Goal: Task Accomplishment & Management: Complete application form

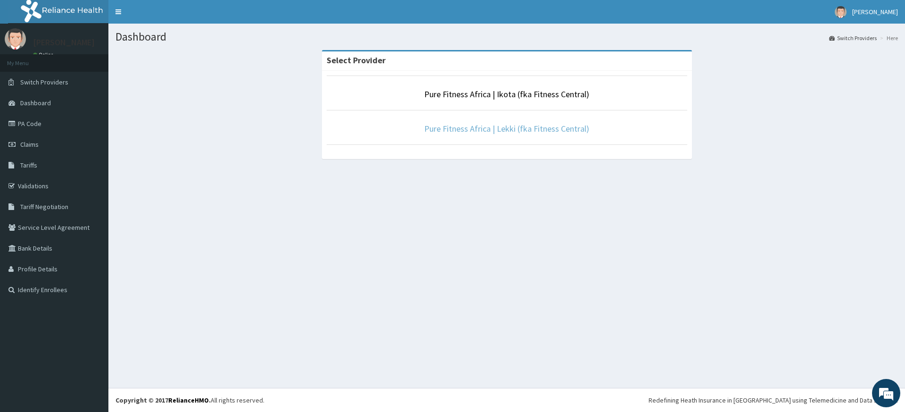
click at [486, 130] on link "Pure Fitness Africa | Lekki (fka Fitness Central)" at bounding box center [506, 128] width 165 height 11
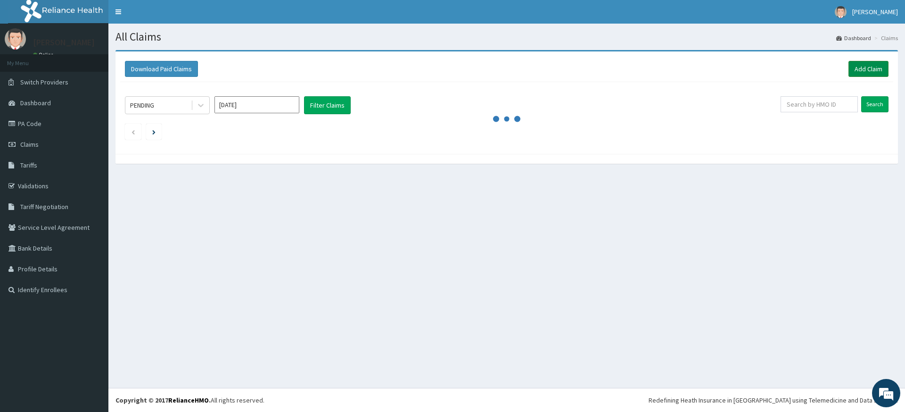
click at [868, 68] on link "Add Claim" at bounding box center [869, 69] width 40 height 16
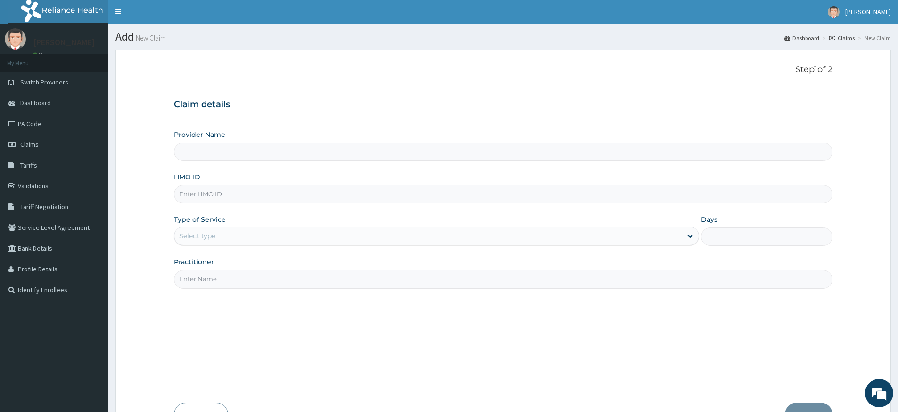
click at [195, 197] on input "HMO ID" at bounding box center [503, 194] width 659 height 18
type input "S"
type input "Pure Fitness Africa | Lekki (fka Fitness Central)"
type input "1"
type input "SBL/10168/A"
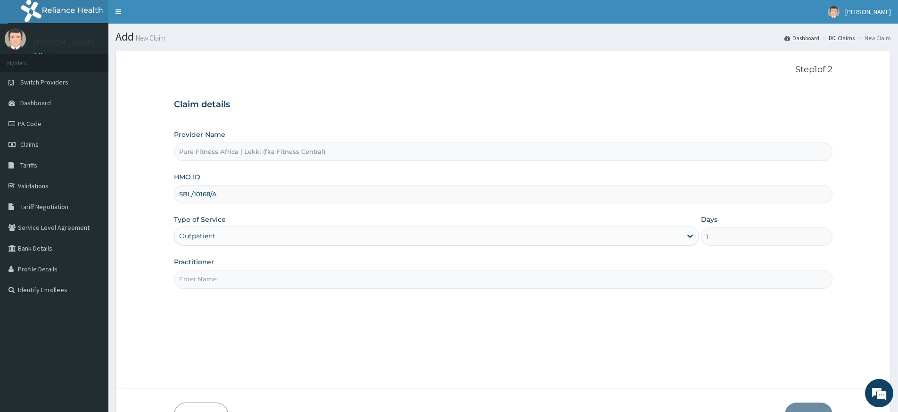
click at [211, 277] on input "Practitioner" at bounding box center [503, 279] width 659 height 18
type input "pure fitness africa"
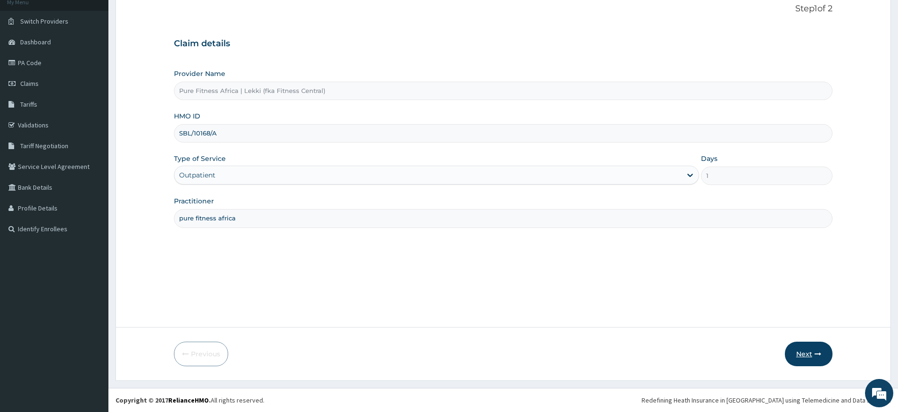
click at [808, 352] on button "Next" at bounding box center [809, 353] width 48 height 25
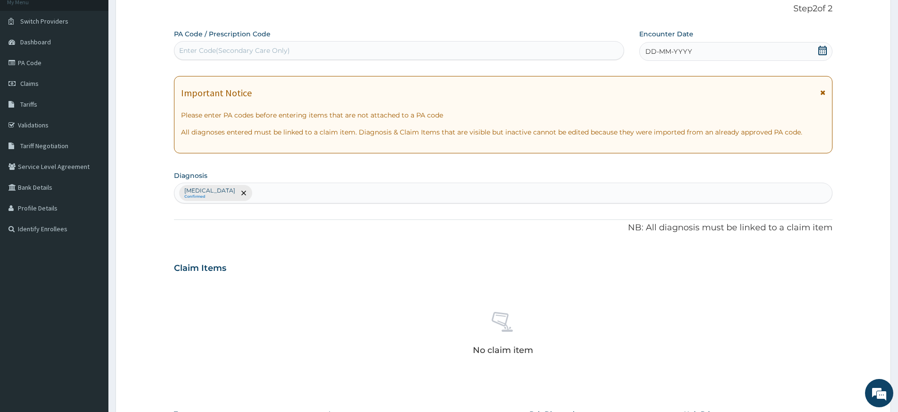
click at [680, 50] on span "DD-MM-YYYY" at bounding box center [668, 51] width 47 height 9
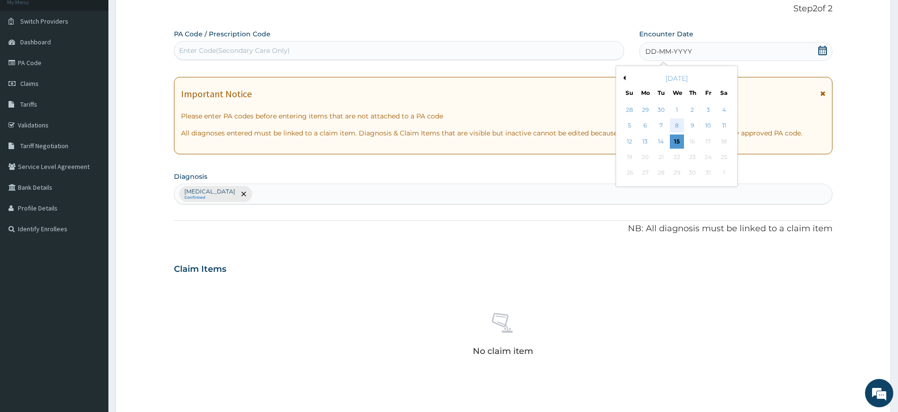
scroll to position [0, 0]
click at [680, 141] on div "15" at bounding box center [677, 141] width 14 height 14
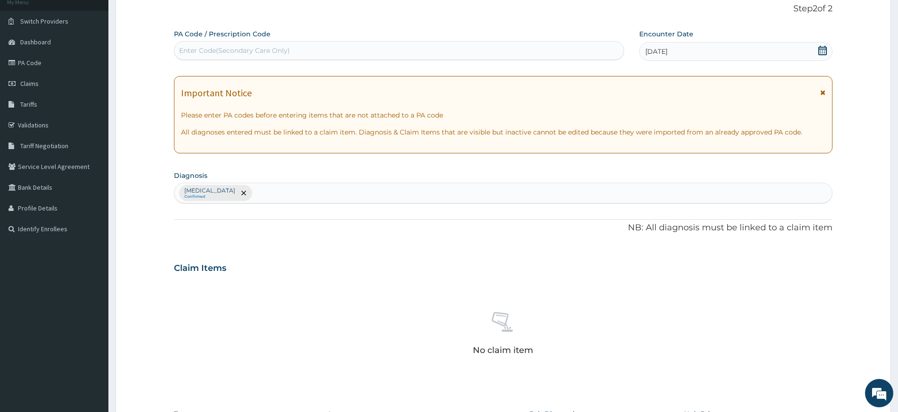
click at [269, 49] on div "Enter Code(Secondary Care Only)" at bounding box center [234, 50] width 111 height 9
type input "PA/6B78D2"
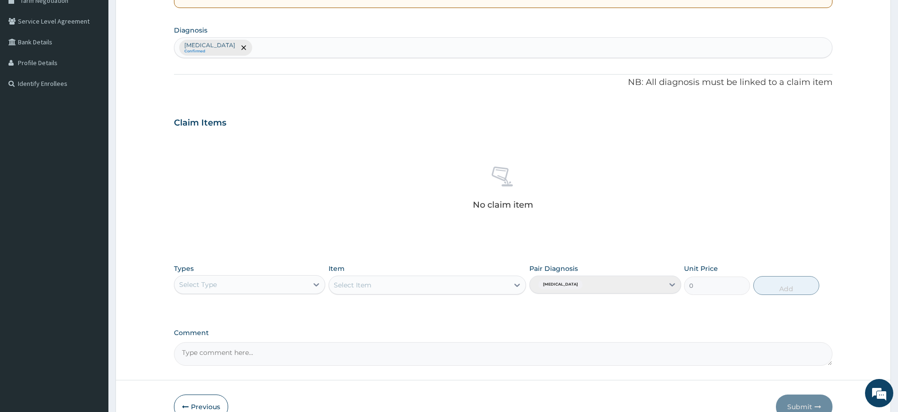
scroll to position [259, 0]
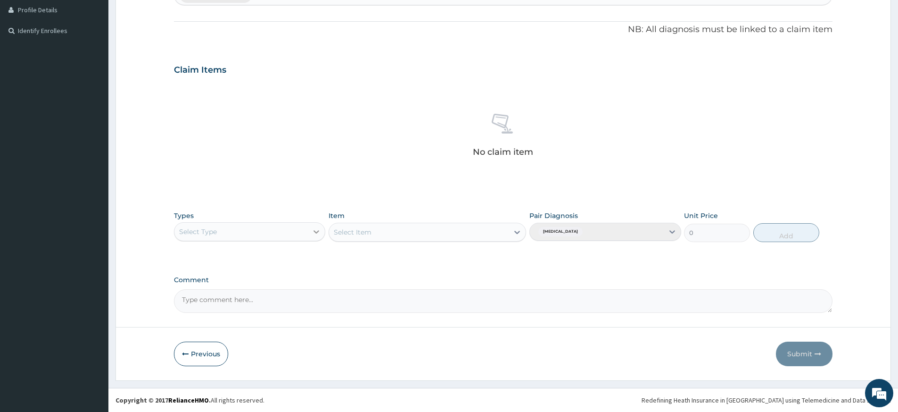
click at [317, 231] on icon at bounding box center [316, 231] width 9 height 9
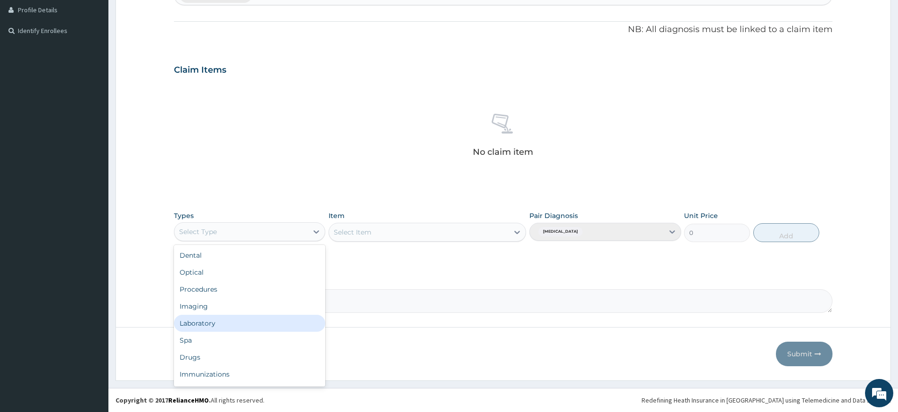
scroll to position [32, 0]
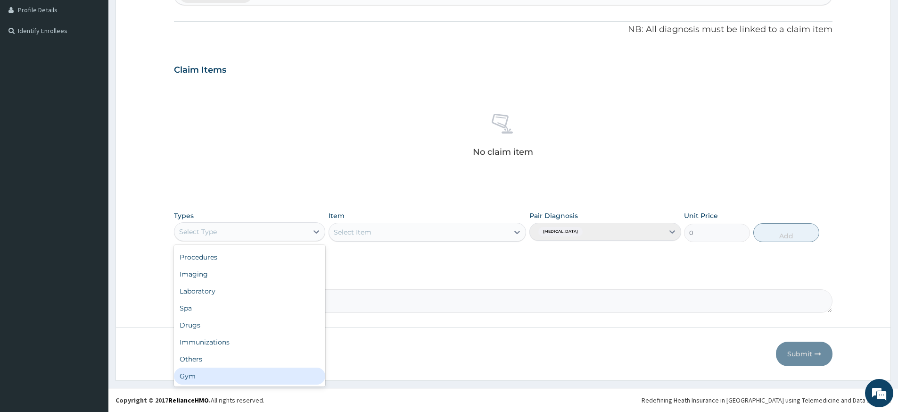
click at [256, 367] on div "Gym" at bounding box center [249, 375] width 151 height 17
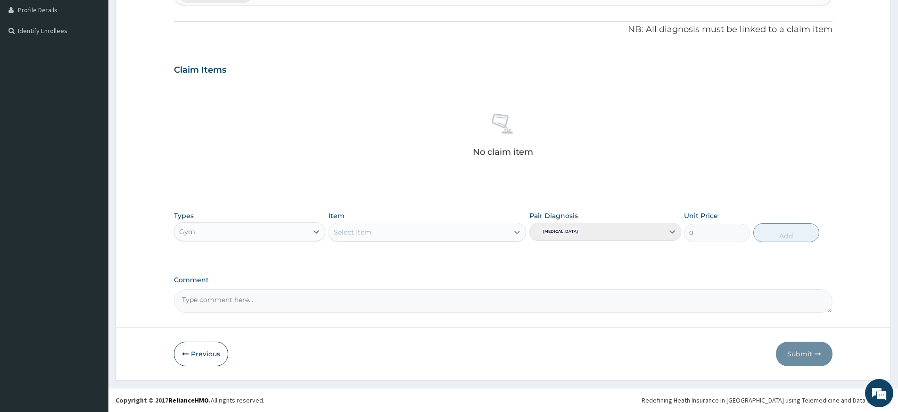
click at [515, 232] on icon at bounding box center [517, 231] width 9 height 9
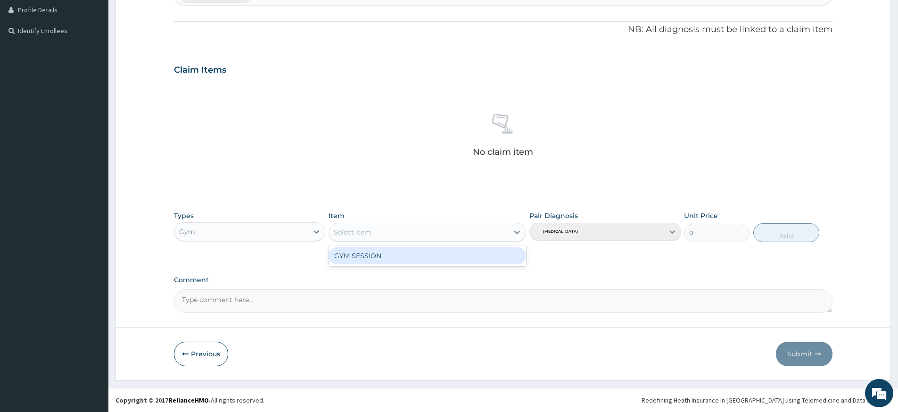
click at [512, 254] on div "GYM SESSION" at bounding box center [428, 255] width 198 height 17
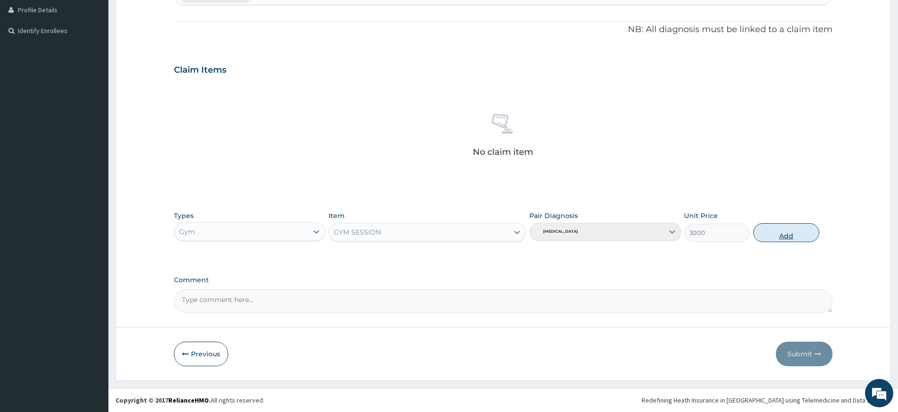
click at [780, 234] on button "Add" at bounding box center [786, 232] width 66 height 19
type input "0"
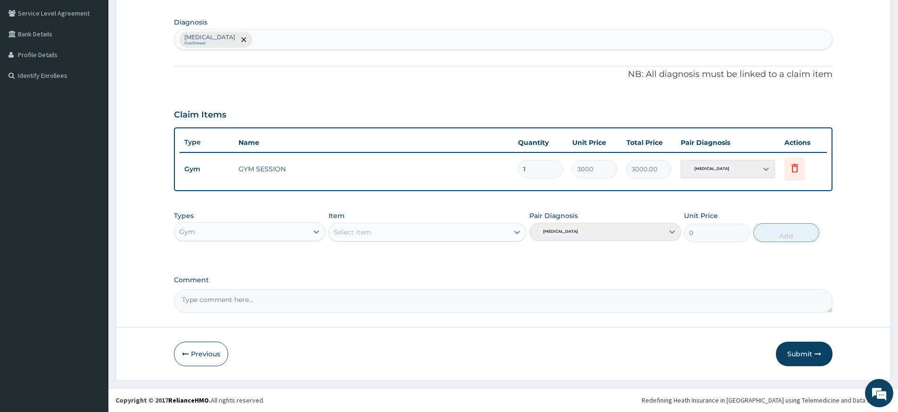
scroll to position [214, 0]
click at [807, 350] on button "Submit" at bounding box center [804, 353] width 57 height 25
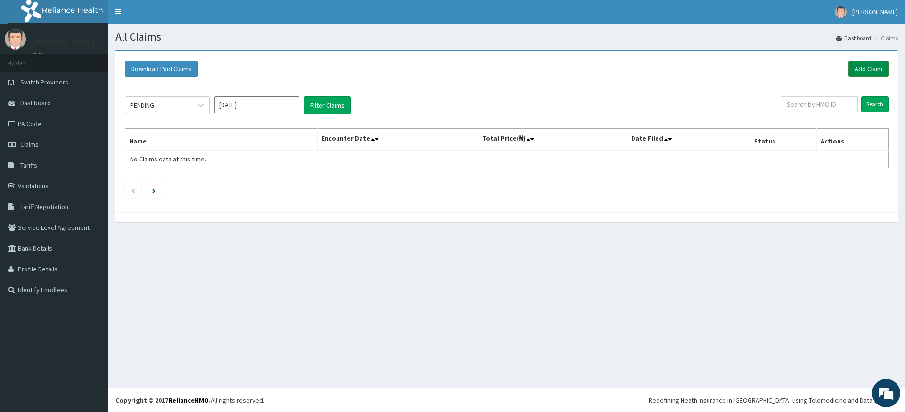
click at [868, 66] on link "Add Claim" at bounding box center [869, 69] width 40 height 16
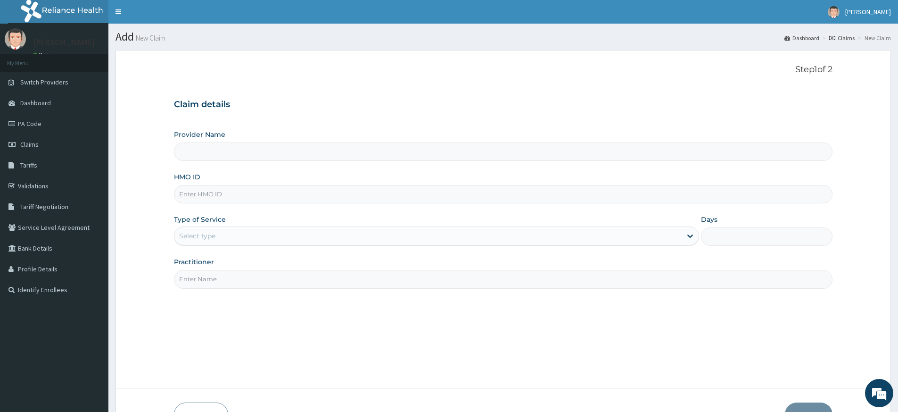
click at [199, 198] on input "HMO ID" at bounding box center [503, 194] width 659 height 18
type input "S"
type input "Pure Fitness Africa | Lekki (fka Fitness Central)"
type input "1"
type input "SBL/10168/B"
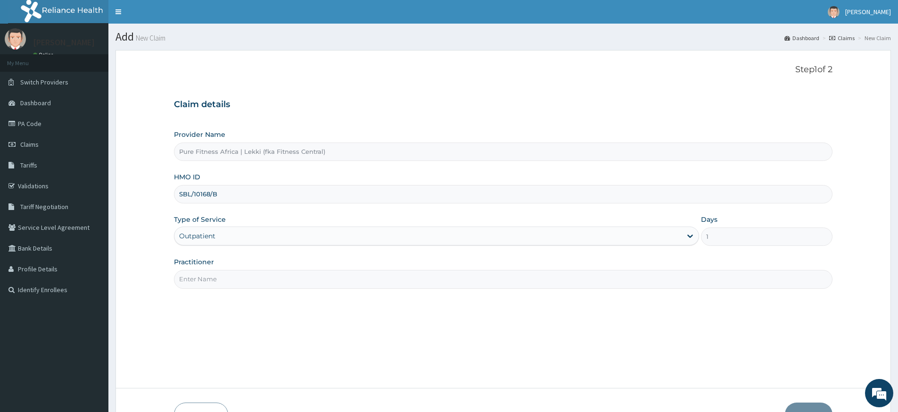
click at [206, 273] on input "Practitioner" at bounding box center [503, 279] width 659 height 18
type input "pure fitness africa"
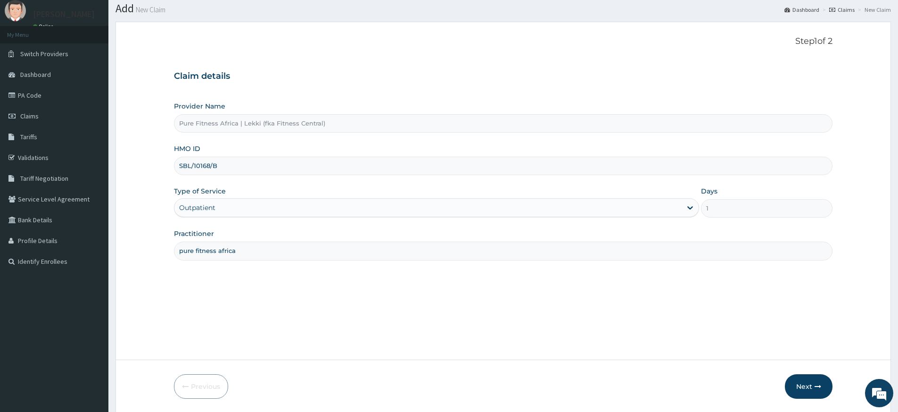
scroll to position [61, 0]
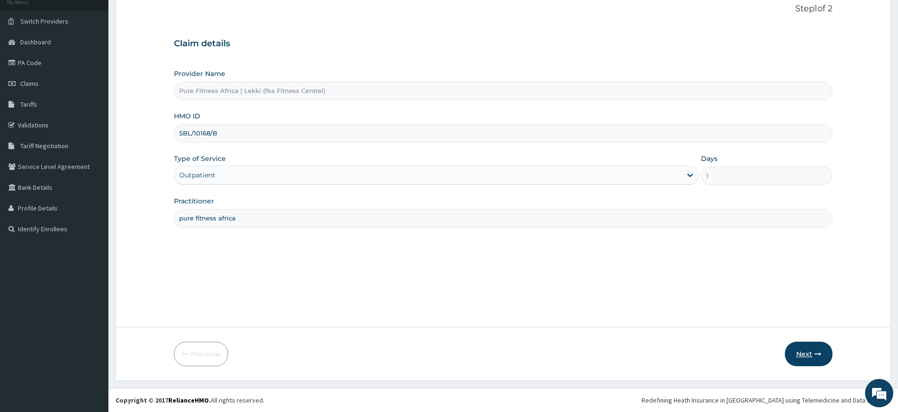
click at [810, 355] on button "Next" at bounding box center [809, 353] width 48 height 25
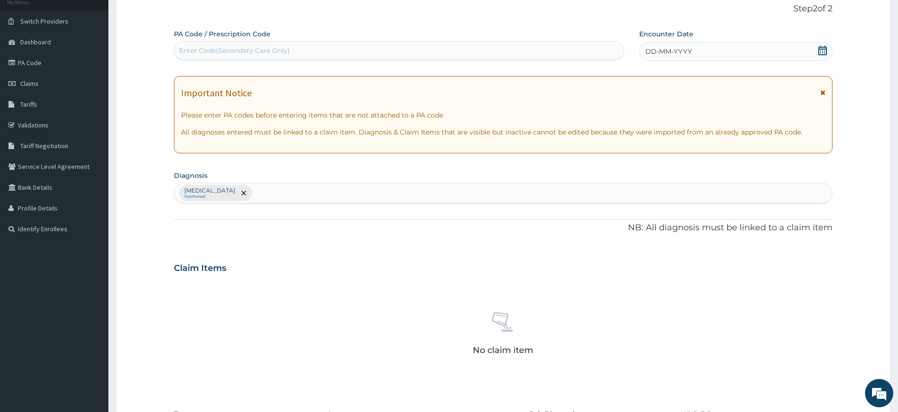
click at [663, 50] on span "DD-MM-YYYY" at bounding box center [668, 51] width 47 height 9
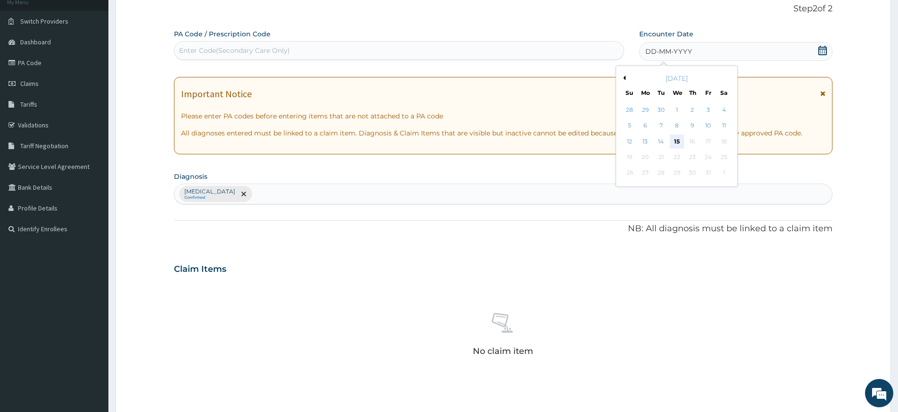
click at [678, 143] on div "15" at bounding box center [677, 141] width 14 height 14
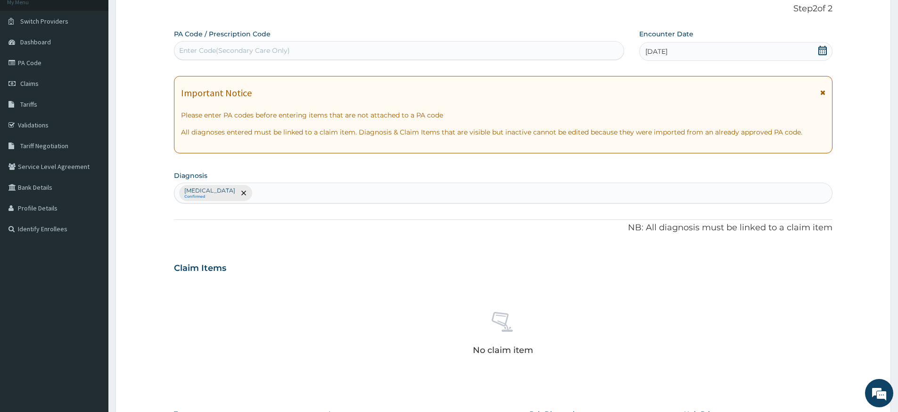
scroll to position [0, 0]
click at [388, 44] on div "Enter Code(Secondary Care Only)" at bounding box center [398, 50] width 449 height 15
type input "PA/57BAF6"
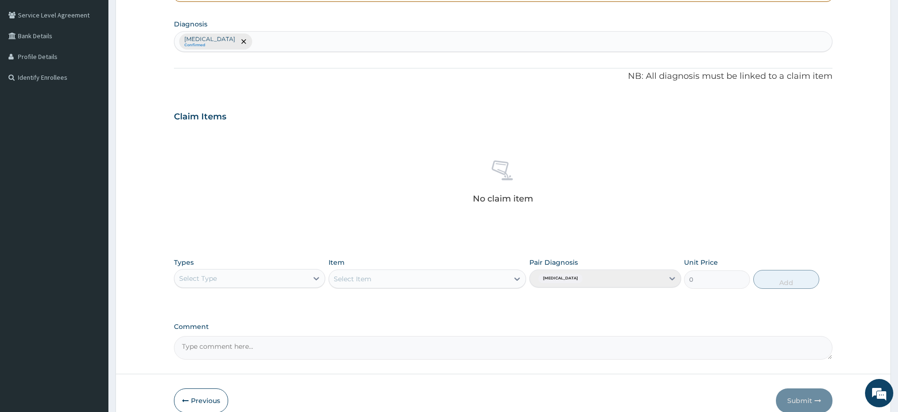
scroll to position [259, 0]
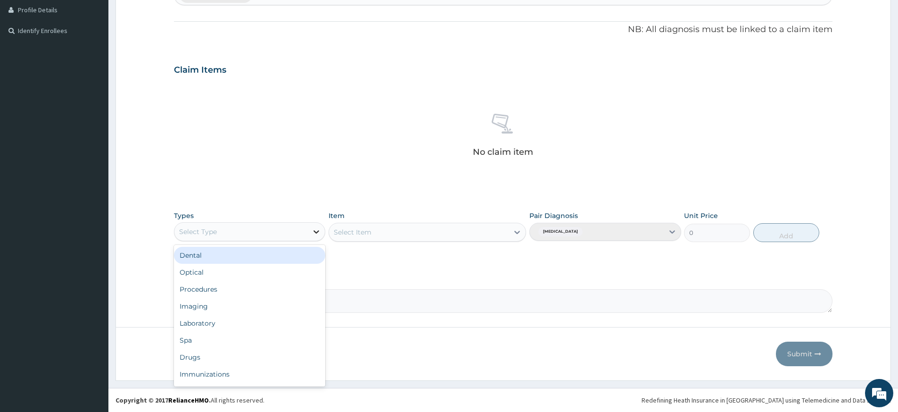
click at [320, 231] on icon at bounding box center [316, 231] width 9 height 9
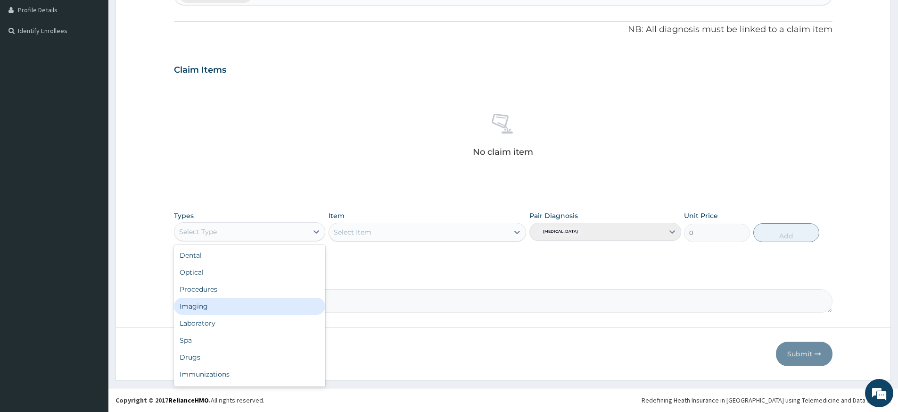
scroll to position [32, 0]
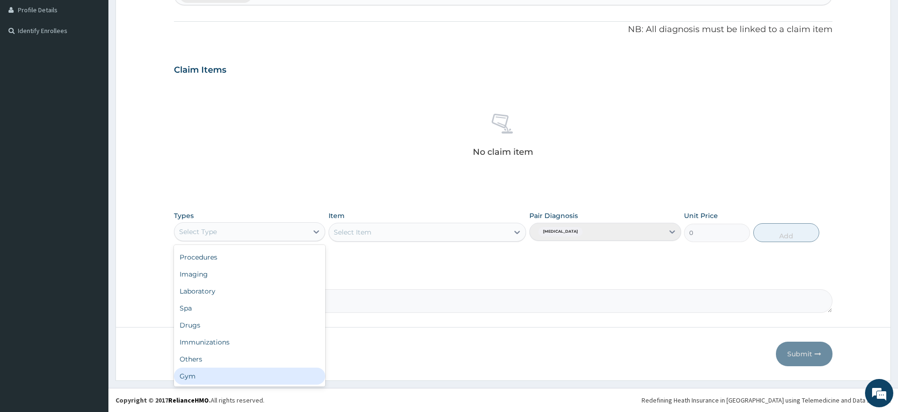
click at [263, 374] on div "Gym" at bounding box center [249, 375] width 151 height 17
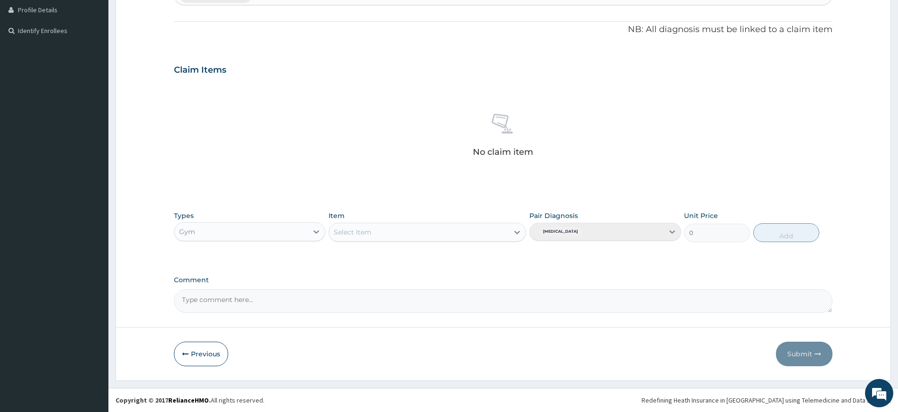
click at [468, 231] on div "Select Item" at bounding box center [428, 232] width 198 height 19
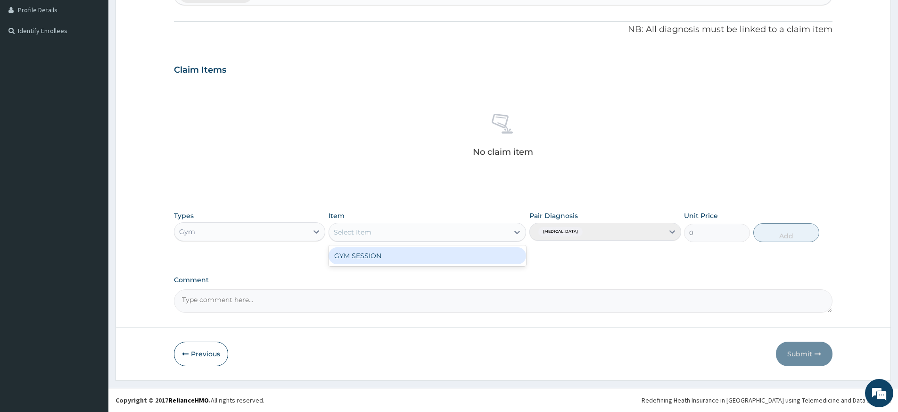
click at [470, 233] on div "Select Item" at bounding box center [419, 231] width 180 height 15
click at [468, 257] on div "GYM SESSION" at bounding box center [428, 255] width 198 height 17
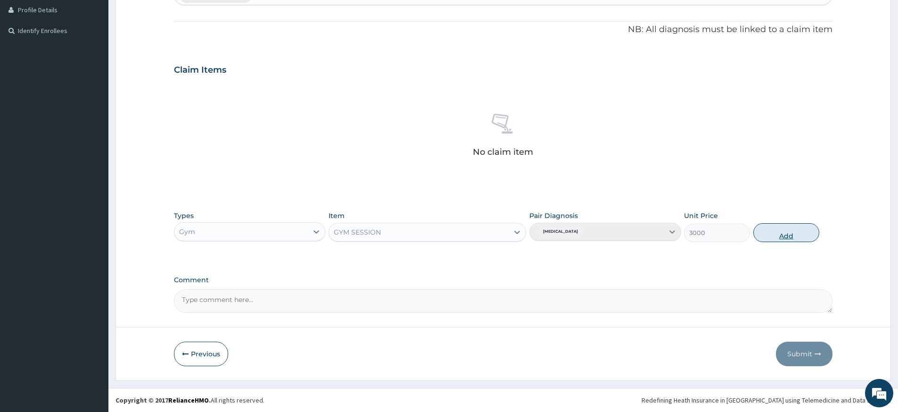
click at [814, 234] on button "Add" at bounding box center [786, 232] width 66 height 19
type input "0"
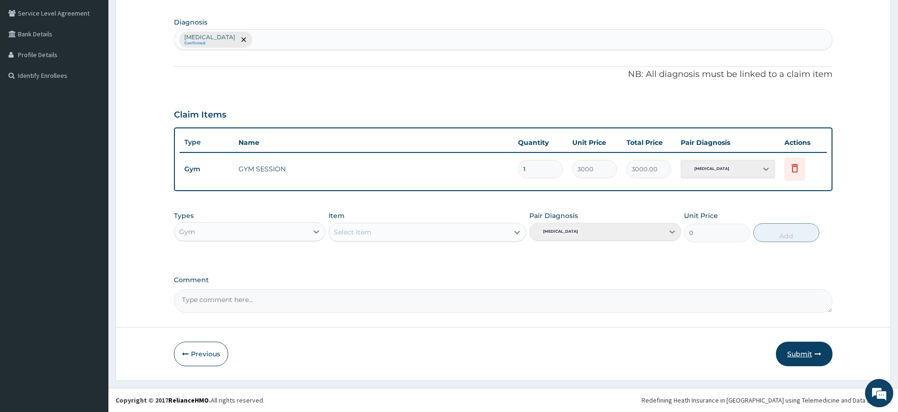
click at [803, 350] on button "Submit" at bounding box center [804, 353] width 57 height 25
click at [803, 351] on button "Submit" at bounding box center [804, 353] width 57 height 25
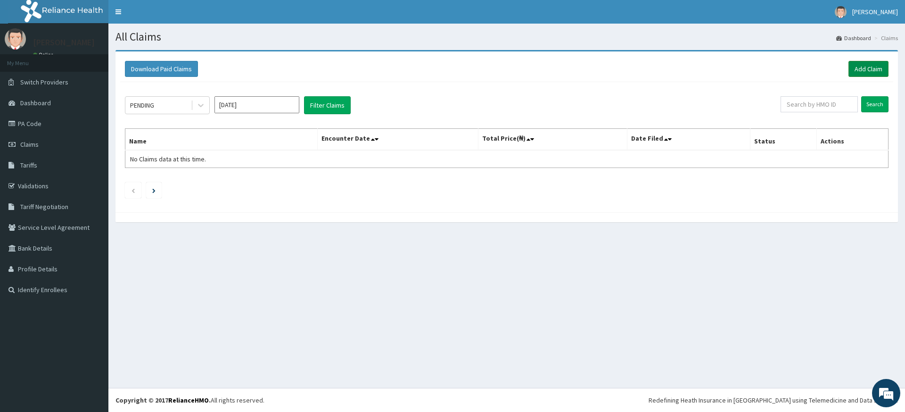
click at [862, 69] on link "Add Claim" at bounding box center [869, 69] width 40 height 16
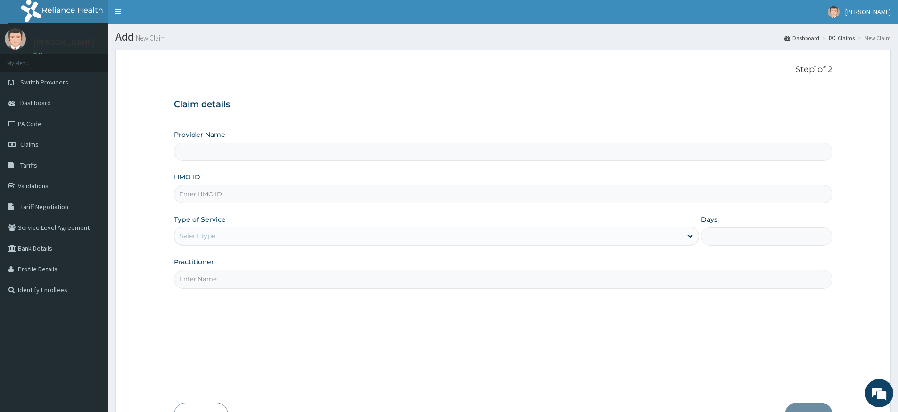
type input "Pure Fitness Africa | Lekki (fka Fitness Central)"
type input "1"
click at [199, 282] on input "Practitioner" at bounding box center [503, 279] width 659 height 18
click at [245, 303] on div "Step 1 of 2 Claim details Provider Name Pure Fitness Africa | Lekki (fka Fitnes…" at bounding box center [503, 219] width 659 height 309
click at [216, 277] on input "Practitioner" at bounding box center [503, 279] width 659 height 18
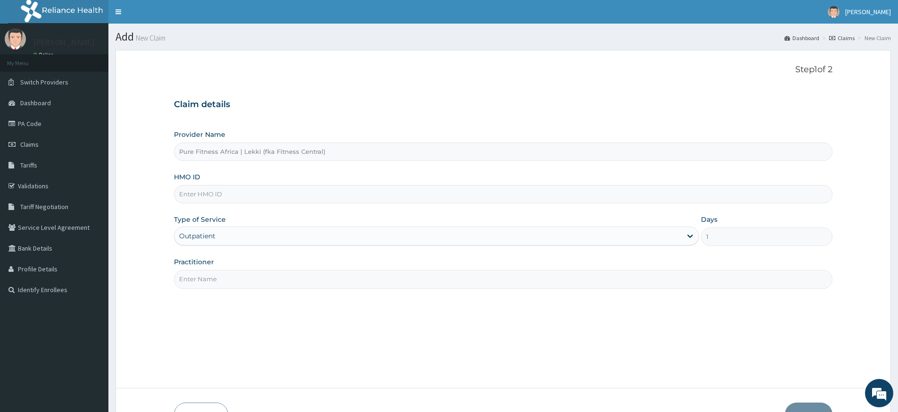
type input "pure fitness africa"
click at [263, 198] on input "HMO ID" at bounding box center [503, 194] width 659 height 18
type input "MAD/10016/A"
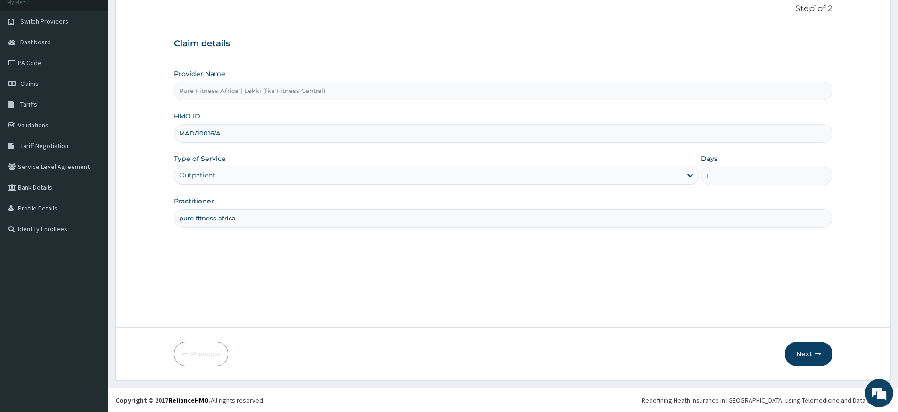
click at [798, 350] on button "Next" at bounding box center [809, 353] width 48 height 25
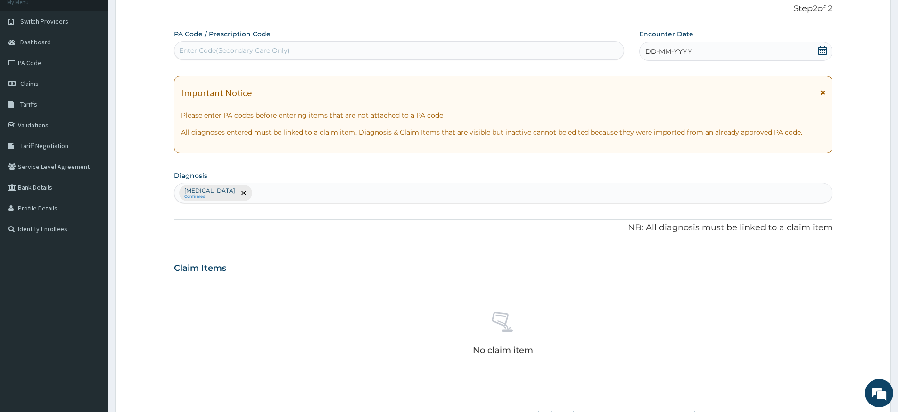
scroll to position [0, 0]
click at [651, 52] on span "DD-MM-YYYY" at bounding box center [668, 51] width 47 height 9
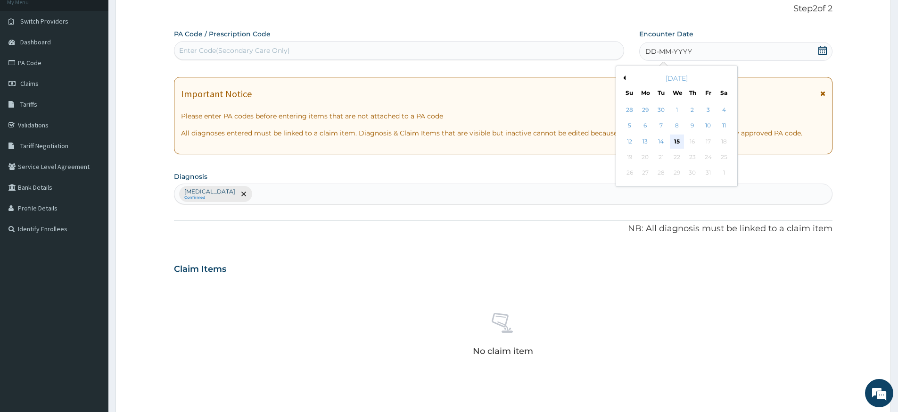
click at [679, 140] on div "15" at bounding box center [677, 141] width 14 height 14
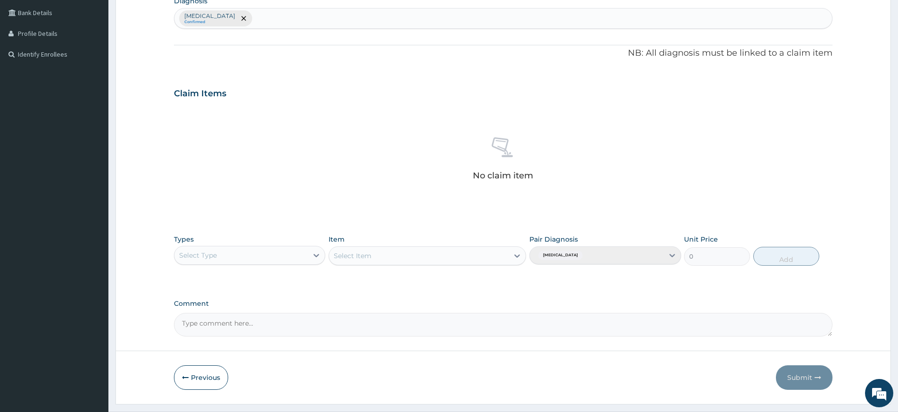
scroll to position [259, 0]
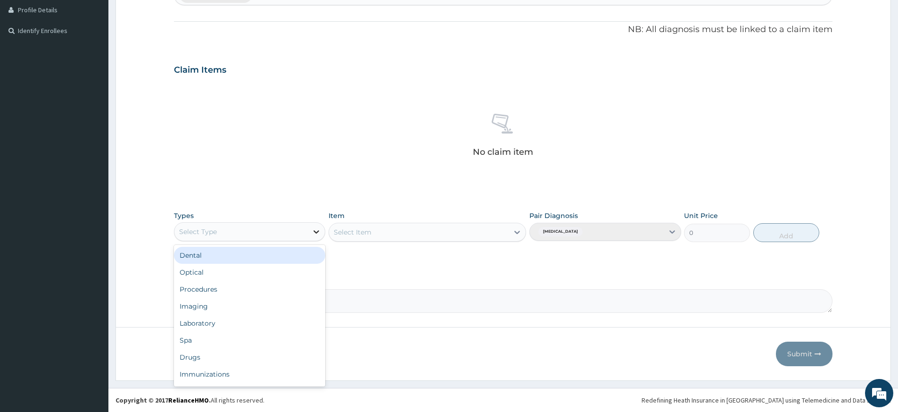
click at [313, 229] on icon at bounding box center [316, 231] width 9 height 9
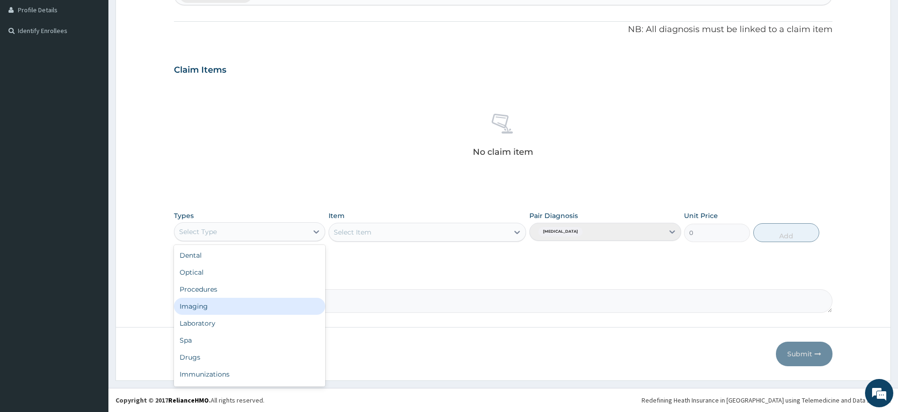
scroll to position [32, 0]
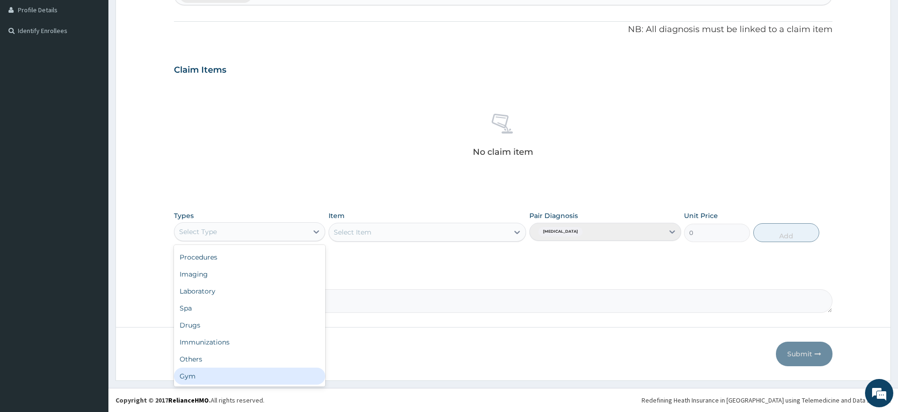
drag, startPoint x: 247, startPoint y: 369, endPoint x: 257, endPoint y: 346, distance: 25.8
click at [247, 369] on div "Gym" at bounding box center [249, 375] width 151 height 17
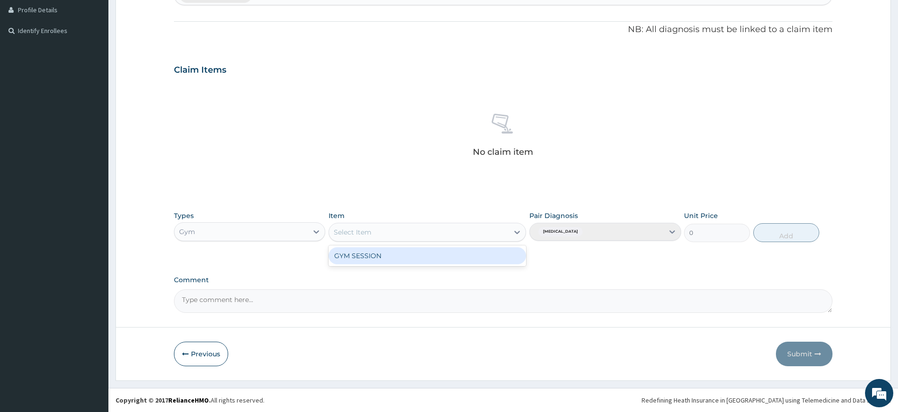
click at [436, 235] on div "Select Item" at bounding box center [419, 231] width 180 height 15
click at [433, 254] on div "GYM SESSION" at bounding box center [428, 255] width 198 height 17
type input "3000"
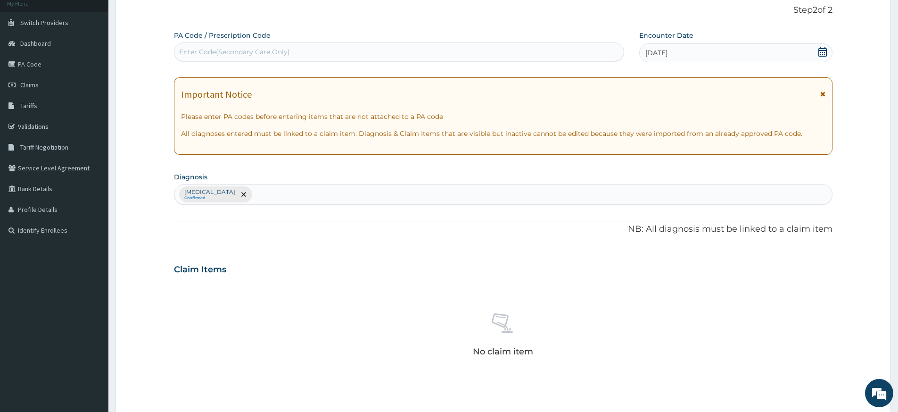
scroll to position [0, 0]
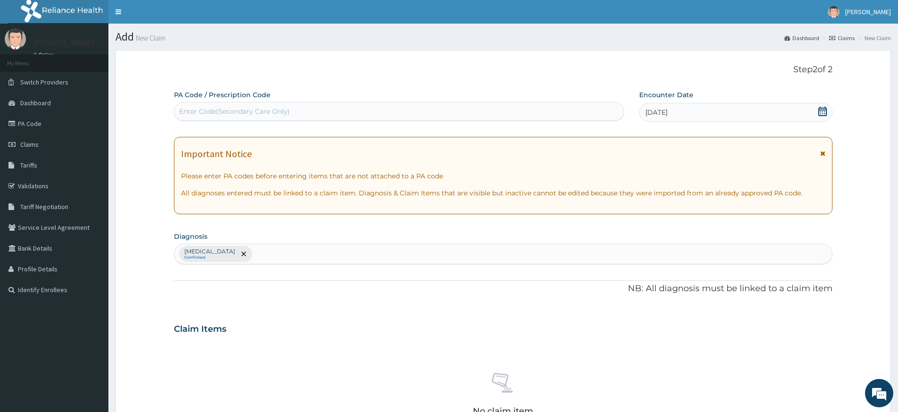
click at [325, 105] on div "Enter Code(Secondary Care Only)" at bounding box center [398, 111] width 449 height 15
type input "PA/AB7C7A"
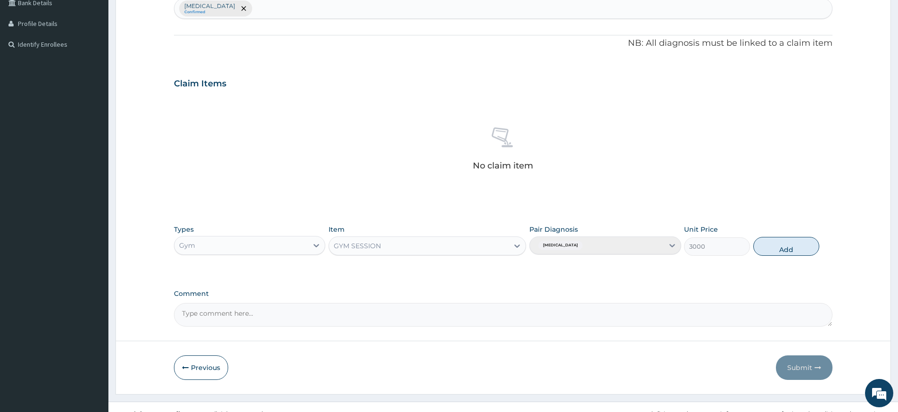
scroll to position [259, 0]
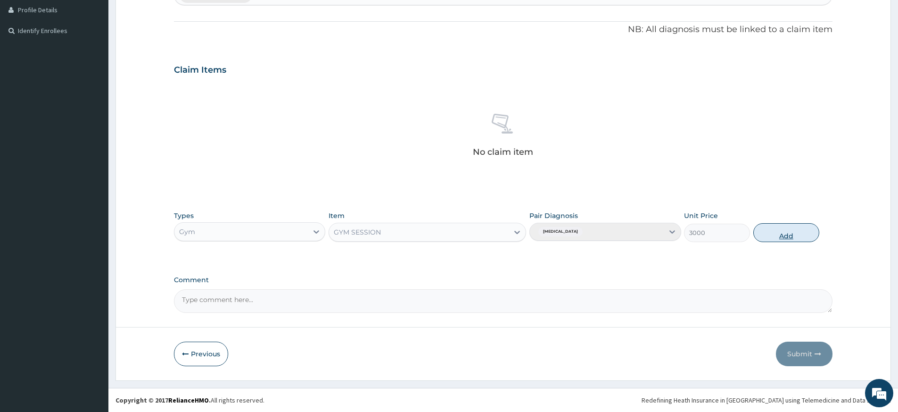
click at [774, 233] on button "Add" at bounding box center [786, 232] width 66 height 19
type input "0"
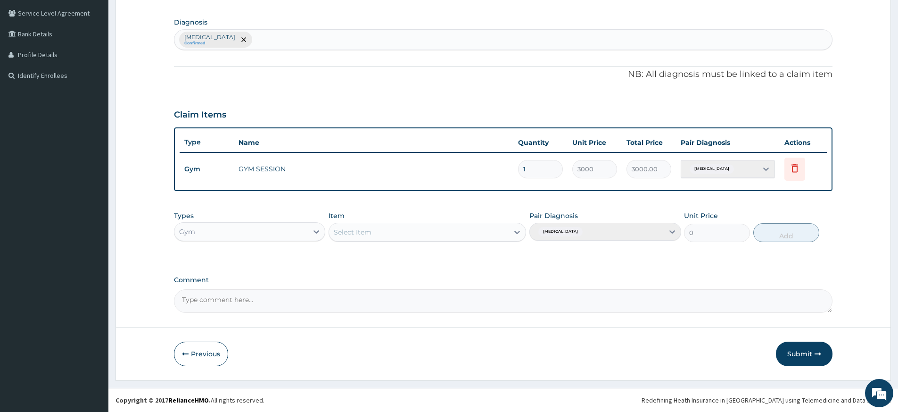
click at [797, 348] on button "Submit" at bounding box center [804, 353] width 57 height 25
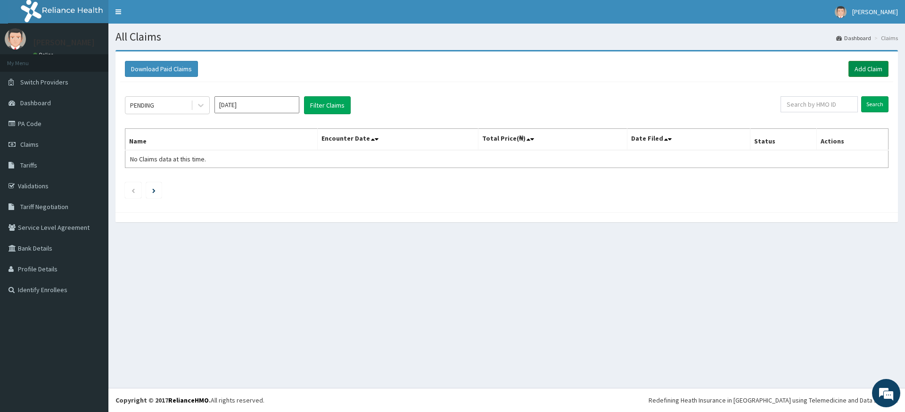
click at [879, 64] on link "Add Claim" at bounding box center [869, 69] width 40 height 16
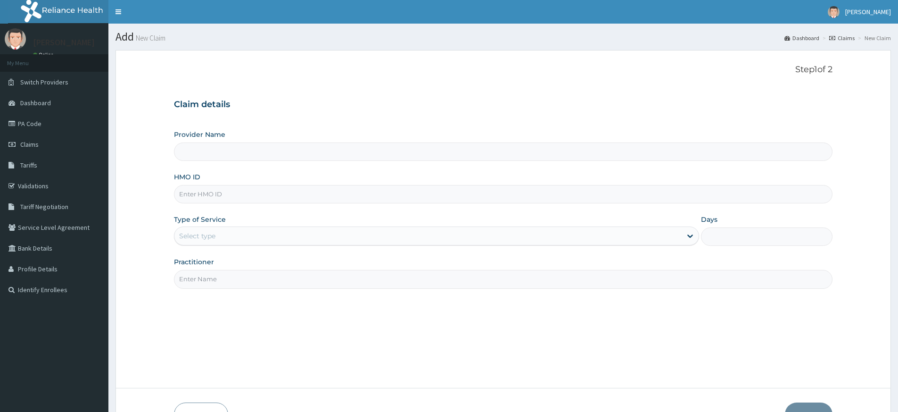
click at [225, 277] on input "Practitioner" at bounding box center [503, 279] width 659 height 18
type input "pure fitness africa"
type input "Pure Fitness Africa | Lekki (fka Fitness Central)"
type input "1"
click at [240, 194] on input "HMO ID" at bounding box center [503, 194] width 659 height 18
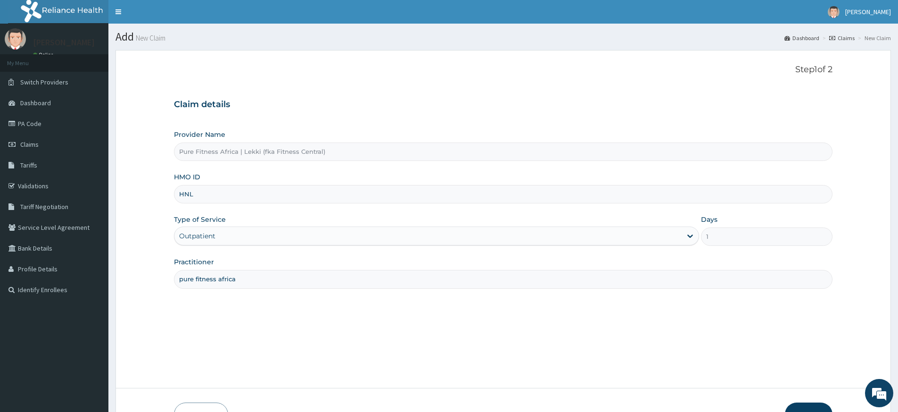
type input "HNL/10023/A"
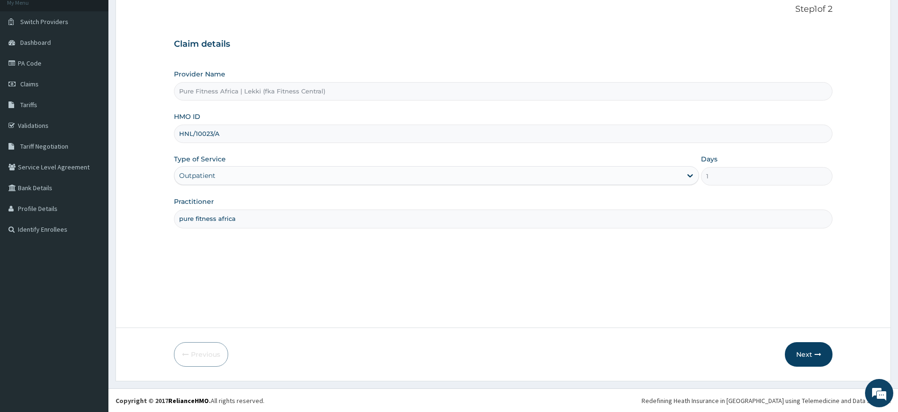
scroll to position [61, 0]
click at [801, 352] on button "Next" at bounding box center [809, 353] width 48 height 25
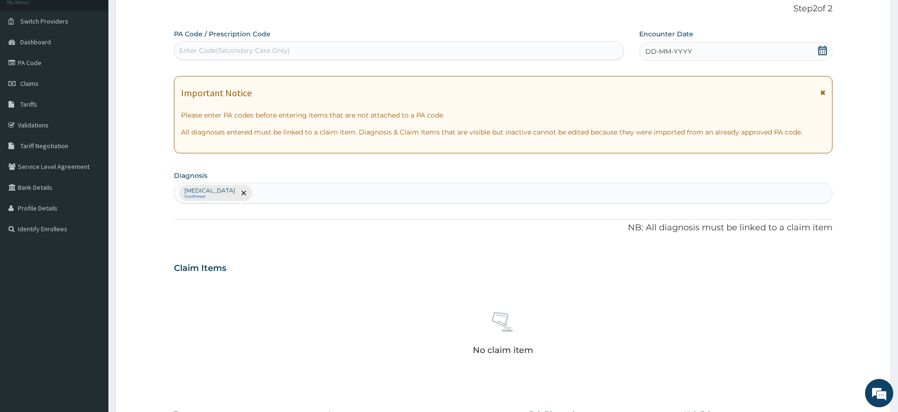
click at [691, 53] on span "DD-MM-YYYY" at bounding box center [668, 51] width 47 height 9
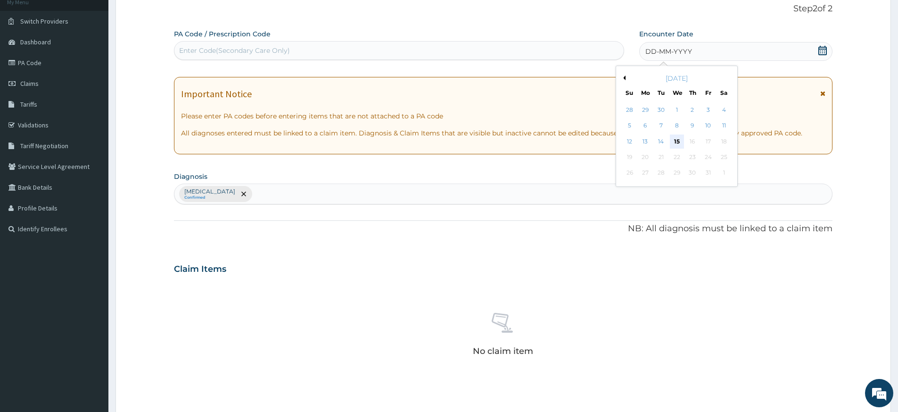
click at [675, 140] on div "15" at bounding box center [677, 141] width 14 height 14
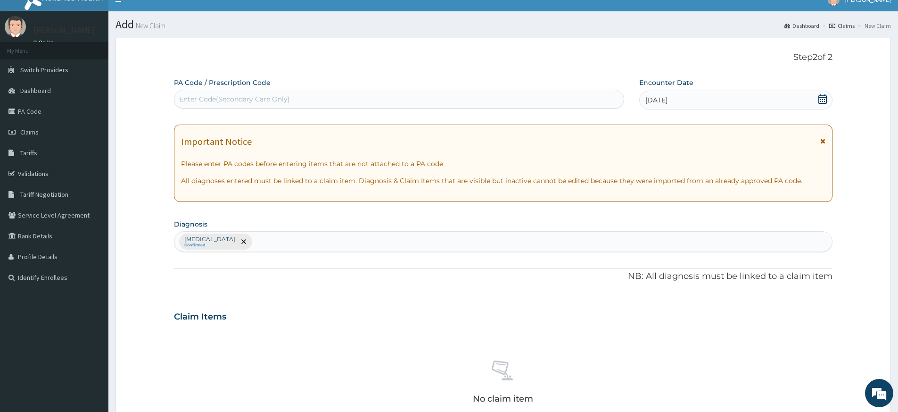
scroll to position [0, 0]
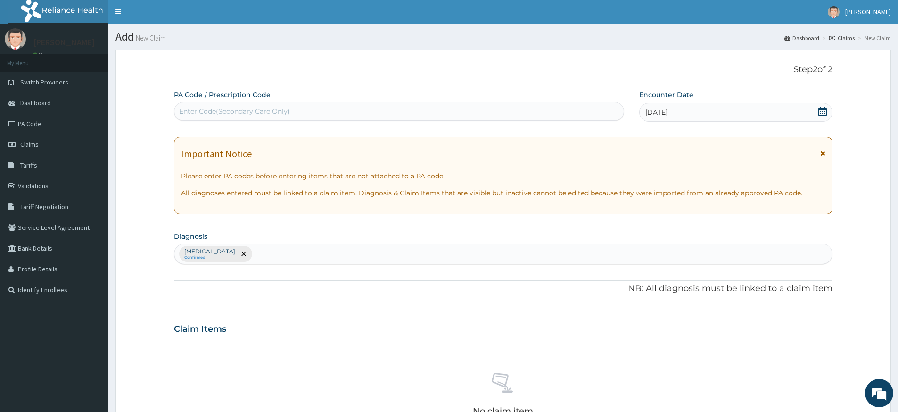
click at [355, 108] on div "Enter Code(Secondary Care Only)" at bounding box center [398, 111] width 449 height 15
type input "PA/6DC0E9"
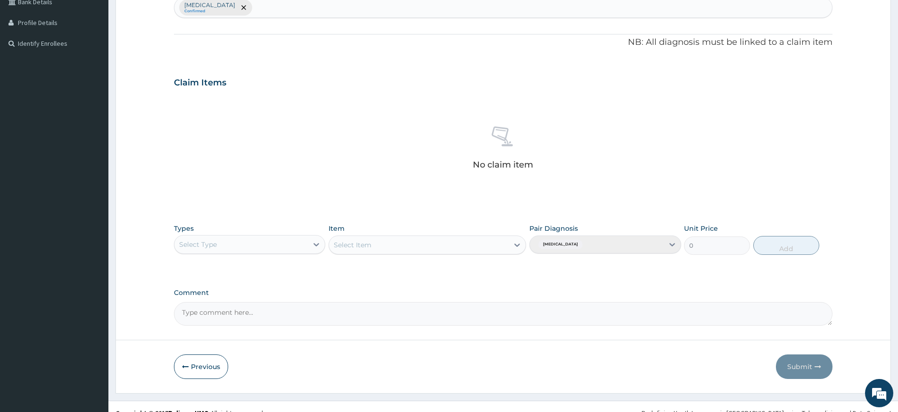
scroll to position [259, 0]
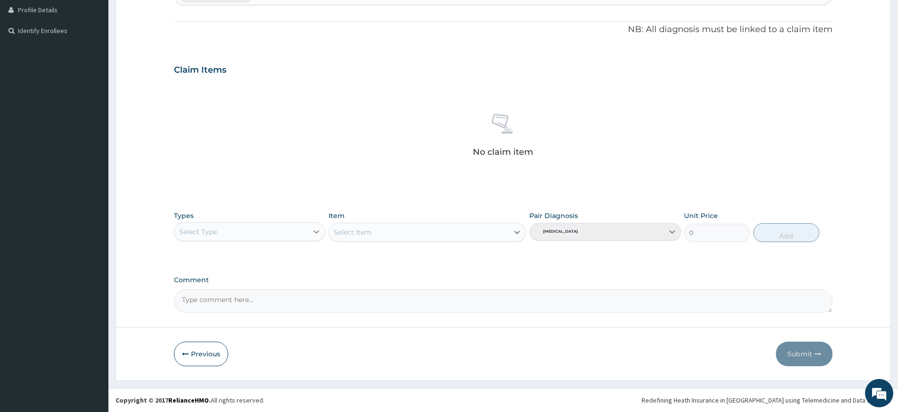
click at [313, 232] on icon at bounding box center [316, 231] width 9 height 9
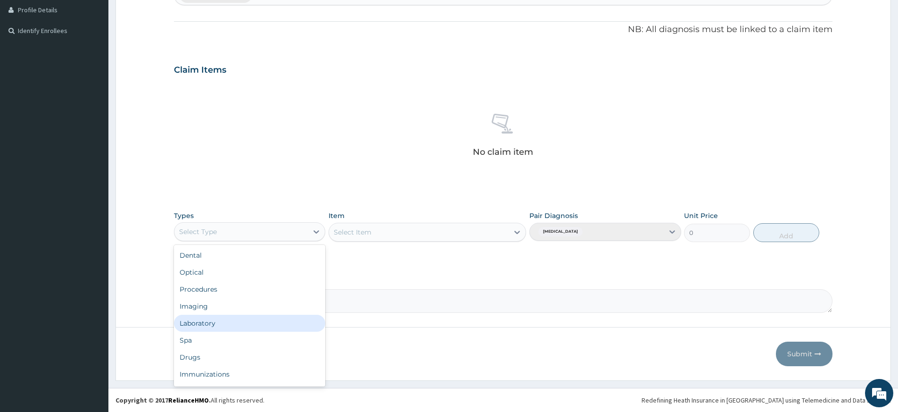
scroll to position [32, 0]
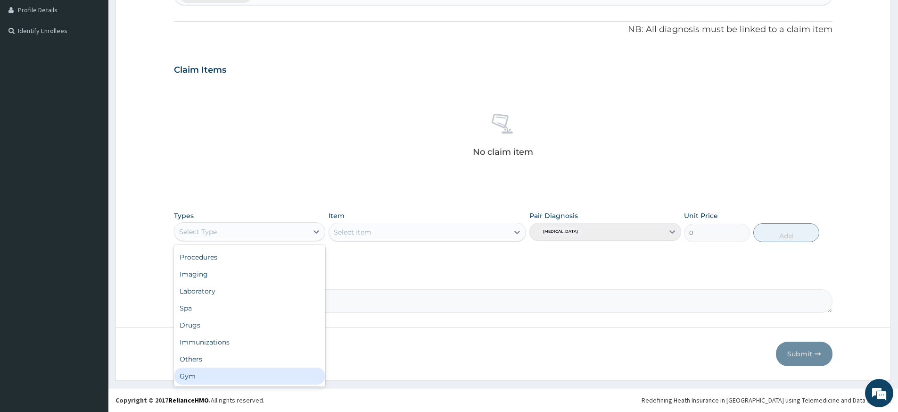
click at [249, 373] on div "Gym" at bounding box center [249, 375] width 151 height 17
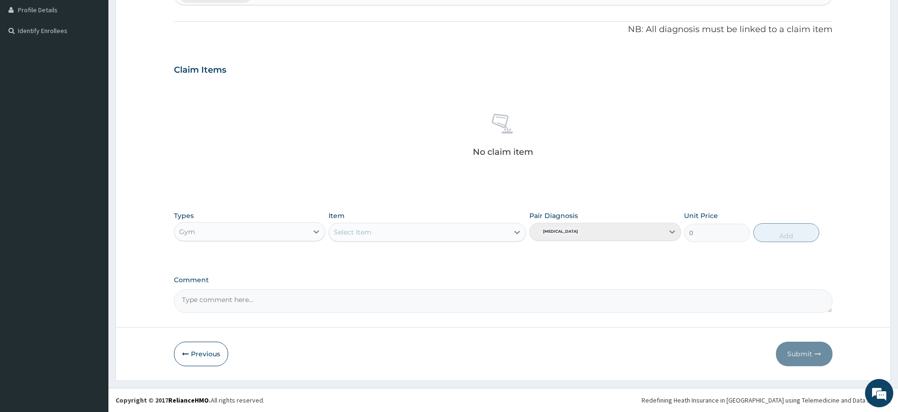
click at [503, 231] on div "Select Item" at bounding box center [419, 231] width 180 height 15
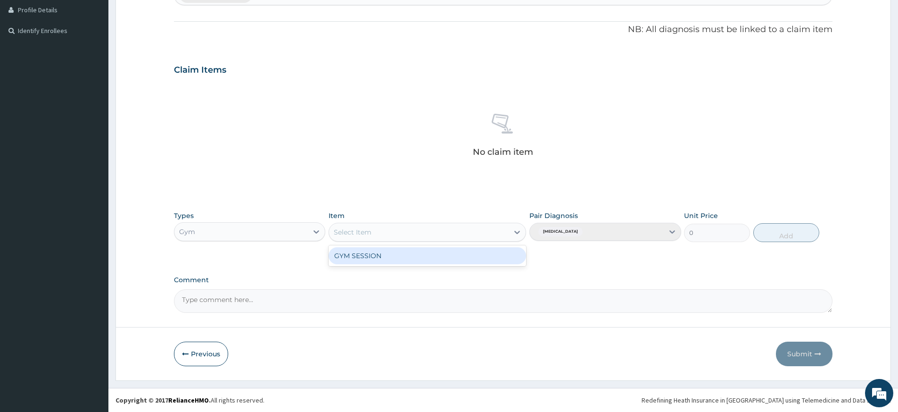
click at [499, 256] on div "GYM SESSION" at bounding box center [428, 255] width 198 height 17
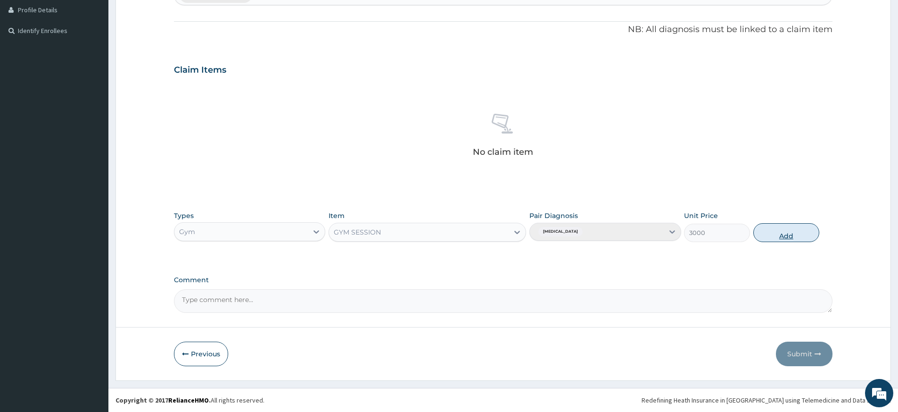
click at [801, 231] on button "Add" at bounding box center [786, 232] width 66 height 19
type input "0"
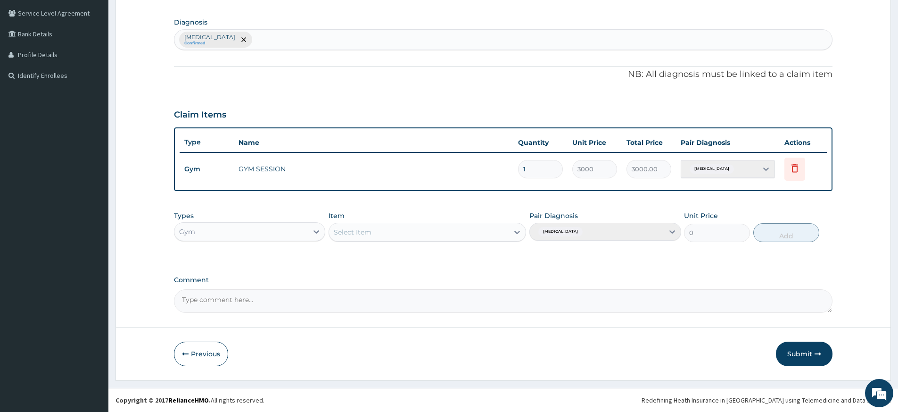
click at [799, 346] on button "Submit" at bounding box center [804, 353] width 57 height 25
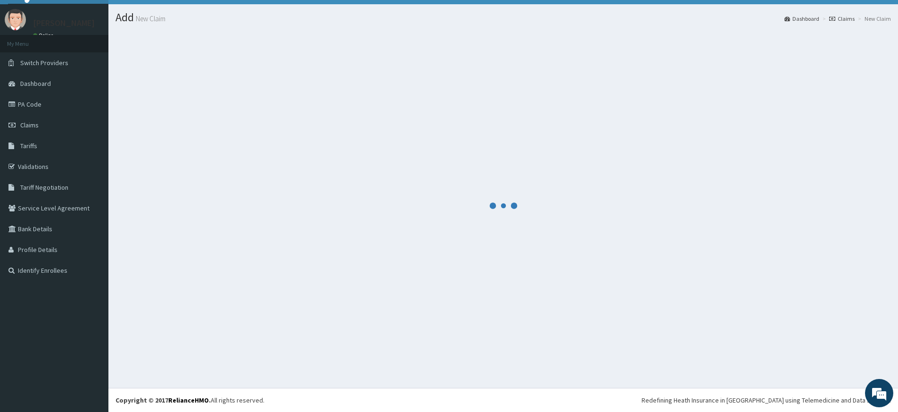
scroll to position [214, 0]
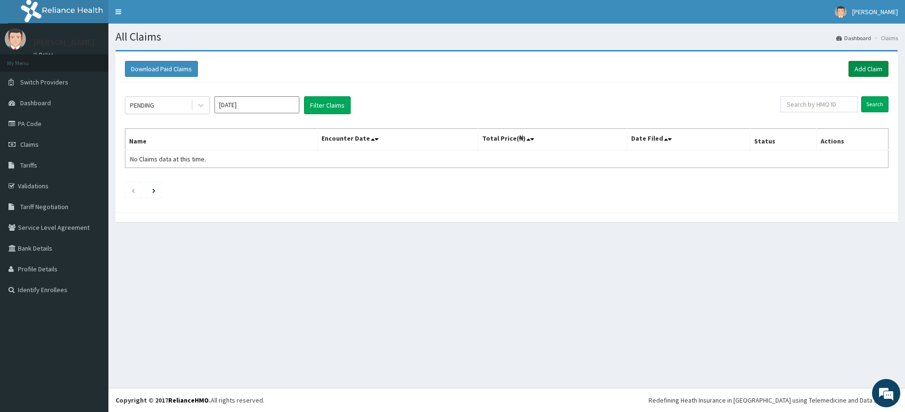
click at [874, 67] on link "Add Claim" at bounding box center [869, 69] width 40 height 16
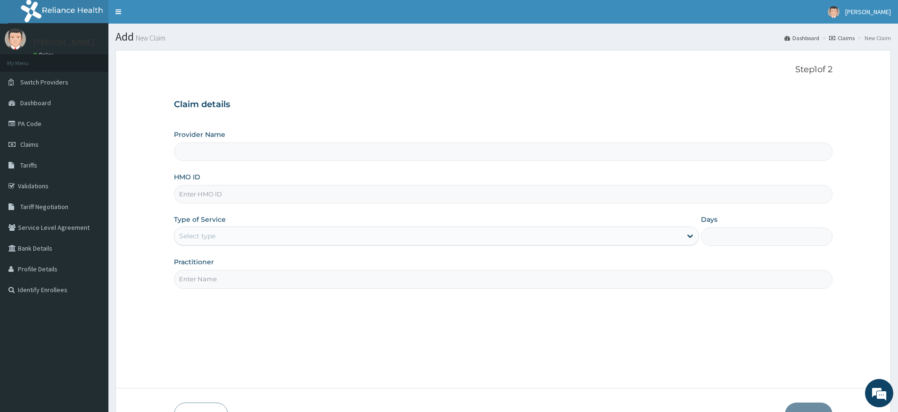
type input "Pure Fitness Africa | Lekki (fka Fitness Central)"
type input "1"
click at [227, 277] on input "Practitioner" at bounding box center [503, 279] width 659 height 18
type input "pure fitness africa"
click at [285, 194] on input "HMO ID" at bounding box center [503, 194] width 659 height 18
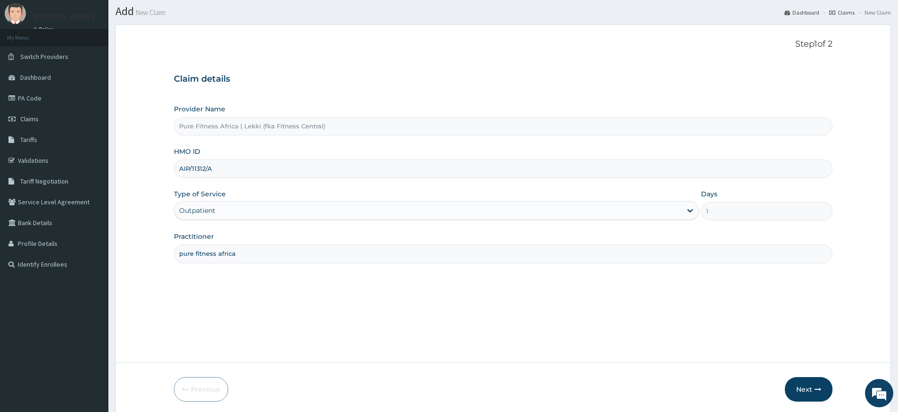
scroll to position [61, 0]
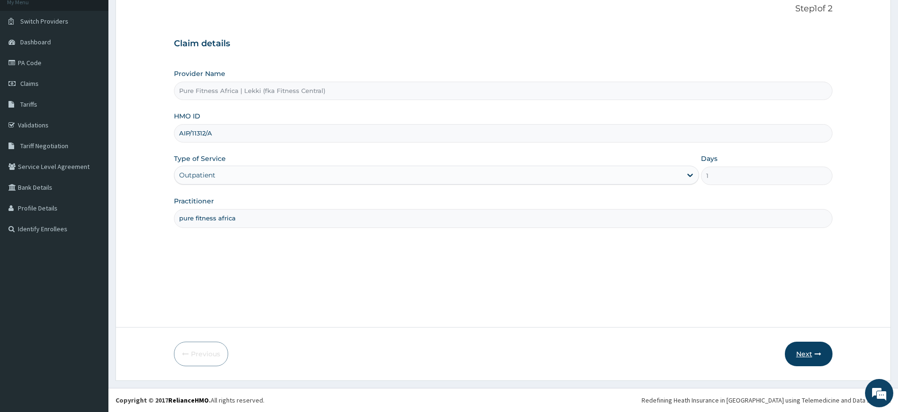
type input "AIP/11312/A"
click at [802, 356] on button "Next" at bounding box center [809, 353] width 48 height 25
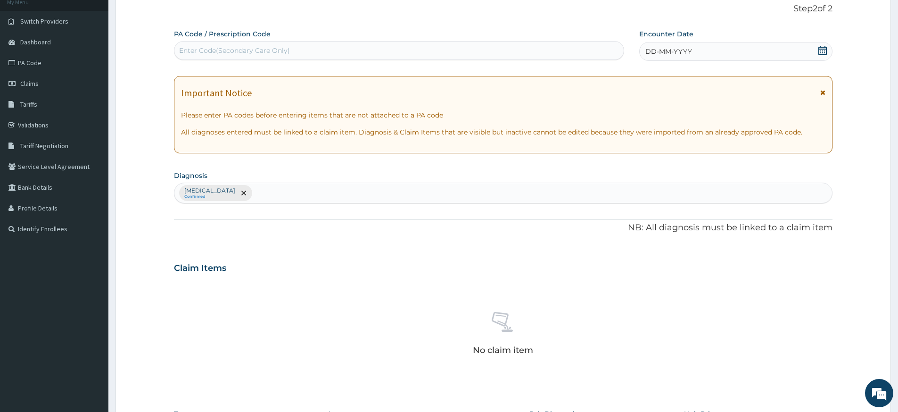
click at [675, 51] on span "DD-MM-YYYY" at bounding box center [668, 51] width 47 height 9
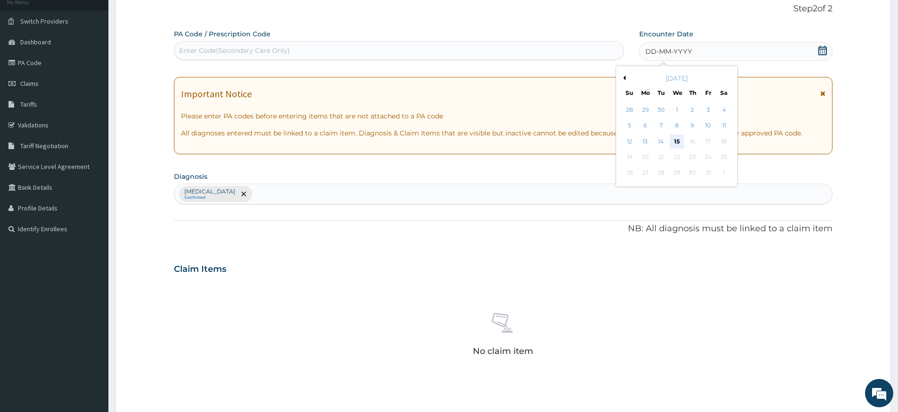
click at [678, 143] on div "15" at bounding box center [677, 141] width 14 height 14
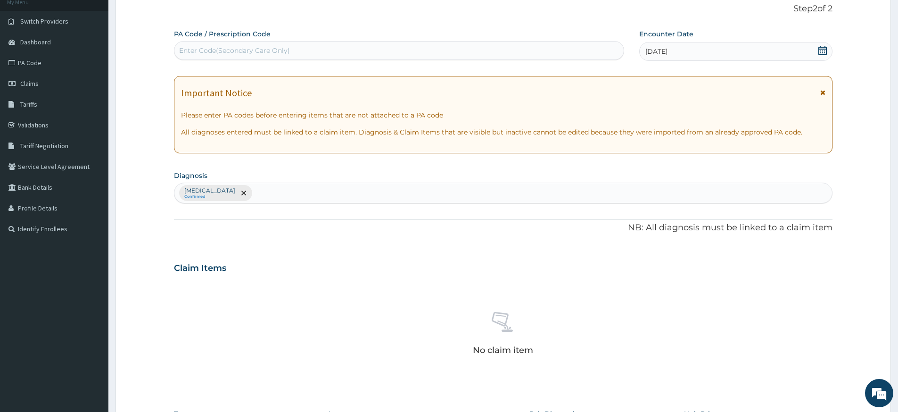
click at [437, 50] on div "Enter Code(Secondary Care Only)" at bounding box center [398, 50] width 449 height 15
type input "PA/68B919"
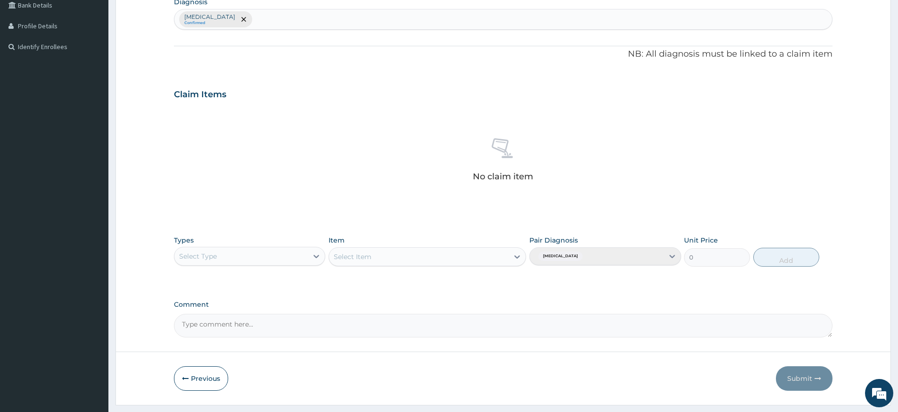
scroll to position [267, 0]
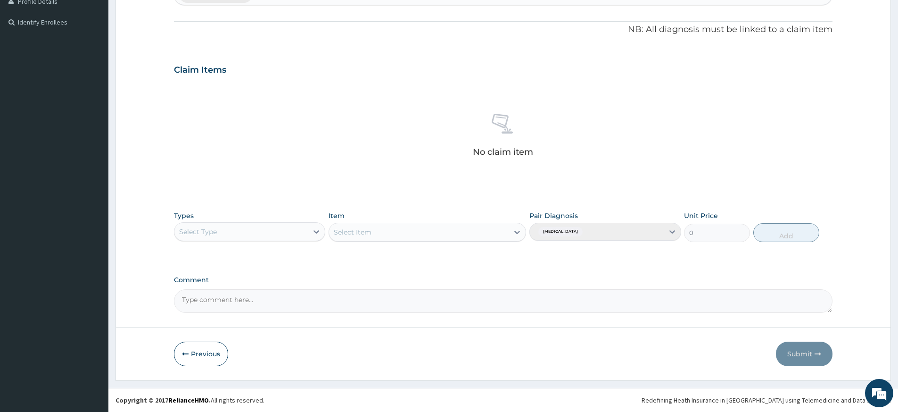
click at [190, 356] on button "Previous" at bounding box center [201, 353] width 54 height 25
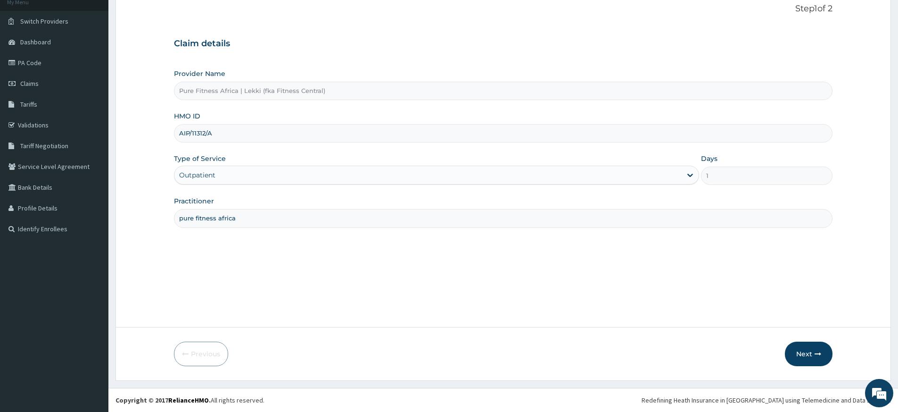
click at [219, 136] on input "AIP/11312/A" at bounding box center [503, 133] width 659 height 18
type input "A"
type input "SSN/10462/A"
click at [819, 354] on icon "button" at bounding box center [818, 353] width 7 height 7
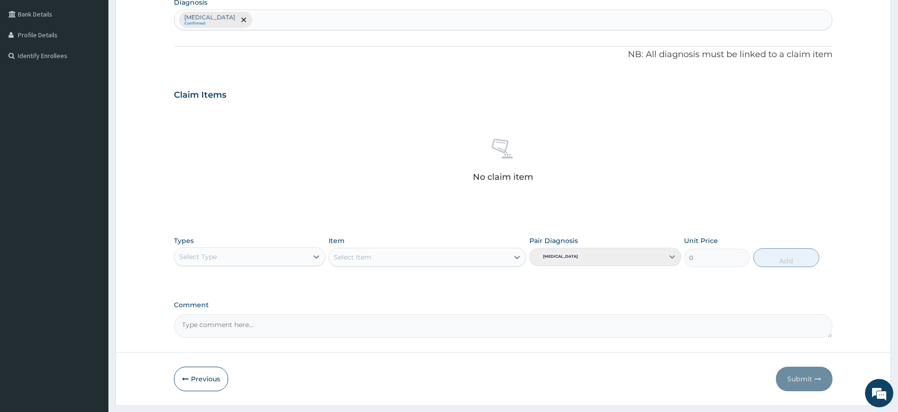
scroll to position [259, 0]
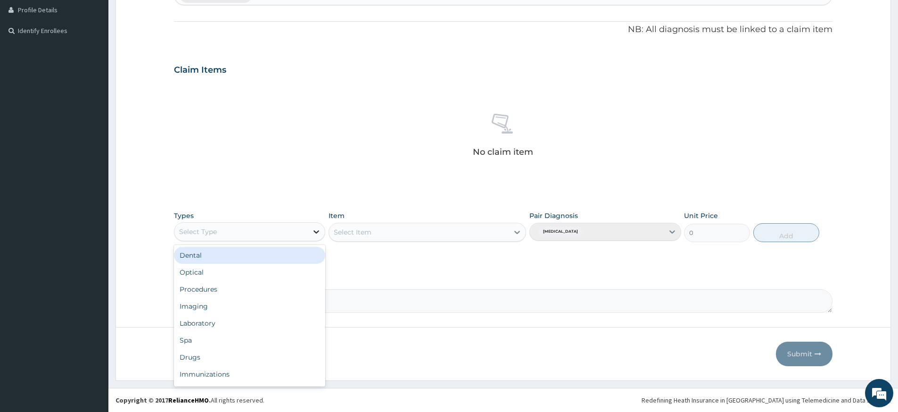
click at [315, 232] on icon at bounding box center [317, 231] width 6 height 3
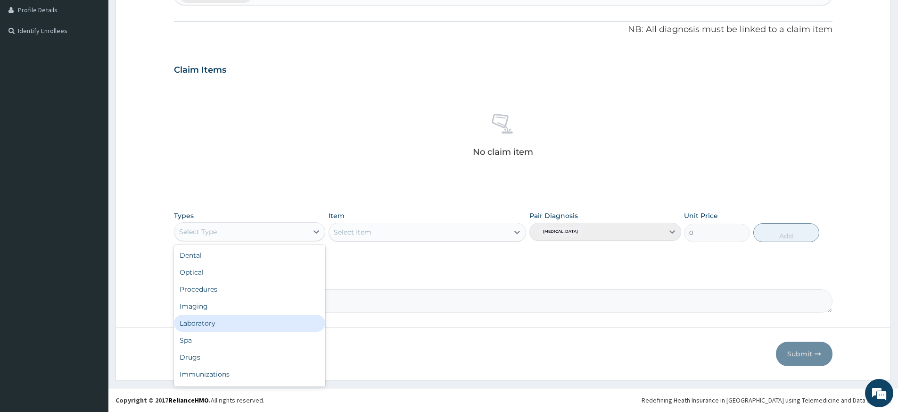
scroll to position [32, 0]
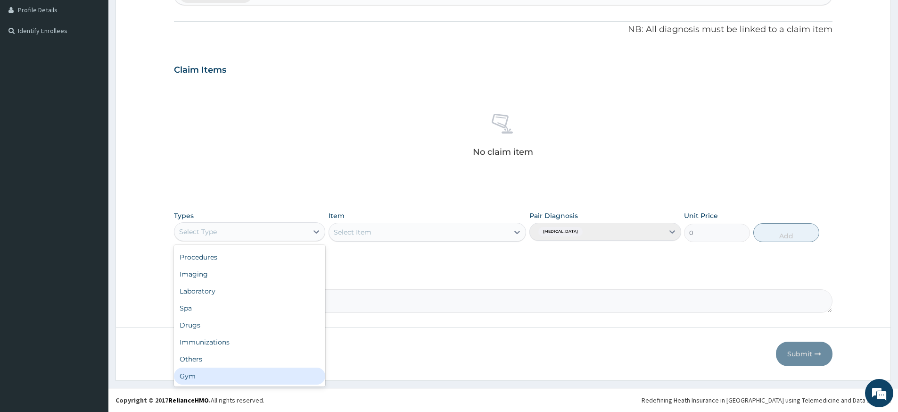
click at [290, 377] on div "Gym" at bounding box center [249, 375] width 151 height 17
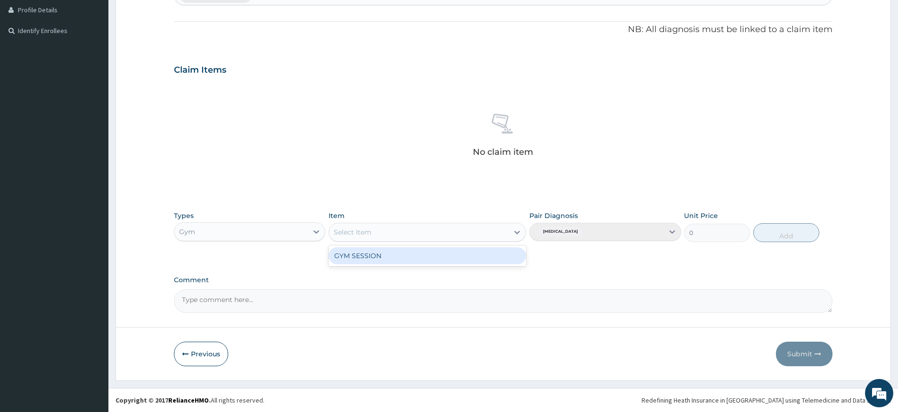
click at [480, 234] on div "Select Item" at bounding box center [419, 231] width 180 height 15
drag, startPoint x: 474, startPoint y: 260, endPoint x: 491, endPoint y: 256, distance: 17.8
click at [473, 260] on div "GYM SESSION" at bounding box center [428, 255] width 198 height 17
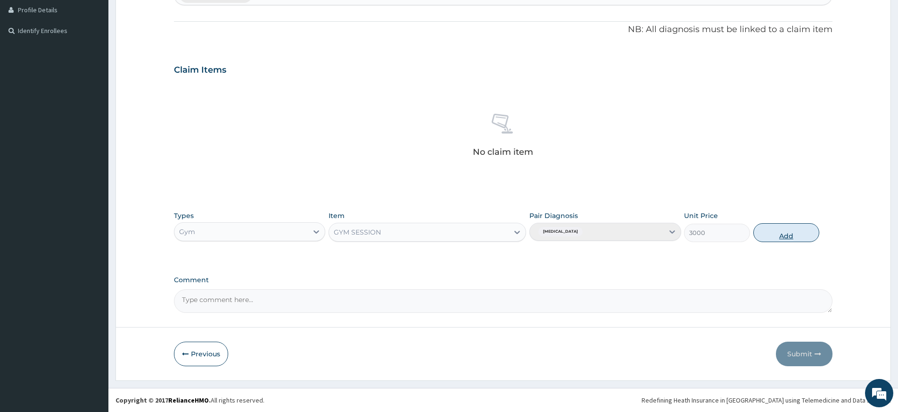
click at [764, 228] on button "Add" at bounding box center [786, 232] width 66 height 19
type input "0"
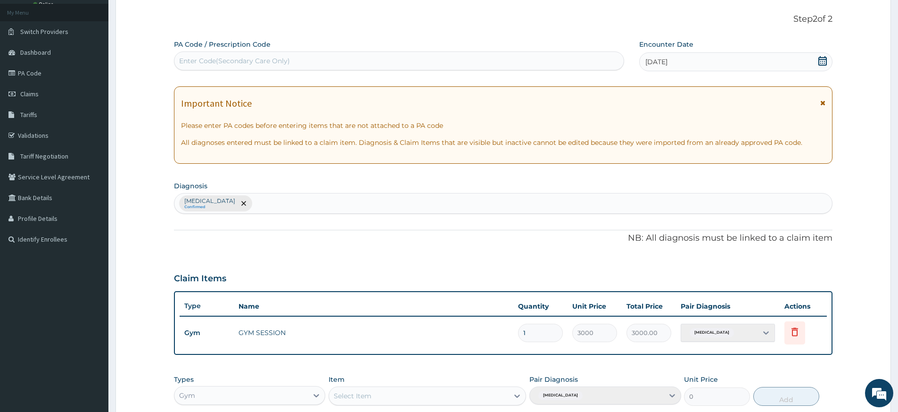
scroll to position [0, 0]
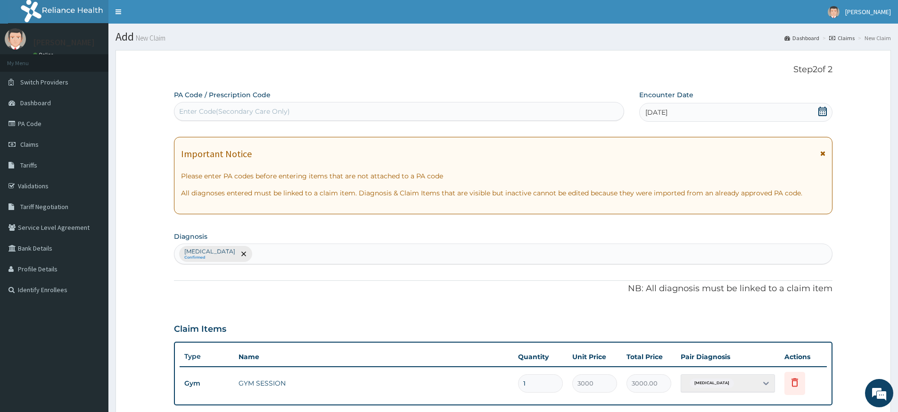
click at [312, 114] on div "Enter Code(Secondary Care Only)" at bounding box center [398, 111] width 449 height 15
type input "PA/CCA811"
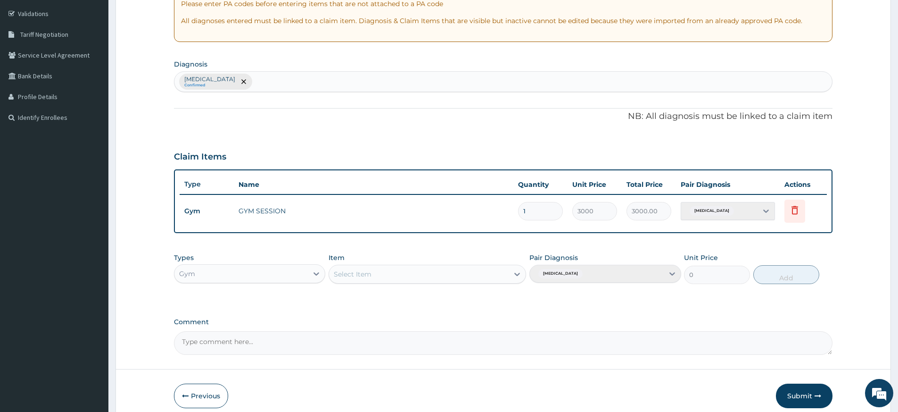
scroll to position [214, 0]
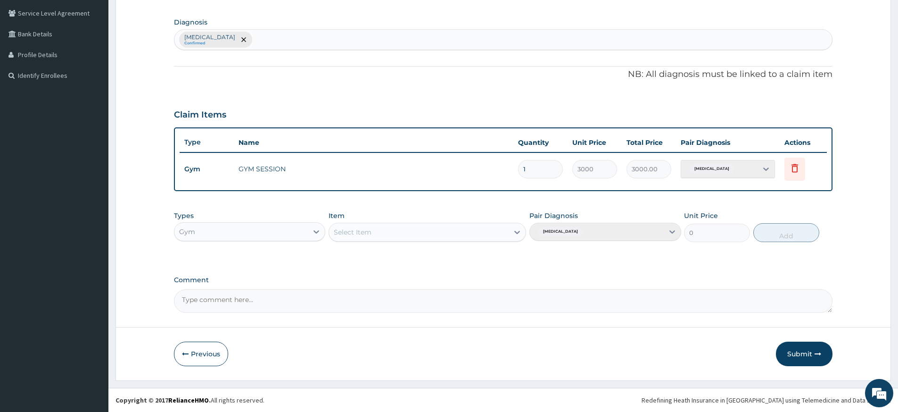
click at [794, 348] on button "Submit" at bounding box center [804, 353] width 57 height 25
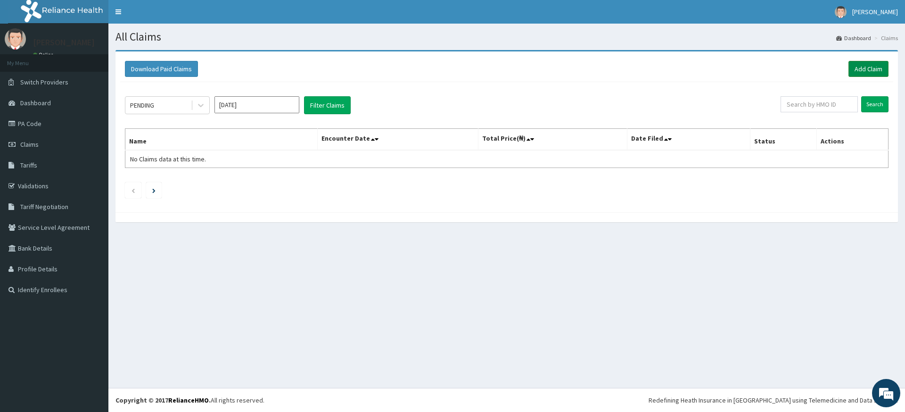
click at [880, 71] on link "Add Claim" at bounding box center [869, 69] width 40 height 16
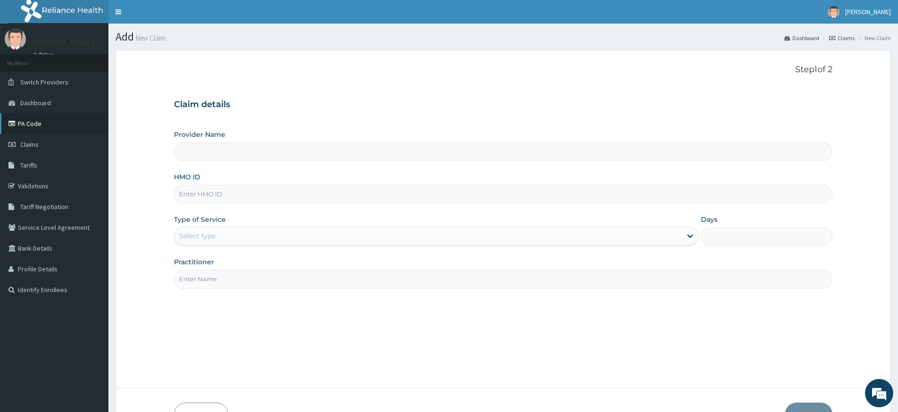
type input "Pure Fitness Africa | Lekki (fka Fitness Central)"
type input "1"
click at [215, 277] on input "Practitioner" at bounding box center [503, 279] width 659 height 18
type input "pure fitness africa"
click at [297, 195] on input "HMO ID" at bounding box center [503, 194] width 659 height 18
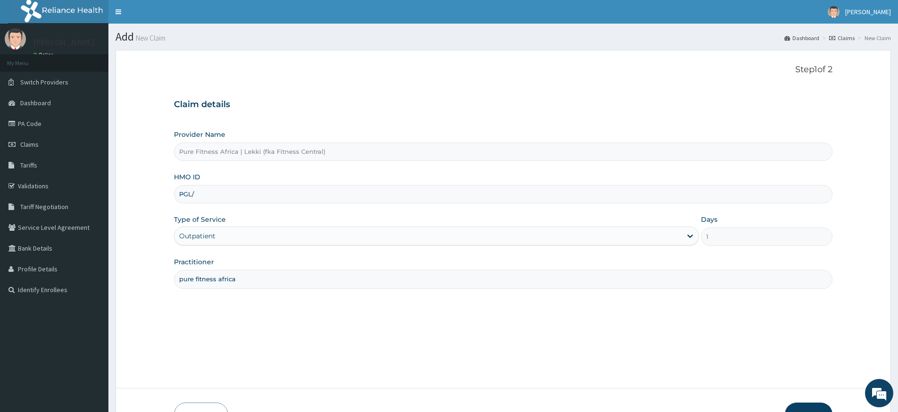
type input "PGL/10200/A"
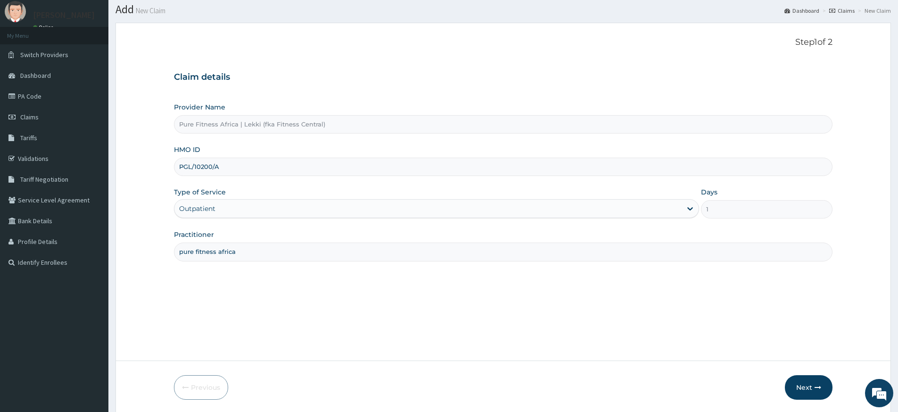
scroll to position [61, 0]
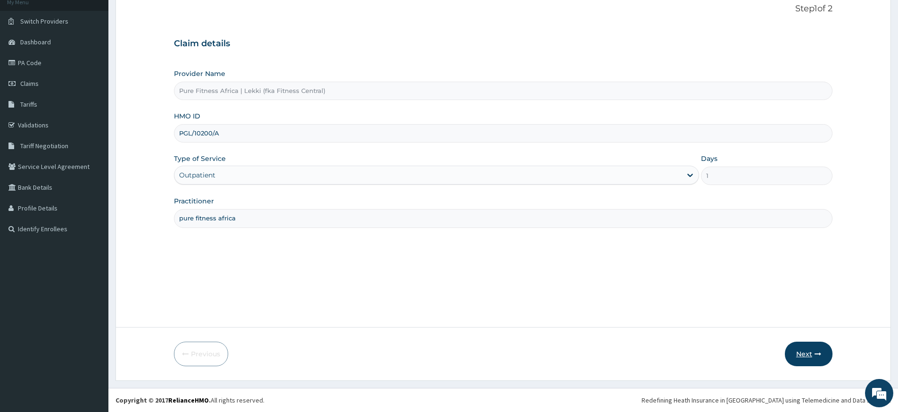
click at [808, 353] on button "Next" at bounding box center [809, 353] width 48 height 25
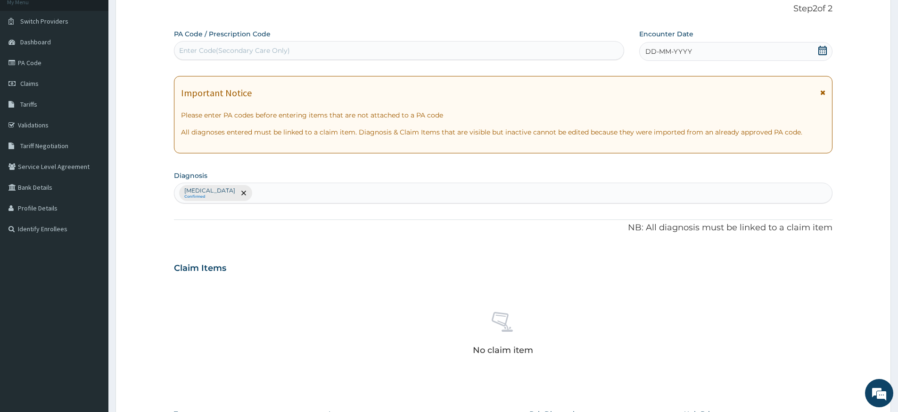
click at [673, 56] on span "DD-MM-YYYY" at bounding box center [668, 51] width 47 height 9
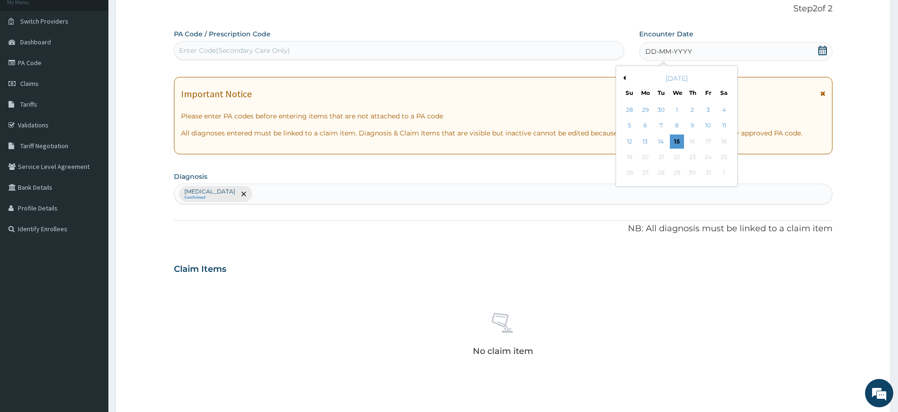
click at [676, 144] on div "15" at bounding box center [677, 141] width 14 height 14
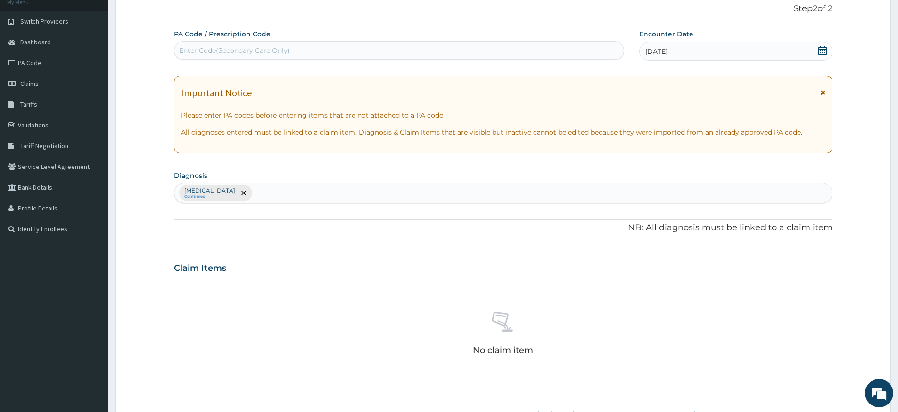
click at [521, 49] on div "Enter Code(Secondary Care Only)" at bounding box center [398, 50] width 449 height 15
type input "PA/13E6ED"
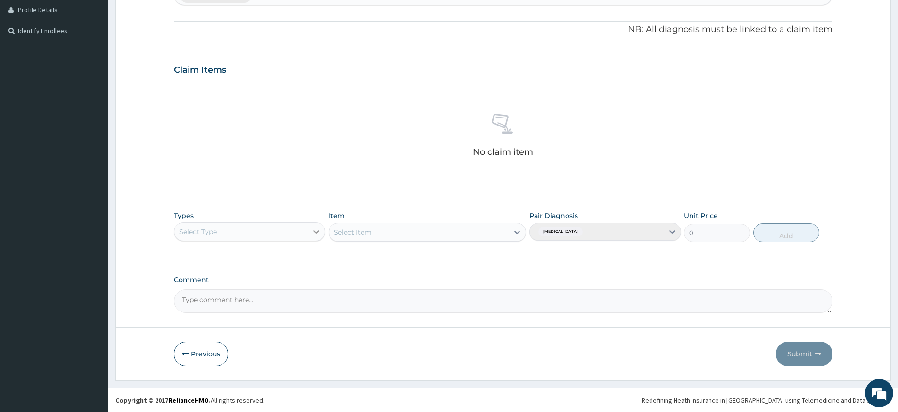
click at [314, 230] on icon at bounding box center [316, 231] width 9 height 9
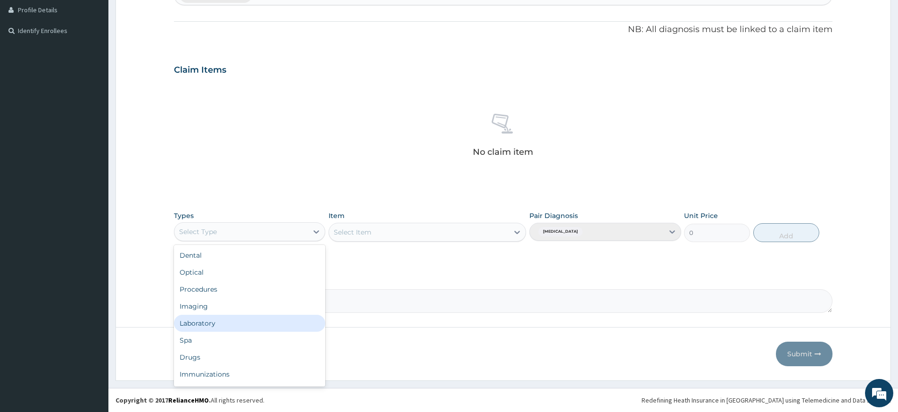
scroll to position [32, 0]
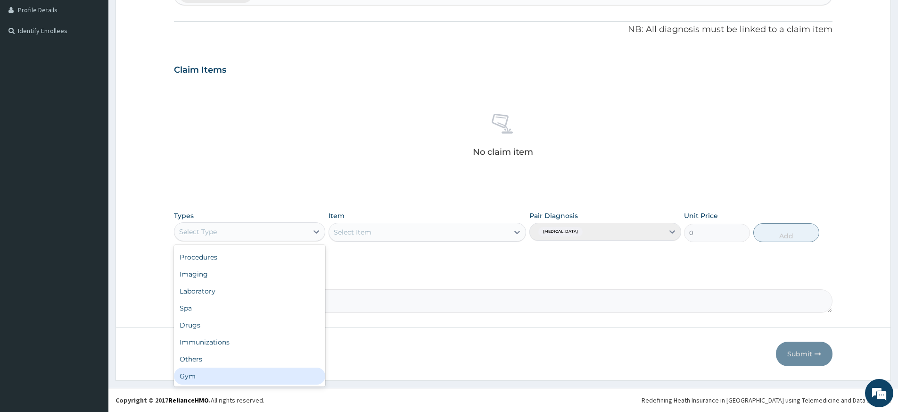
click at [243, 372] on div "Gym" at bounding box center [249, 375] width 151 height 17
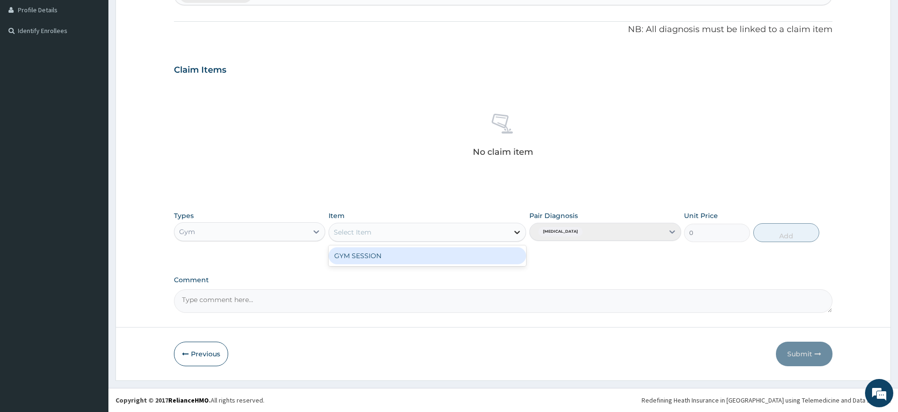
click at [516, 230] on icon at bounding box center [517, 231] width 9 height 9
click at [511, 256] on div "GYM SESSION" at bounding box center [428, 255] width 198 height 17
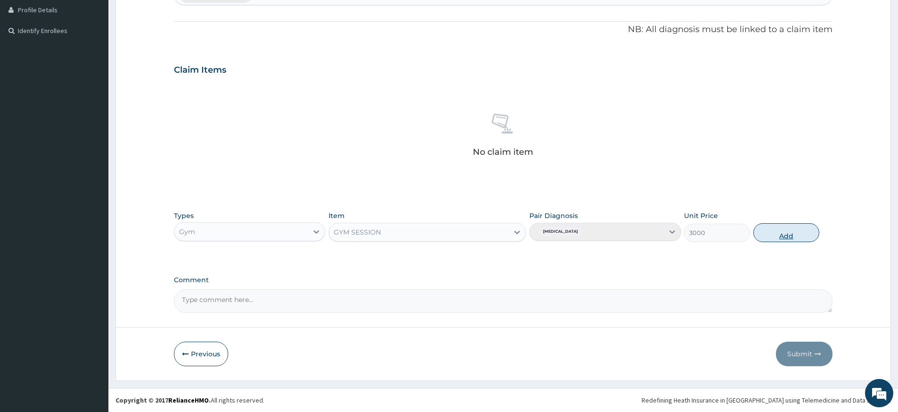
click at [806, 235] on button "Add" at bounding box center [786, 232] width 66 height 19
type input "0"
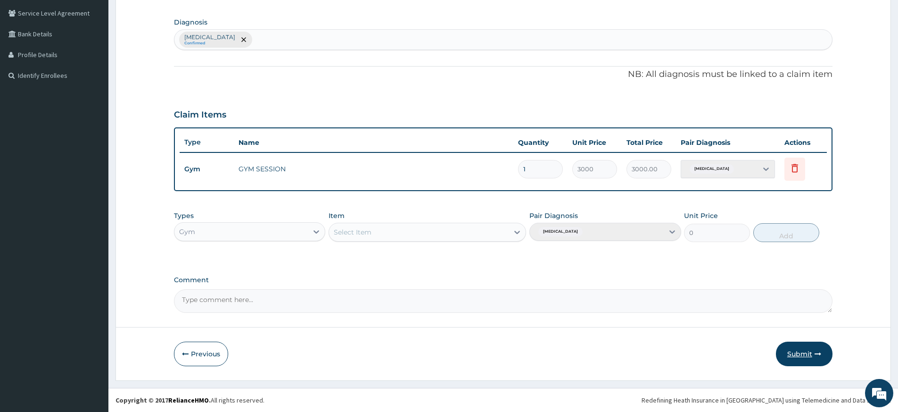
click at [813, 354] on button "Submit" at bounding box center [804, 353] width 57 height 25
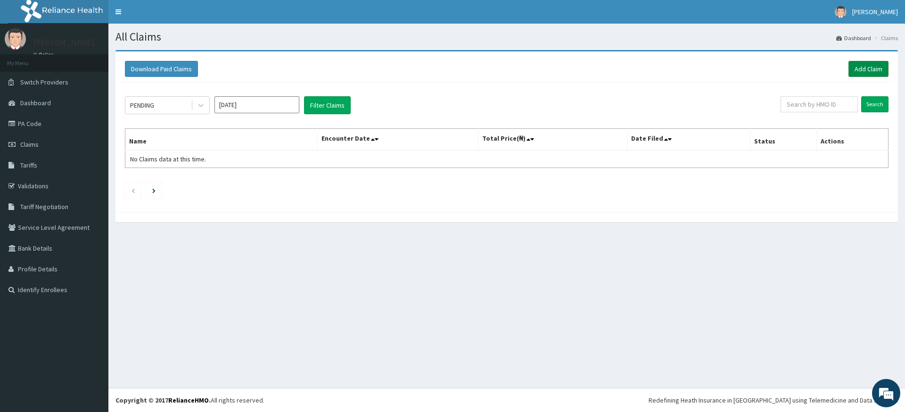
click at [860, 70] on link "Add Claim" at bounding box center [869, 69] width 40 height 16
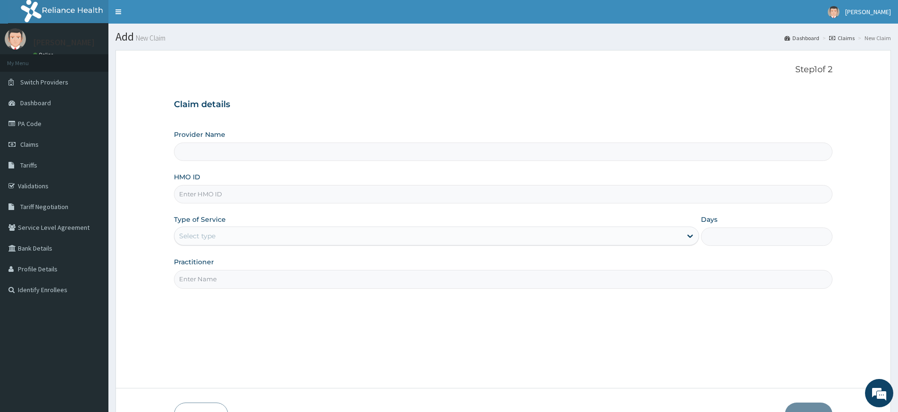
type input "Pure Fitness Africa | Lekki (fka Fitness Central)"
type input "1"
click at [217, 277] on input "Practitioner" at bounding box center [503, 279] width 659 height 18
type input "pure fitness africa"
click at [307, 192] on input "HMO ID" at bounding box center [503, 194] width 659 height 18
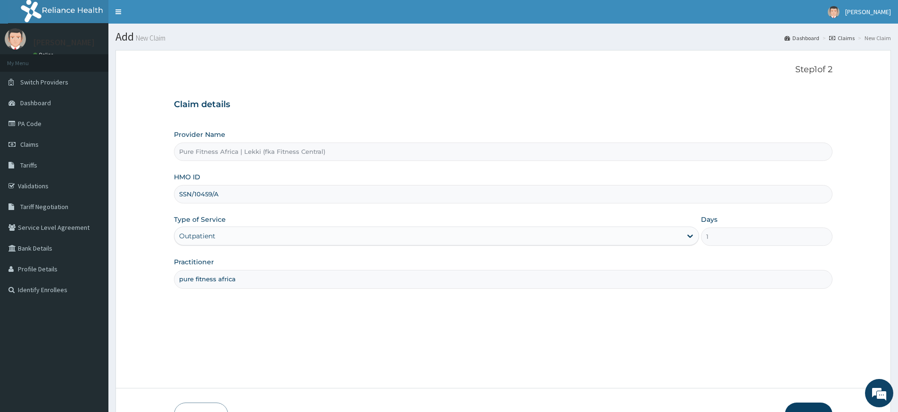
scroll to position [61, 0]
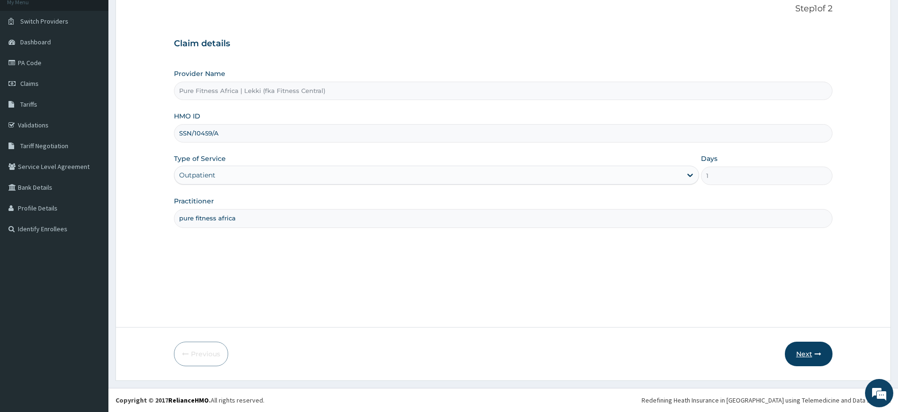
type input "SSN/10459/A"
click at [793, 350] on button "Next" at bounding box center [809, 353] width 48 height 25
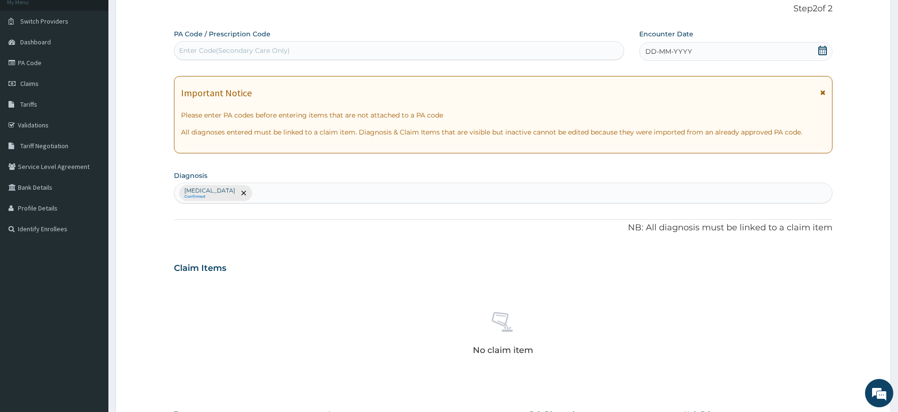
click at [652, 49] on span "DD-MM-YYYY" at bounding box center [668, 51] width 47 height 9
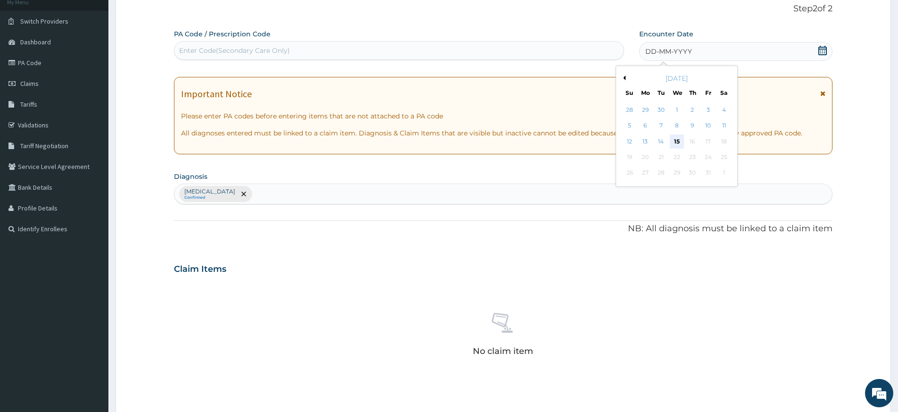
click at [675, 141] on div "15" at bounding box center [677, 141] width 14 height 14
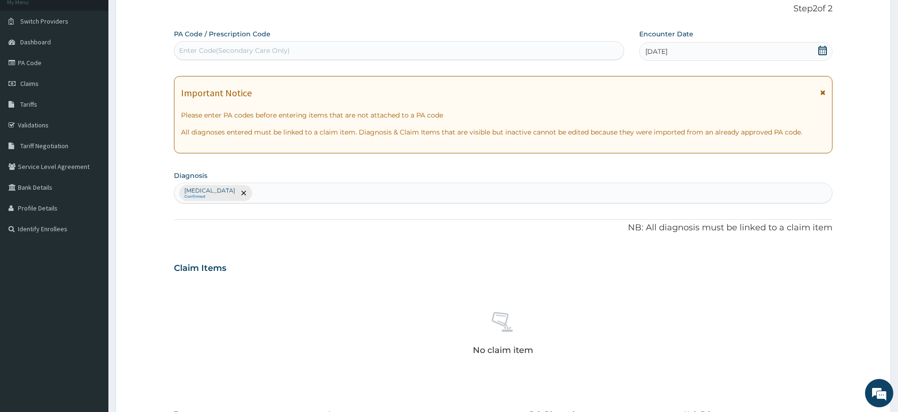
click at [535, 49] on div "Enter Code(Secondary Care Only)" at bounding box center [398, 50] width 449 height 15
type input "PA/FEF375"
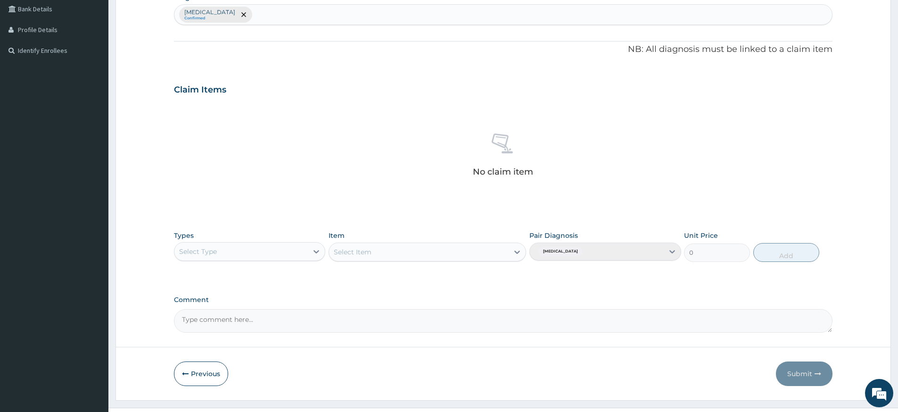
scroll to position [259, 0]
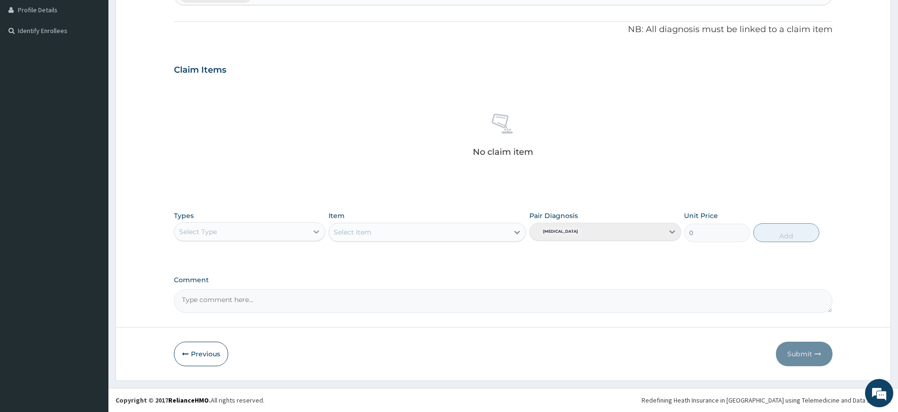
click at [316, 231] on icon at bounding box center [316, 231] width 9 height 9
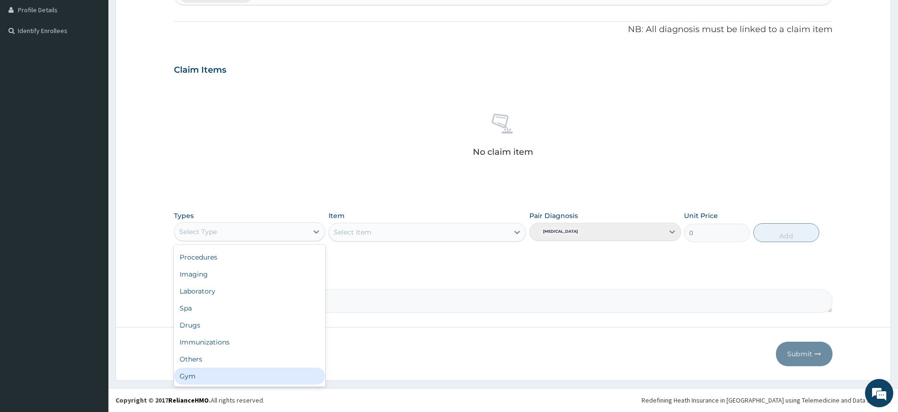
click at [253, 374] on div "Gym" at bounding box center [249, 375] width 151 height 17
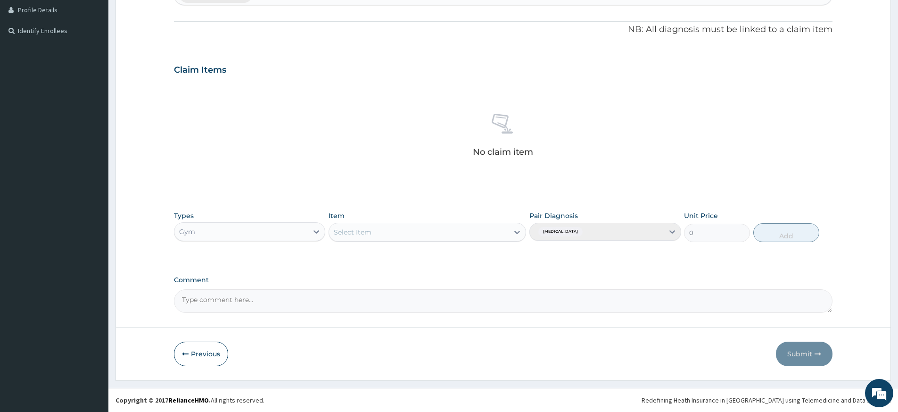
click at [493, 228] on div "Select Item" at bounding box center [419, 231] width 180 height 15
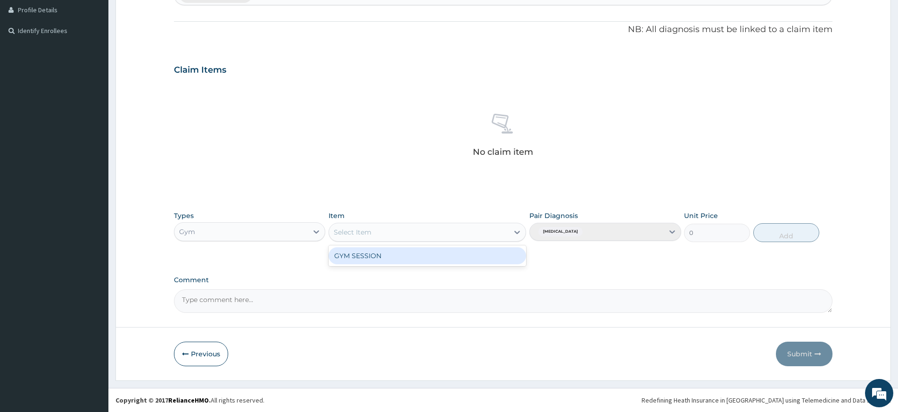
click at [481, 260] on div "GYM SESSION" at bounding box center [428, 255] width 198 height 17
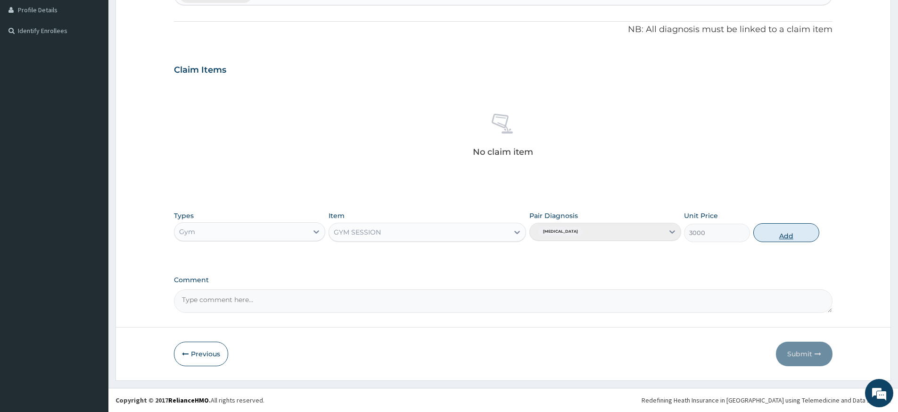
click at [807, 236] on button "Add" at bounding box center [786, 232] width 66 height 19
type input "0"
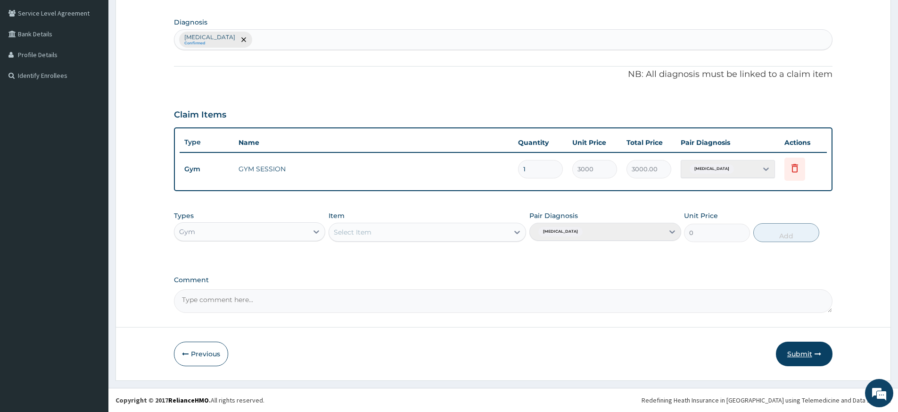
click at [799, 353] on button "Submit" at bounding box center [804, 353] width 57 height 25
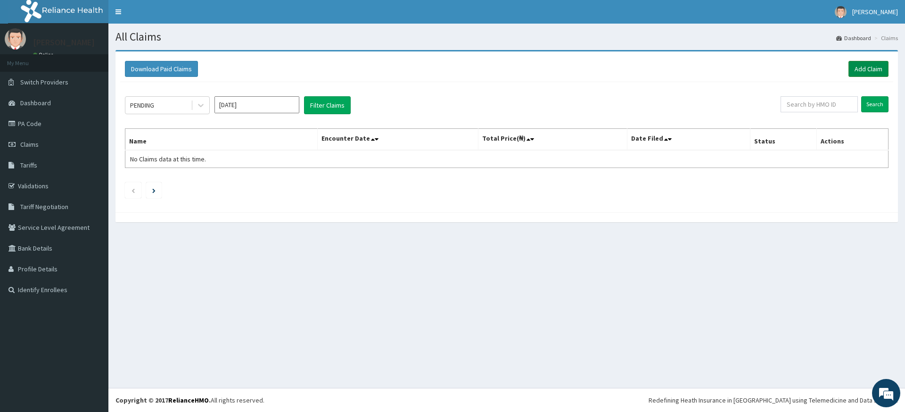
click at [867, 68] on link "Add Claim" at bounding box center [869, 69] width 40 height 16
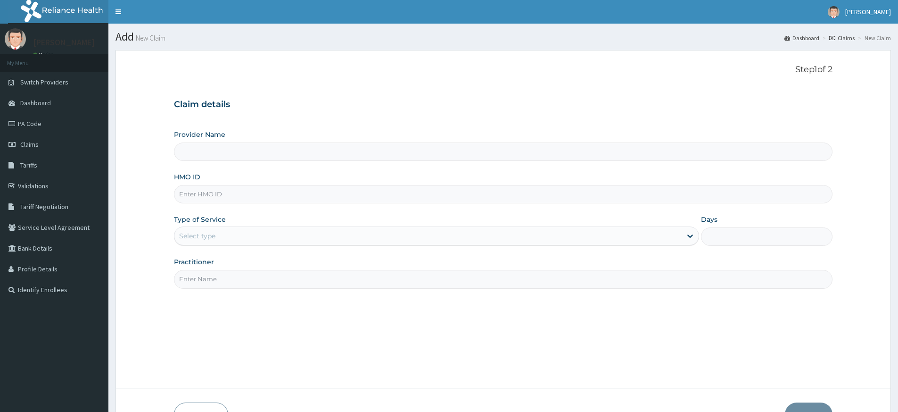
click at [211, 280] on input "Practitioner" at bounding box center [503, 279] width 659 height 18
type input "pure fitness africa"
type input "Pure Fitness Africa | Lekki (fka Fitness Central)"
type input "1"
click at [244, 196] on input "HMO ID" at bounding box center [503, 194] width 659 height 18
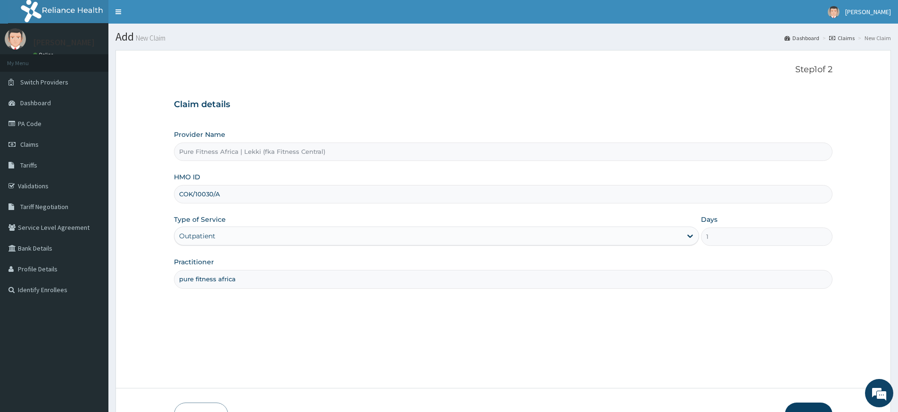
scroll to position [61, 0]
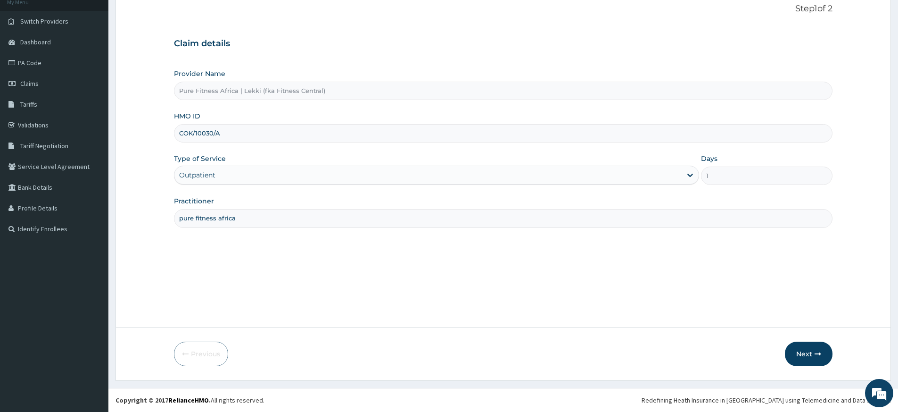
type input "COK/10030/A"
click at [807, 354] on button "Next" at bounding box center [809, 353] width 48 height 25
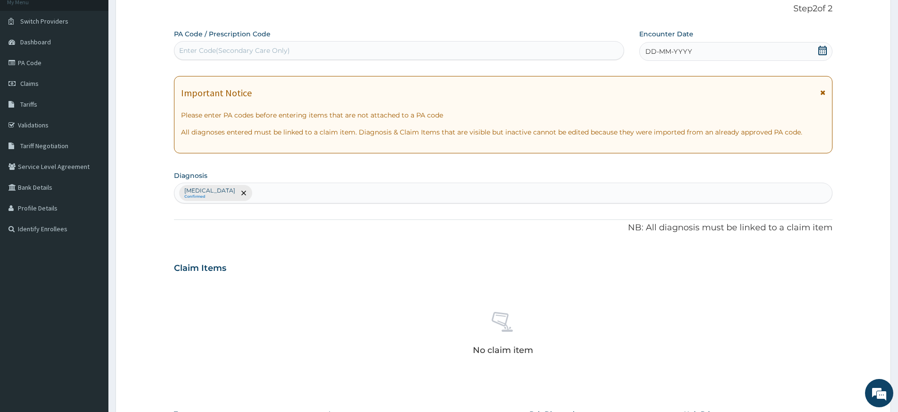
click at [657, 51] on span "DD-MM-YYYY" at bounding box center [668, 51] width 47 height 9
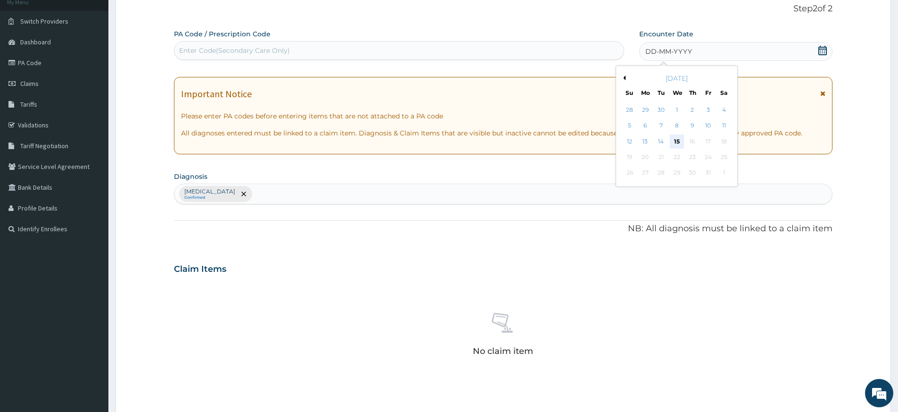
click at [677, 141] on div "15" at bounding box center [677, 141] width 14 height 14
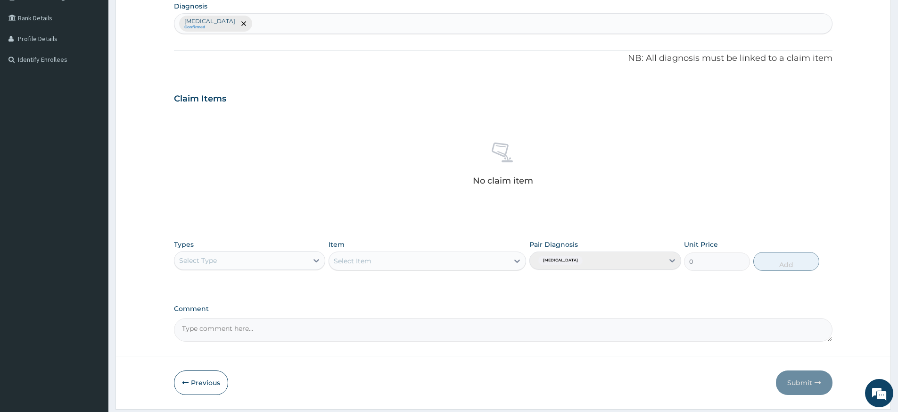
scroll to position [259, 0]
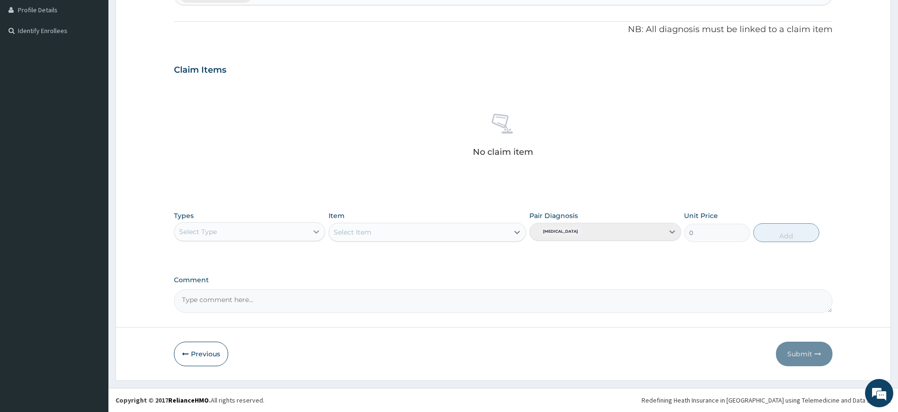
click at [314, 230] on icon at bounding box center [317, 231] width 6 height 3
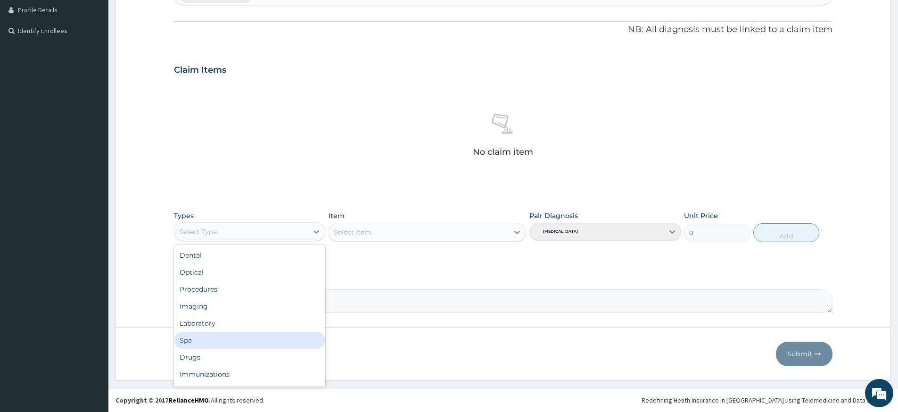
scroll to position [32, 0]
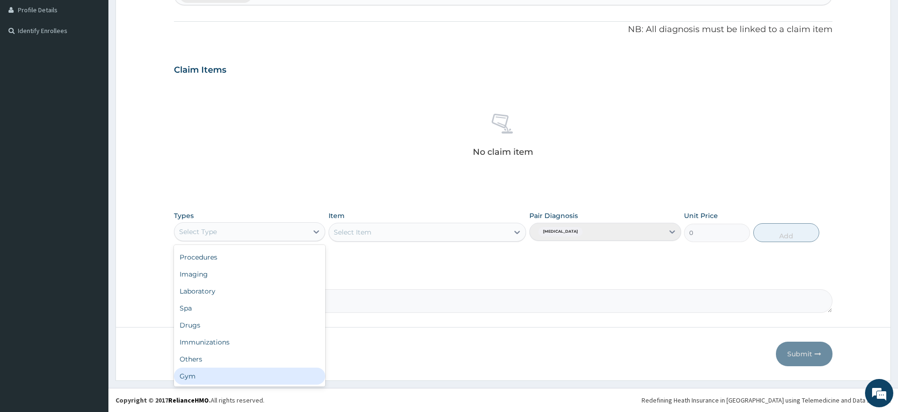
click at [231, 372] on div "Gym" at bounding box center [249, 375] width 151 height 17
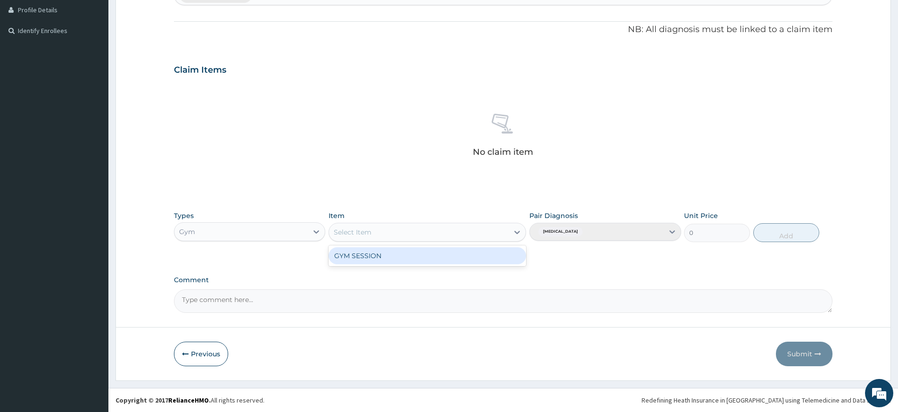
click at [496, 230] on div "Select Item" at bounding box center [419, 231] width 180 height 15
click at [488, 254] on div "GYM SESSION" at bounding box center [428, 255] width 198 height 17
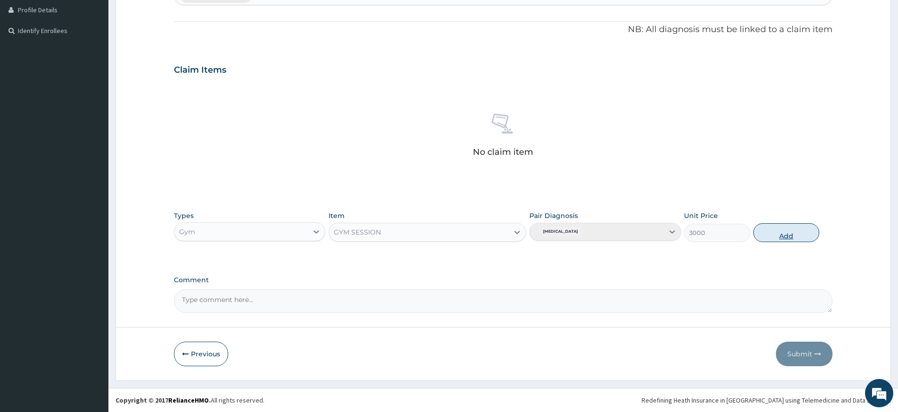
click at [769, 230] on button "Add" at bounding box center [786, 232] width 66 height 19
type input "0"
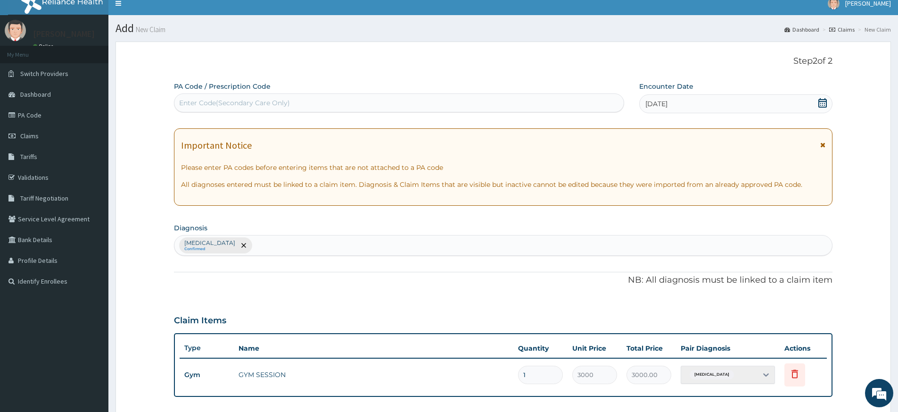
scroll to position [0, 0]
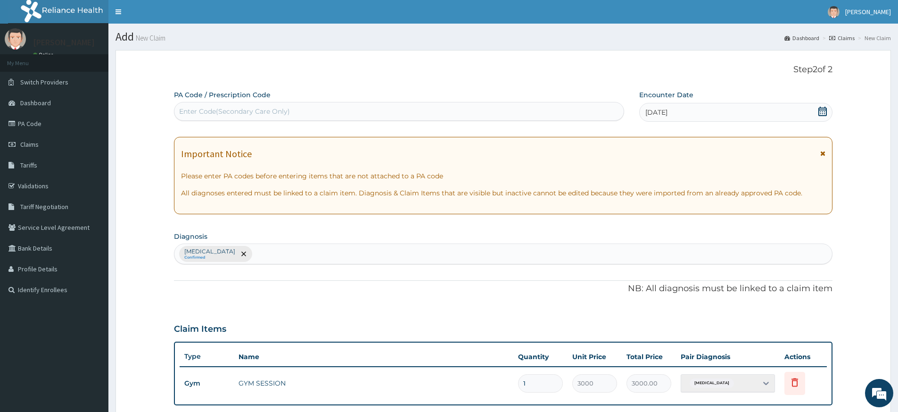
click at [419, 111] on div "Enter Code(Secondary Care Only)" at bounding box center [398, 111] width 449 height 15
type input "PA/7C573B"
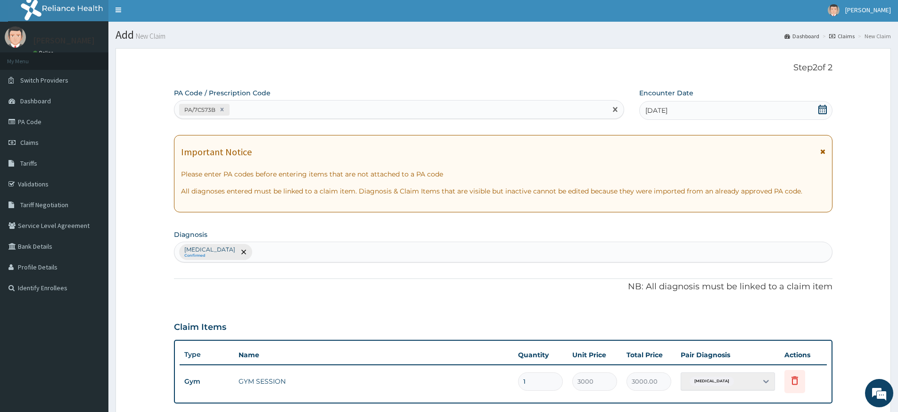
scroll to position [214, 0]
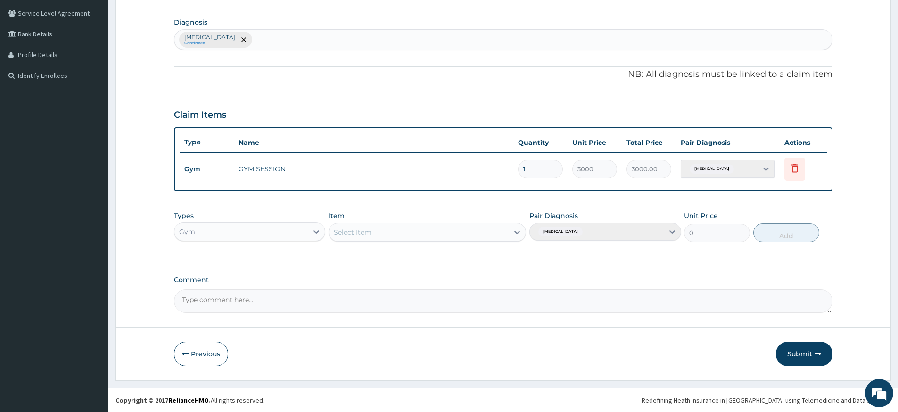
click at [796, 353] on button "Submit" at bounding box center [804, 353] width 57 height 25
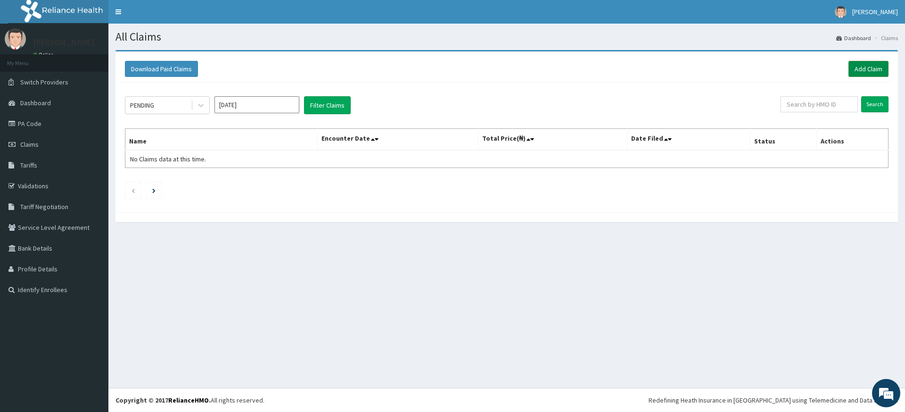
click at [868, 68] on link "Add Claim" at bounding box center [869, 69] width 40 height 16
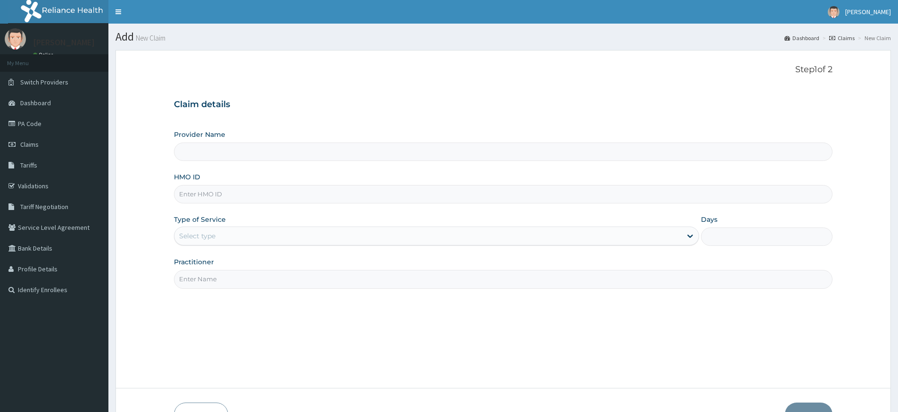
click at [255, 280] on input "Practitioner" at bounding box center [503, 279] width 659 height 18
type input "pure fitness africa"
click at [276, 190] on input "HMO ID" at bounding box center [503, 194] width 659 height 18
type input "Pure Fitness Africa | Lekki (fka Fitness Central)"
type input "1"
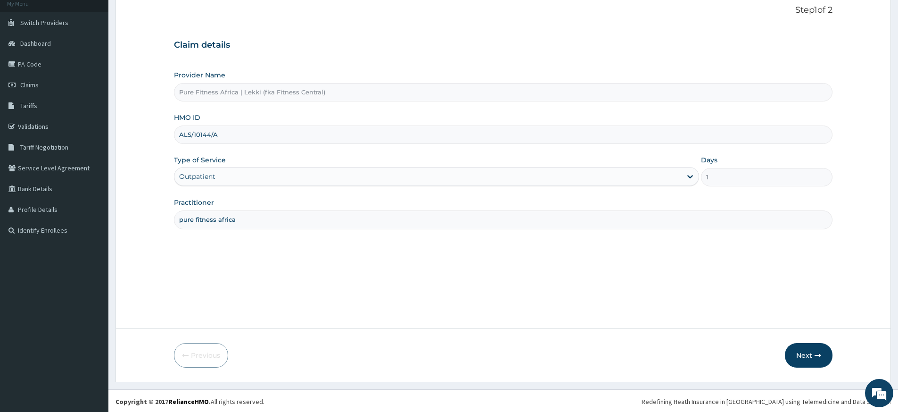
scroll to position [61, 0]
type input "ALS/10144/A"
click at [820, 356] on icon "button" at bounding box center [818, 353] width 7 height 7
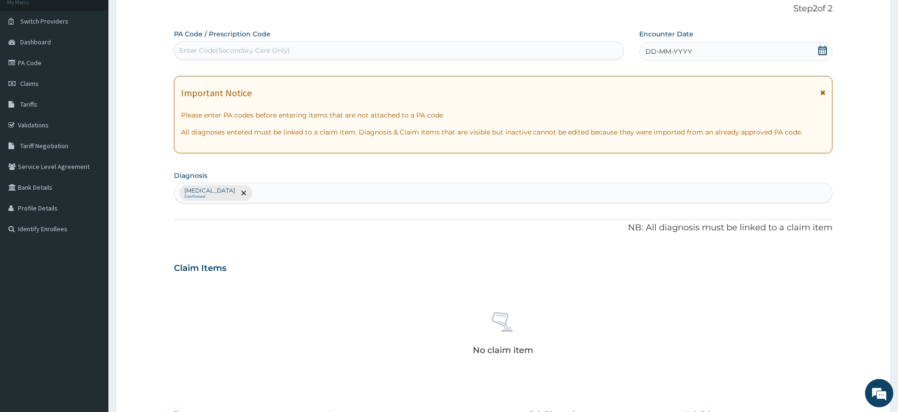
click at [695, 47] on div "DD-MM-YYYY" at bounding box center [735, 51] width 193 height 19
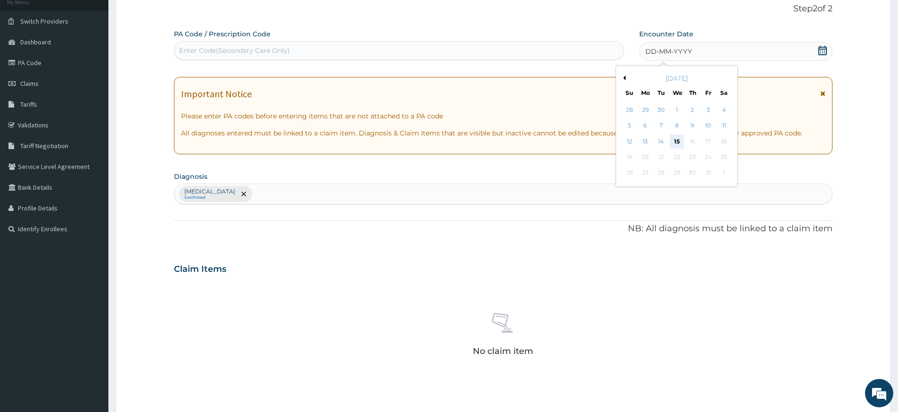
click at [680, 141] on div "15" at bounding box center [677, 141] width 14 height 14
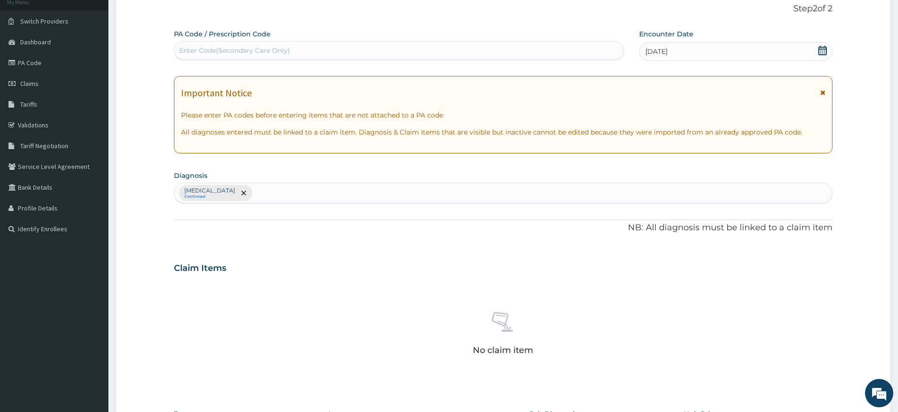
click at [587, 46] on div "Enter Code(Secondary Care Only)" at bounding box center [398, 50] width 449 height 15
type input "PA/DBA866"
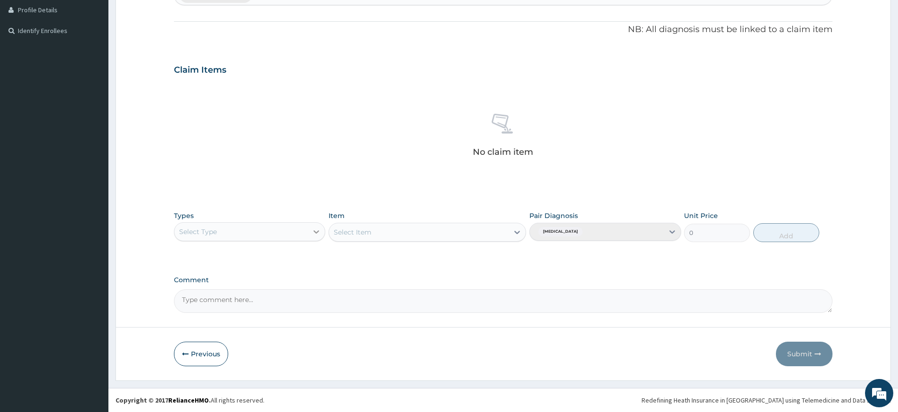
click at [318, 230] on icon at bounding box center [316, 231] width 9 height 9
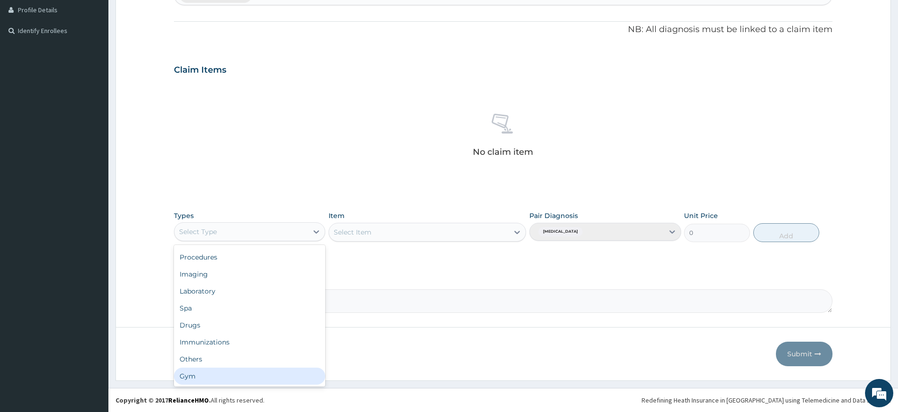
click at [260, 373] on div "Gym" at bounding box center [249, 375] width 151 height 17
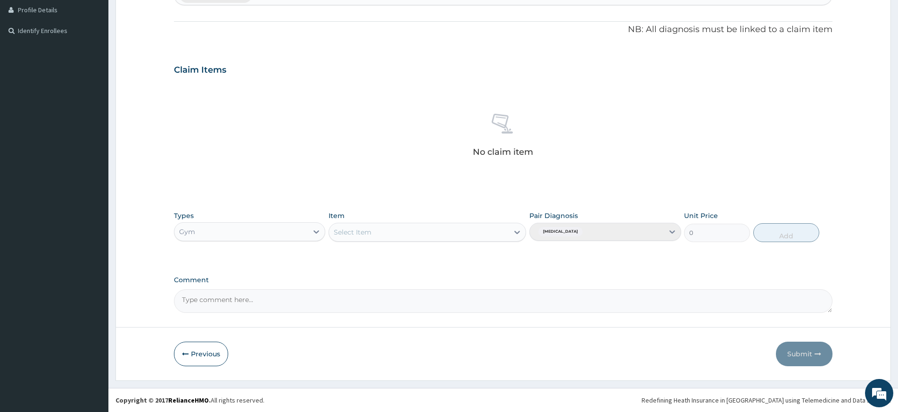
click at [485, 232] on div "Select Item" at bounding box center [419, 231] width 180 height 15
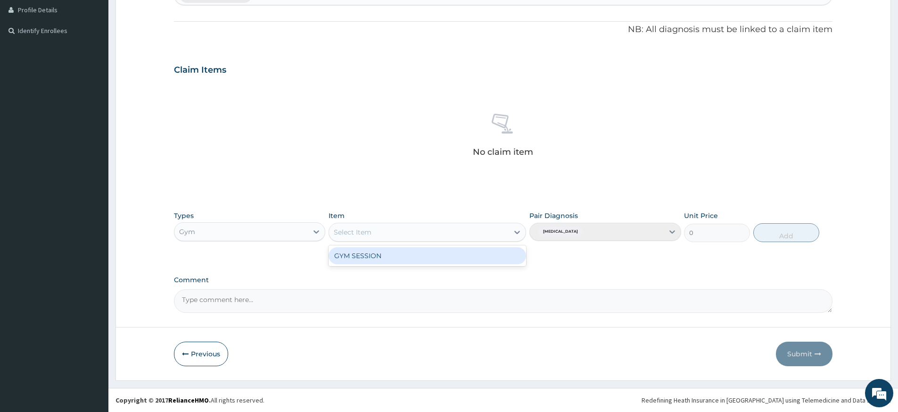
click at [478, 260] on div "GYM SESSION" at bounding box center [428, 255] width 198 height 17
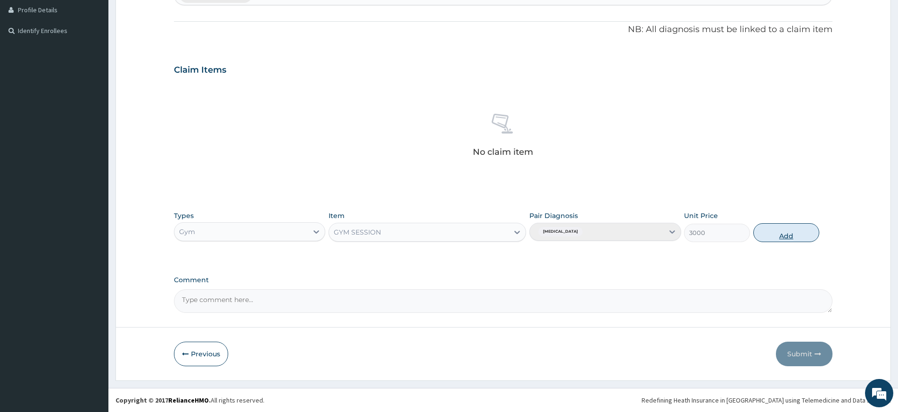
click at [799, 235] on button "Add" at bounding box center [786, 232] width 66 height 19
type input "0"
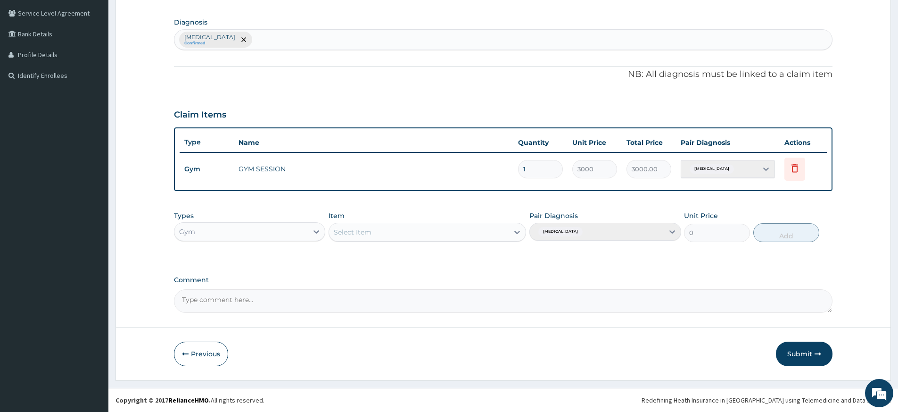
click at [809, 347] on button "Submit" at bounding box center [804, 353] width 57 height 25
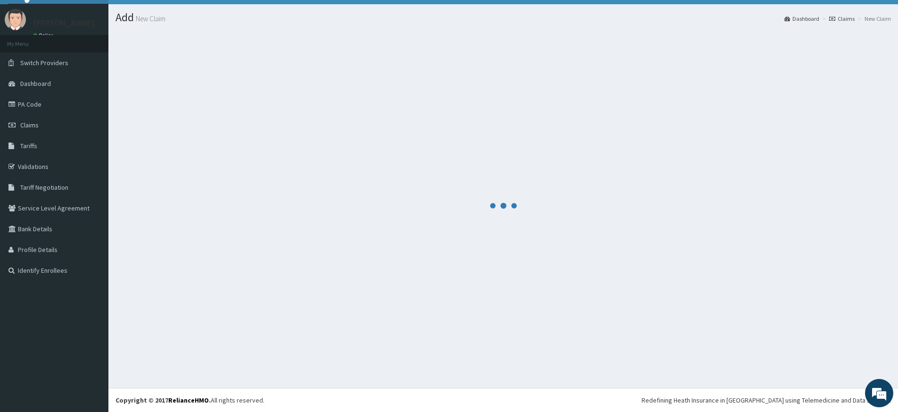
scroll to position [214, 0]
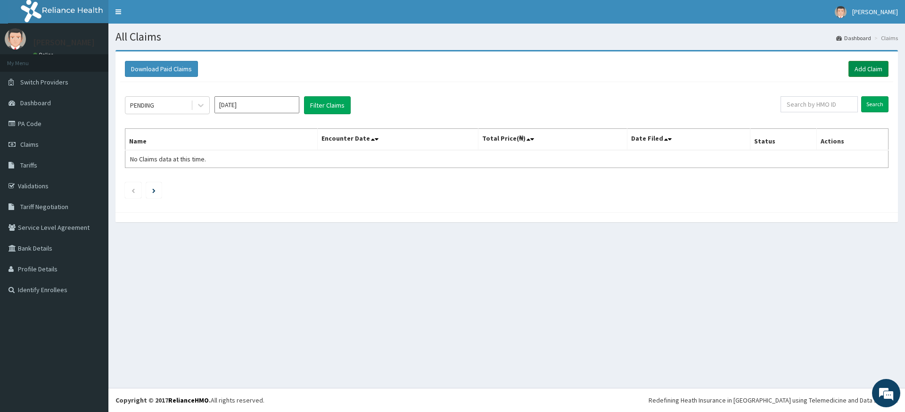
click at [864, 68] on link "Add Claim" at bounding box center [869, 69] width 40 height 16
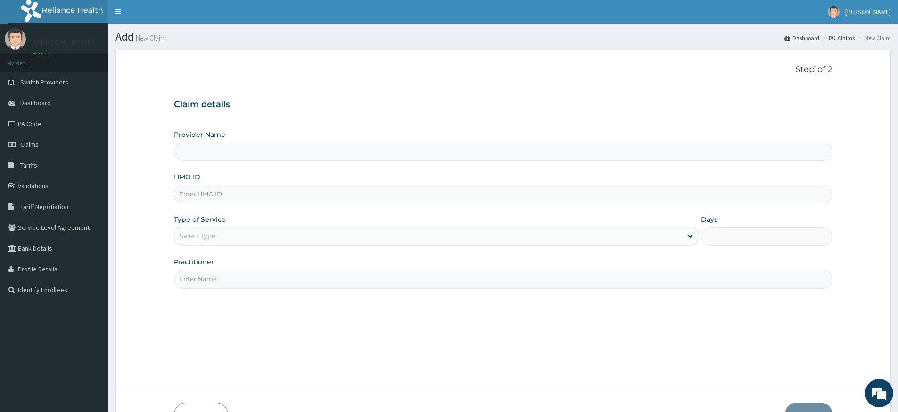
click at [202, 274] on input "Practitioner" at bounding box center [503, 279] width 659 height 18
type input "pure fitness africa"
click at [323, 195] on input "HMO ID" at bounding box center [503, 194] width 659 height 18
type input "Pure Fitness Africa | Lekki (fka Fitness Central)"
type input "1"
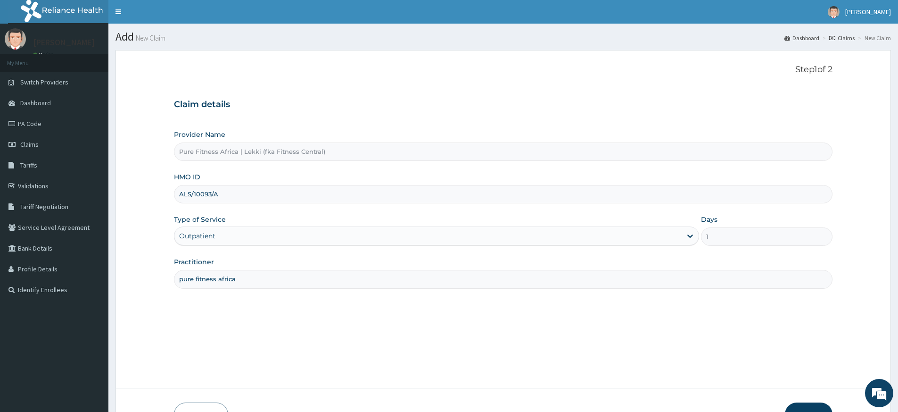
scroll to position [61, 0]
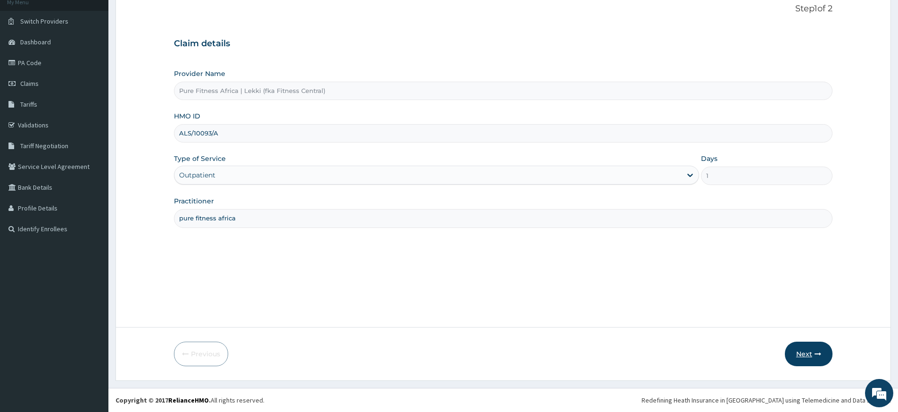
type input "ALS/10093/A"
click at [795, 347] on button "Next" at bounding box center [809, 353] width 48 height 25
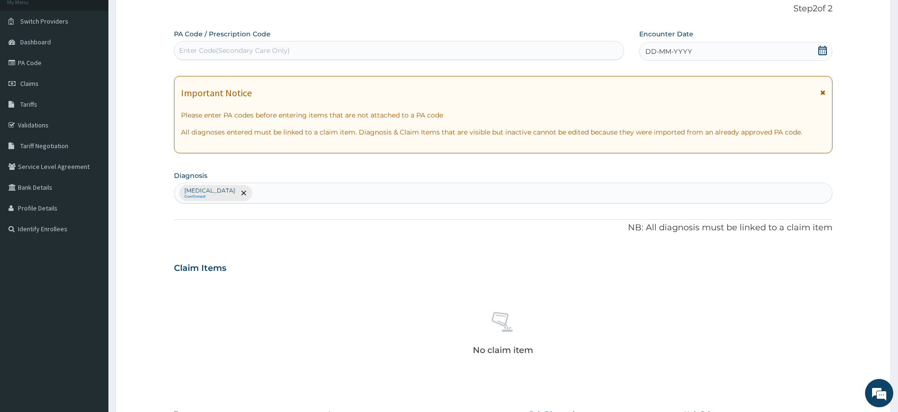
click at [681, 50] on span "DD-MM-YYYY" at bounding box center [668, 51] width 47 height 9
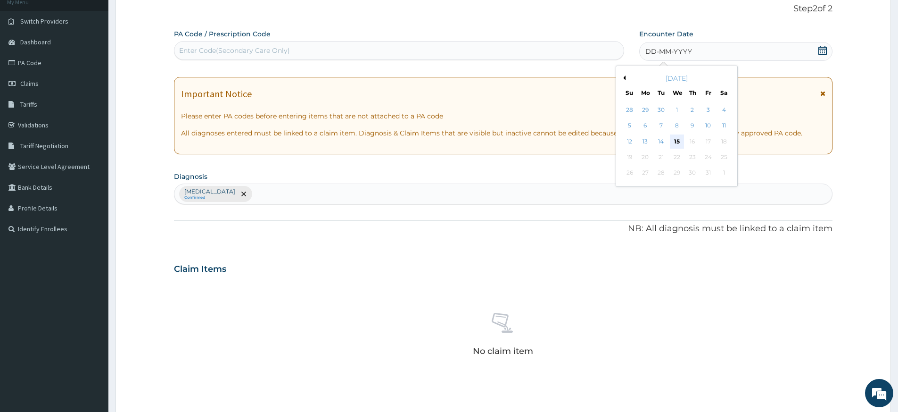
click at [678, 142] on div "15" at bounding box center [677, 141] width 14 height 14
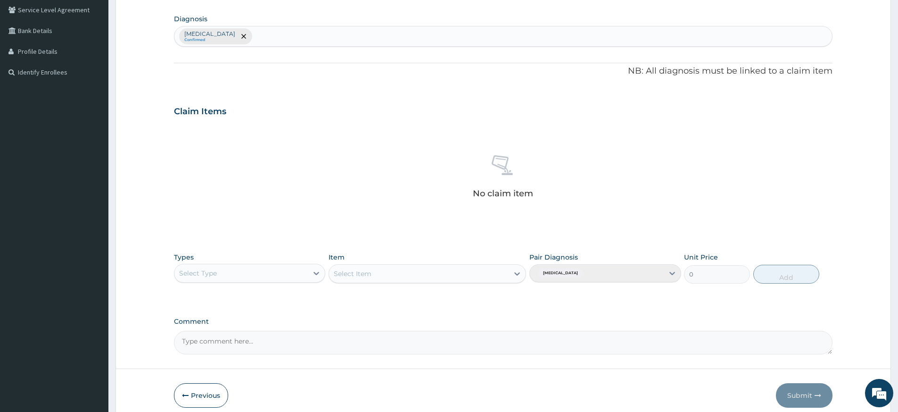
scroll to position [259, 0]
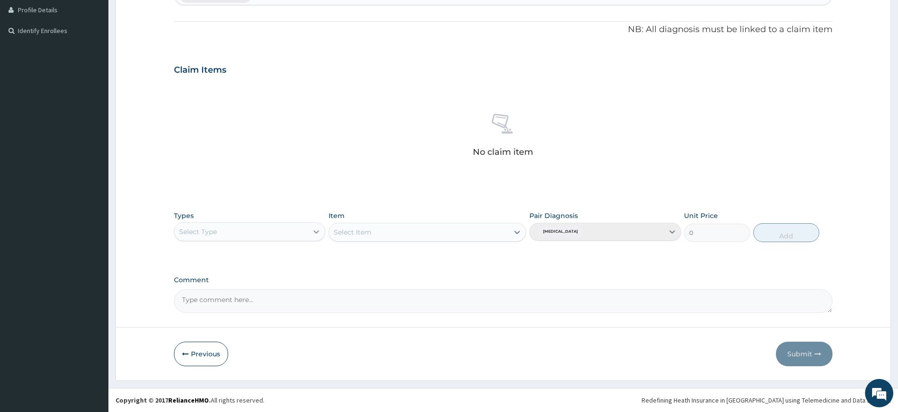
click at [316, 231] on icon at bounding box center [316, 231] width 9 height 9
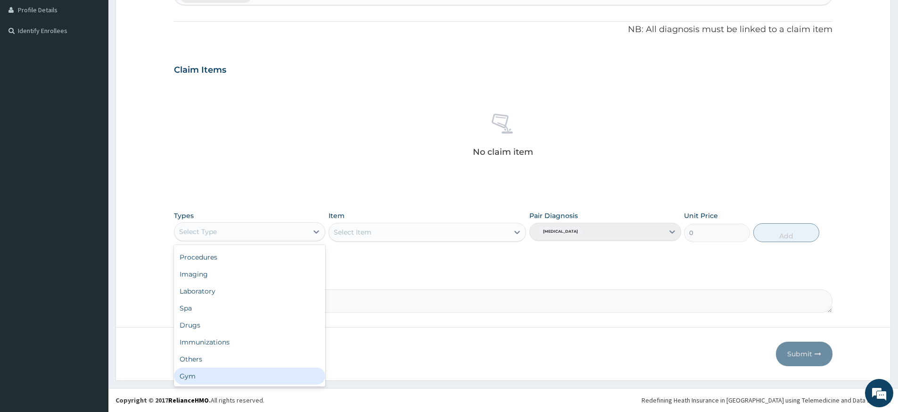
click at [248, 376] on div "Gym" at bounding box center [249, 375] width 151 height 17
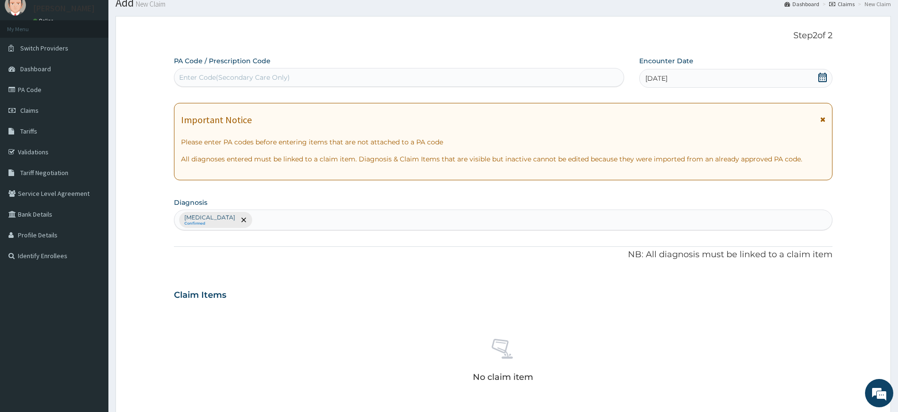
scroll to position [0, 0]
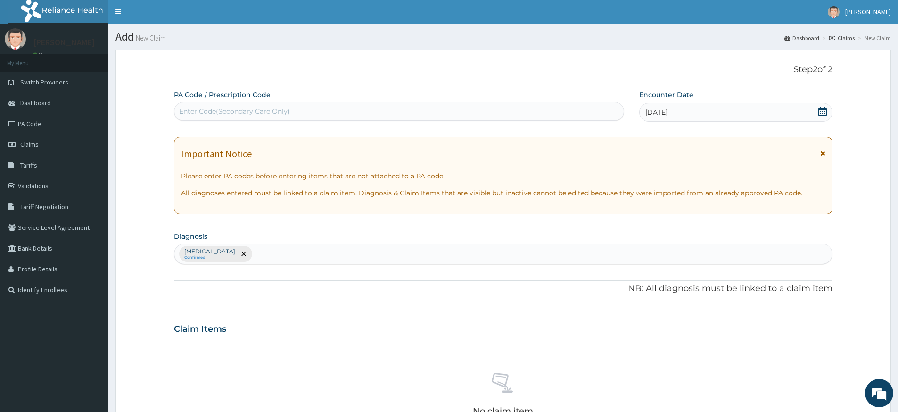
click at [334, 117] on div "Enter Code(Secondary Care Only)" at bounding box center [398, 111] width 449 height 15
type input "PA/51C7EB"
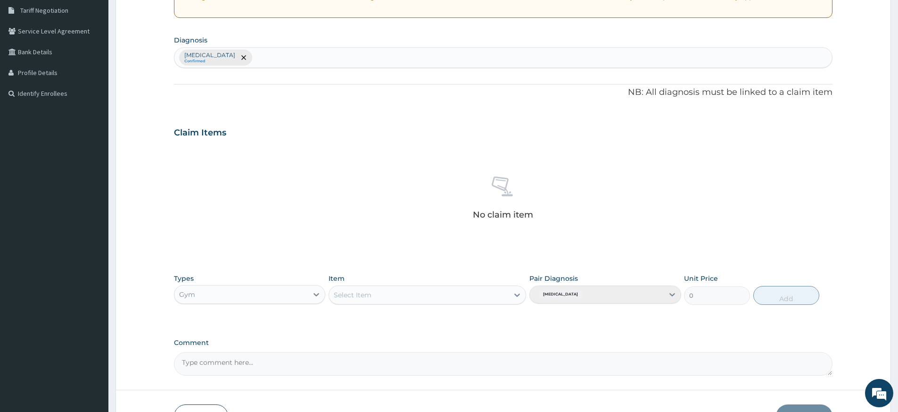
scroll to position [259, 0]
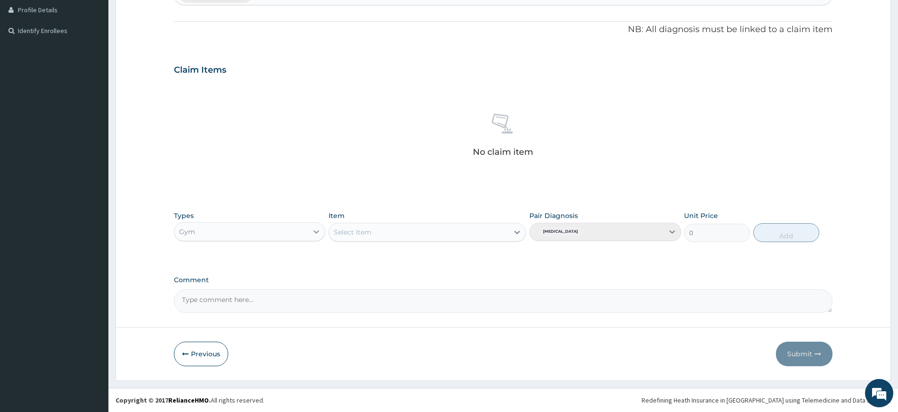
click at [318, 230] on icon at bounding box center [316, 231] width 9 height 9
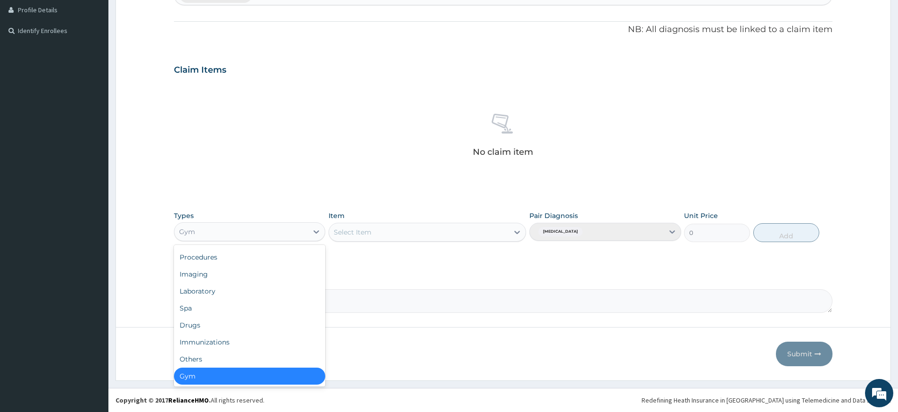
click at [261, 378] on div "Gym" at bounding box center [249, 375] width 151 height 17
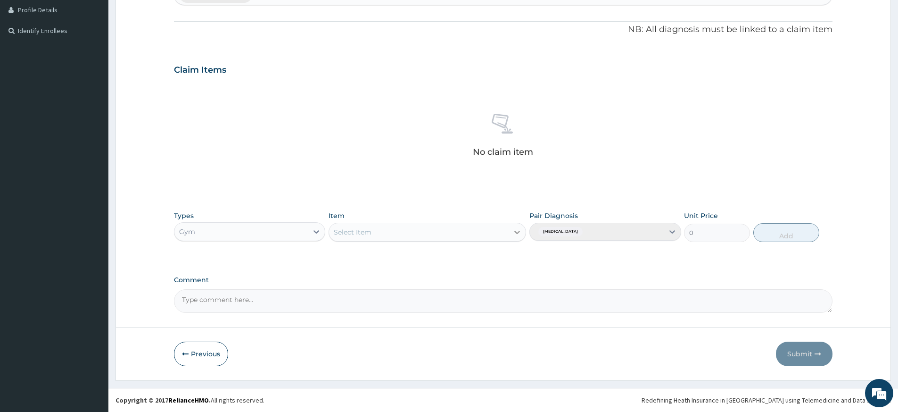
click at [518, 229] on icon at bounding box center [517, 231] width 9 height 9
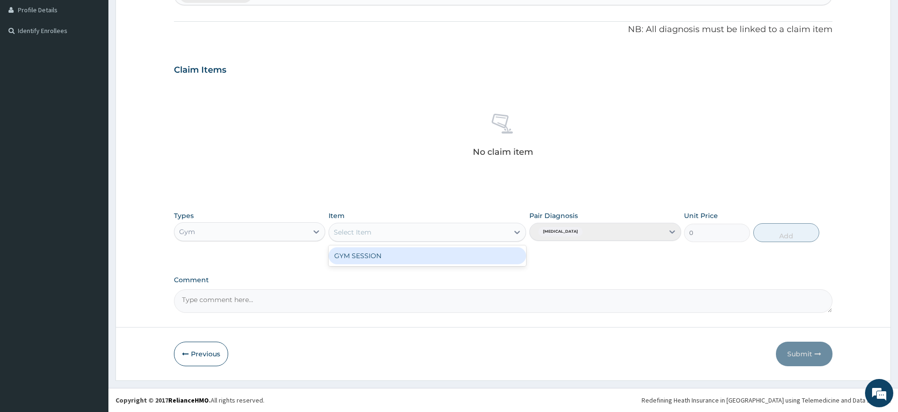
click at [505, 263] on div "GYM SESSION" at bounding box center [428, 255] width 198 height 17
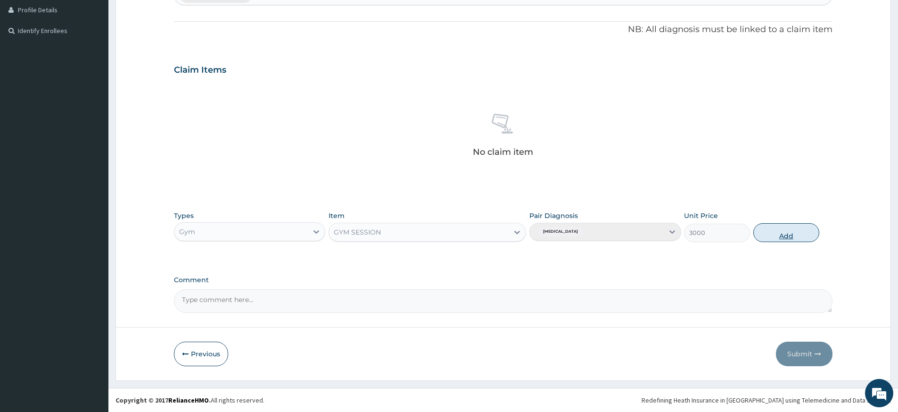
click at [791, 232] on button "Add" at bounding box center [786, 232] width 66 height 19
type input "0"
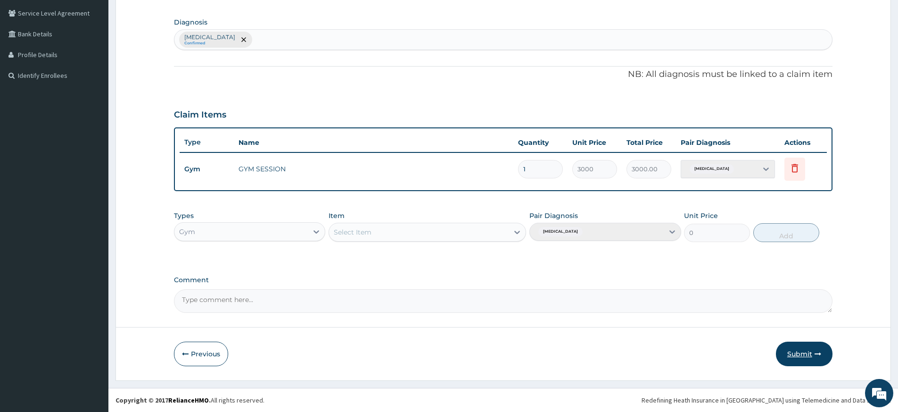
click at [807, 347] on button "Submit" at bounding box center [804, 353] width 57 height 25
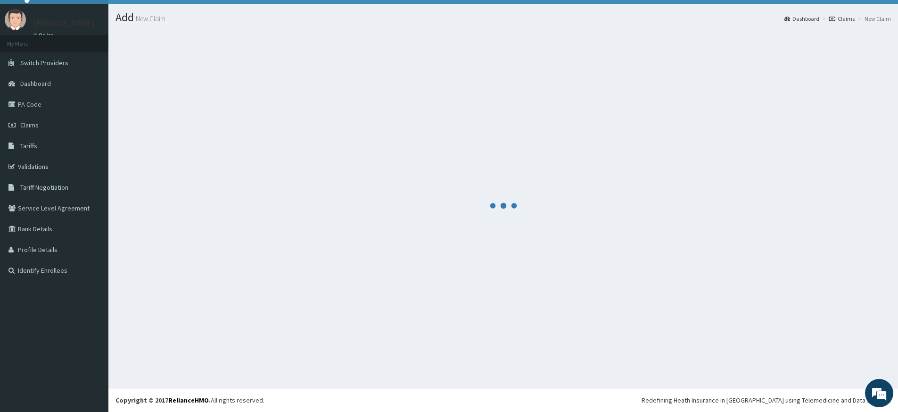
scroll to position [19, 0]
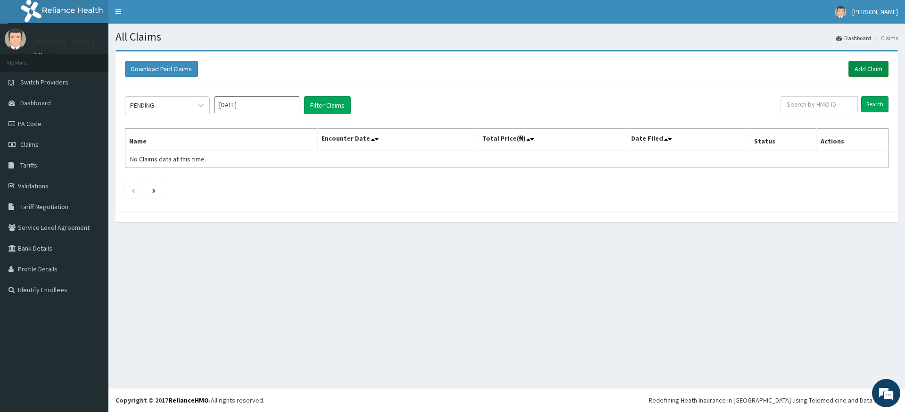
click at [874, 71] on link "Add Claim" at bounding box center [869, 69] width 40 height 16
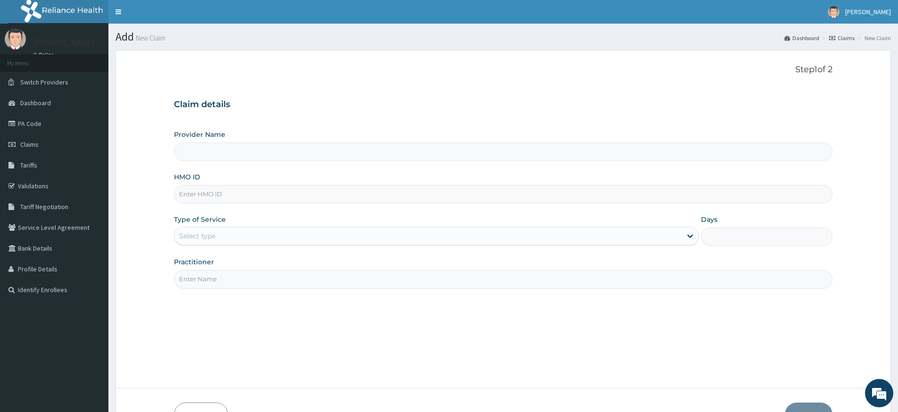
type input "Pure Fitness Africa | Lekki (fka Fitness Central)"
type input "1"
click at [248, 196] on input "HMO ID" at bounding box center [503, 194] width 659 height 18
type input "RNC/10011/A"
click at [215, 279] on input "Practitioner" at bounding box center [503, 279] width 659 height 18
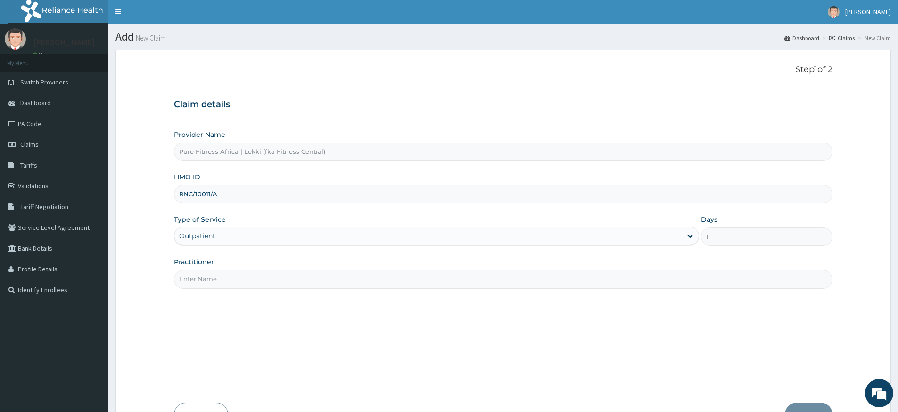
type input "pure fitness africa"
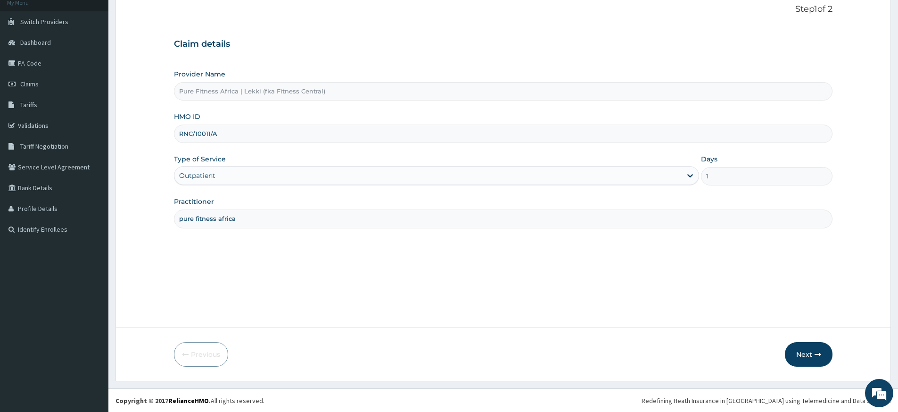
scroll to position [61, 0]
click at [801, 350] on button "Next" at bounding box center [809, 353] width 48 height 25
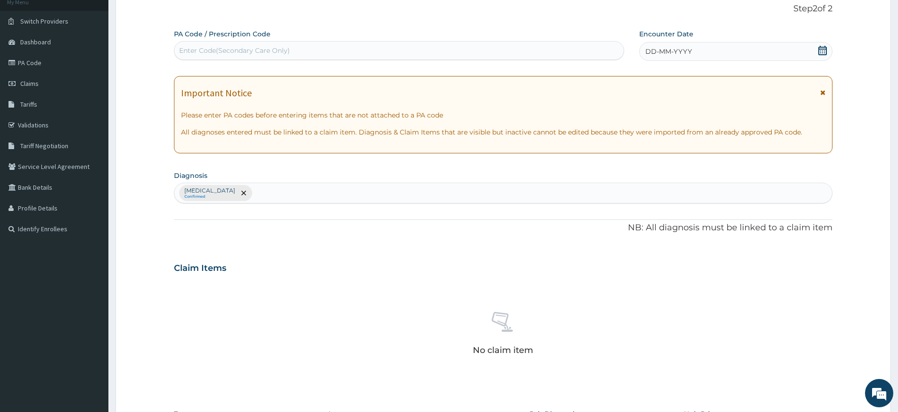
drag, startPoint x: 657, startPoint y: 49, endPoint x: 659, endPoint y: 54, distance: 5.1
click at [657, 49] on span "DD-MM-YYYY" at bounding box center [668, 51] width 47 height 9
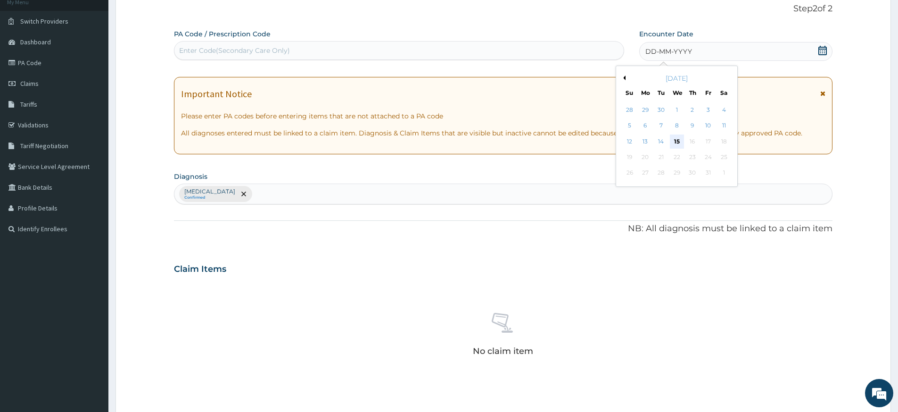
click at [678, 135] on div "15" at bounding box center [677, 141] width 14 height 14
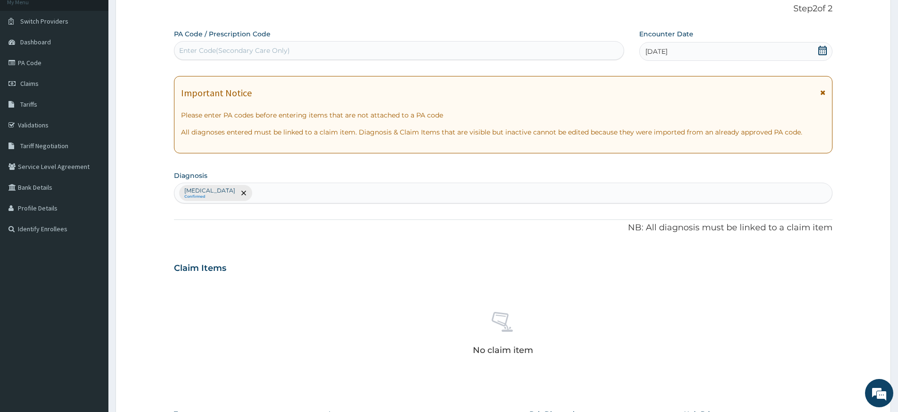
click at [325, 47] on div "Enter Code(Secondary Care Only)" at bounding box center [398, 50] width 449 height 15
type input "PA/38FDE4"
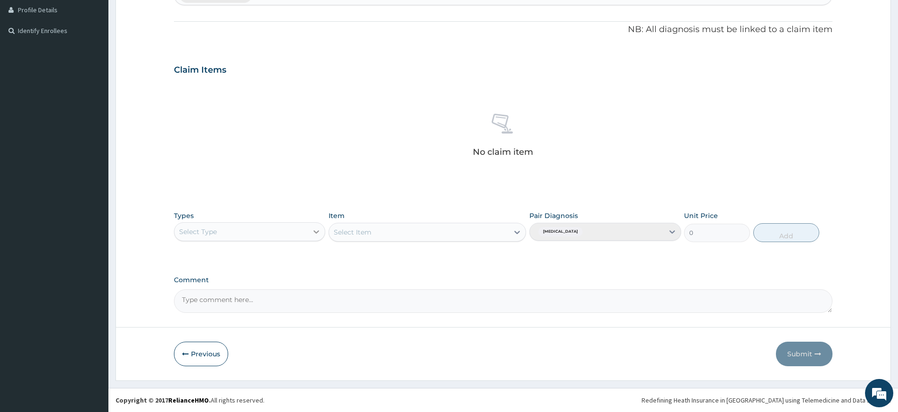
click at [315, 230] on icon at bounding box center [316, 231] width 9 height 9
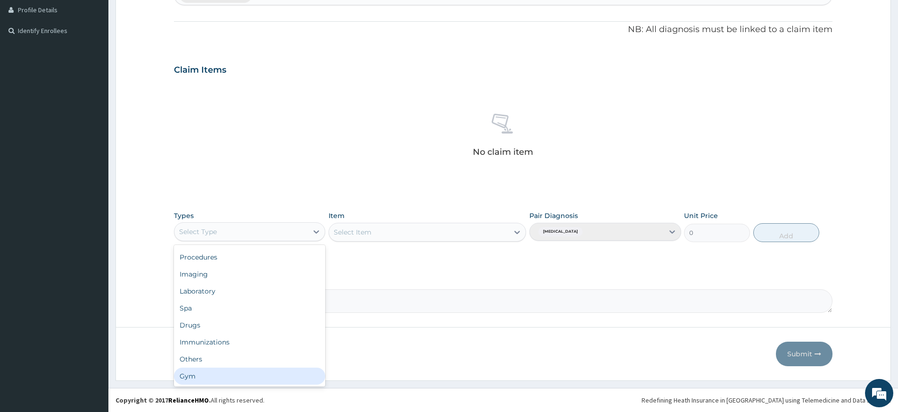
click at [242, 373] on div "Gym" at bounding box center [249, 375] width 151 height 17
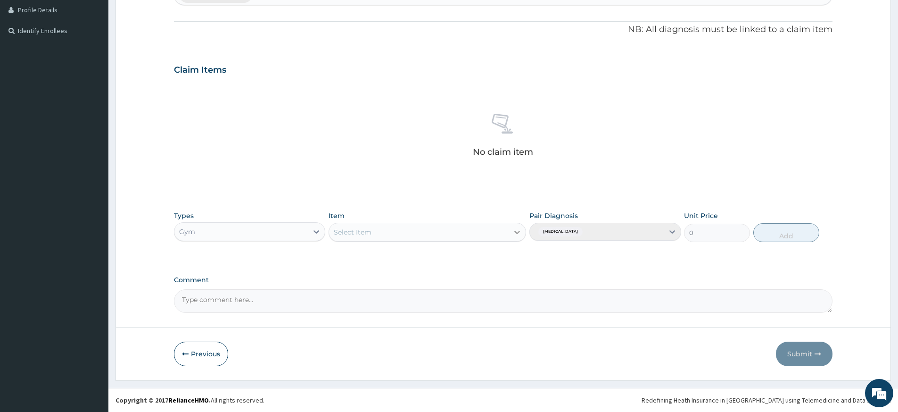
click at [511, 230] on div at bounding box center [517, 231] width 17 height 17
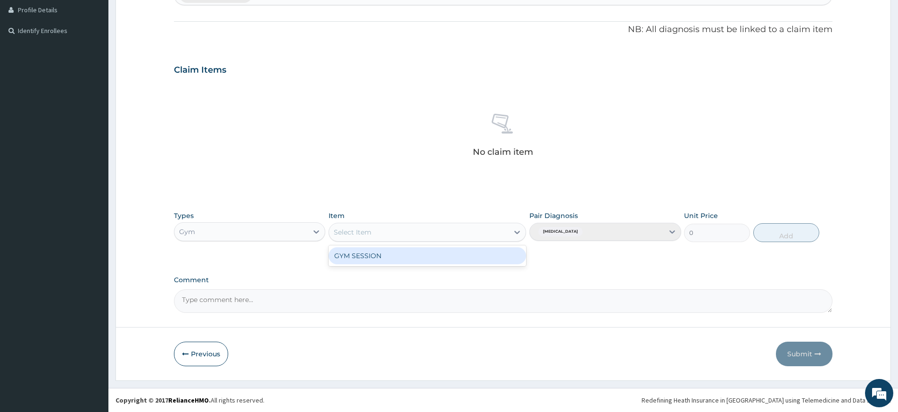
click at [503, 256] on div "GYM SESSION" at bounding box center [428, 255] width 198 height 17
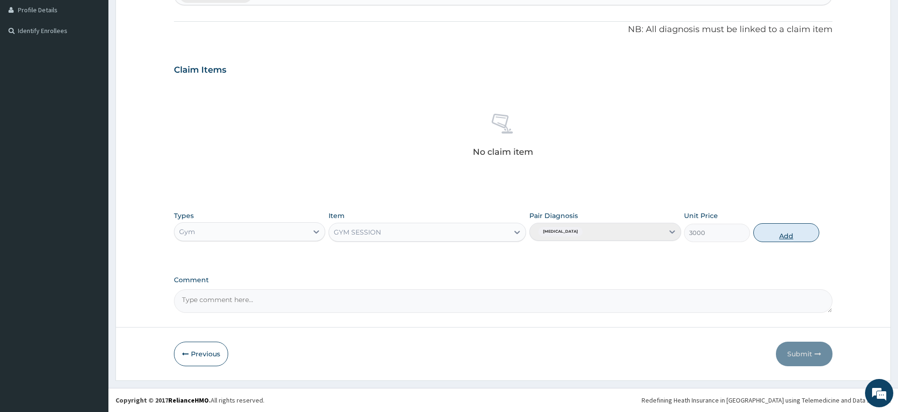
click at [766, 231] on button "Add" at bounding box center [786, 232] width 66 height 19
type input "0"
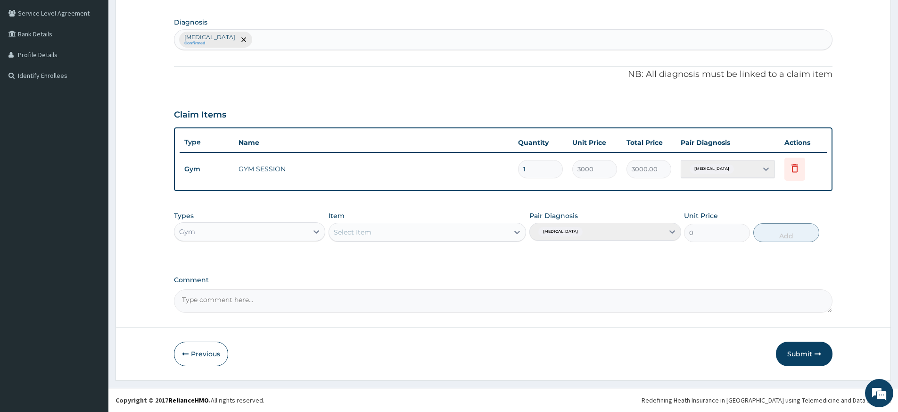
click at [799, 348] on button "Submit" at bounding box center [804, 353] width 57 height 25
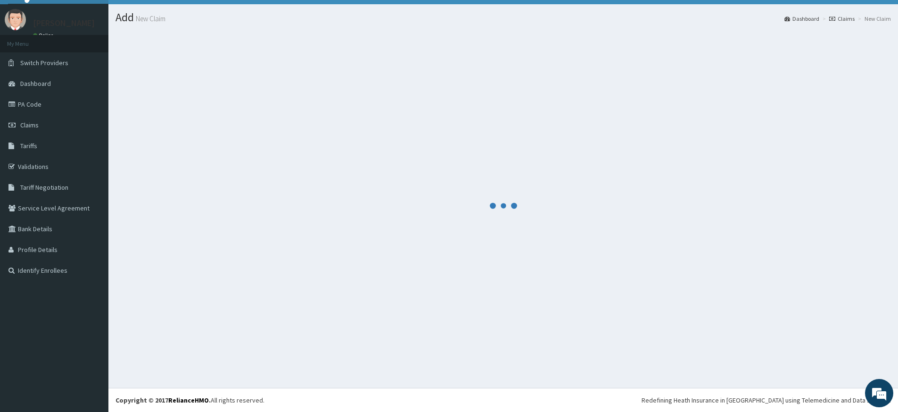
scroll to position [19, 0]
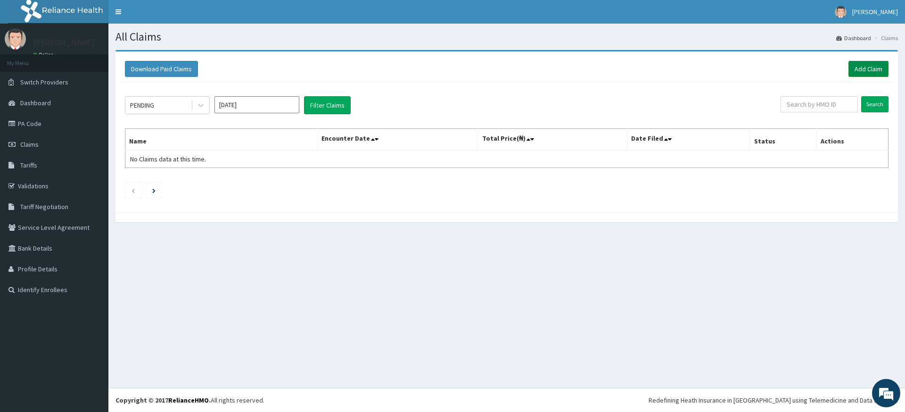
click at [867, 67] on link "Add Claim" at bounding box center [869, 69] width 40 height 16
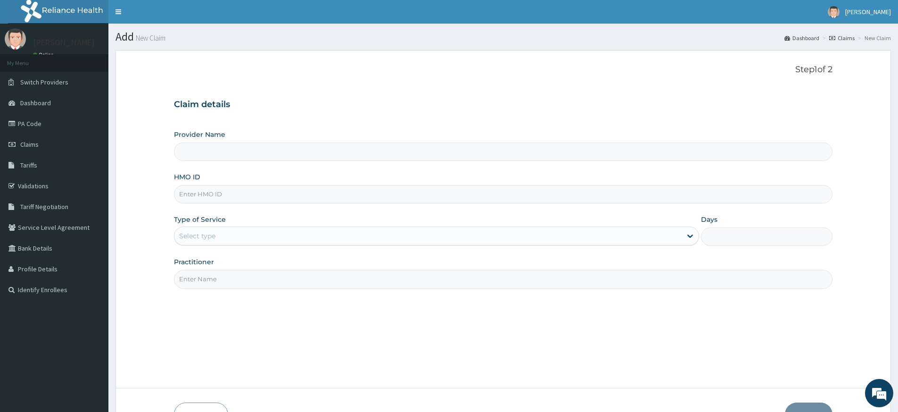
type input "Pure Fitness Africa | Lekki (fka Fitness Central)"
type input "1"
click at [219, 274] on input "Practitioner" at bounding box center [503, 279] width 659 height 18
type input "pure fitness africa"
click at [311, 195] on input "HMO ID" at bounding box center [503, 194] width 659 height 18
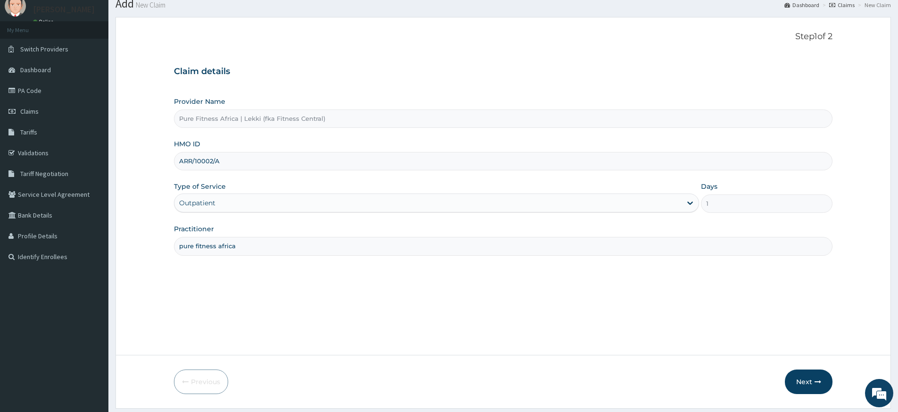
scroll to position [61, 0]
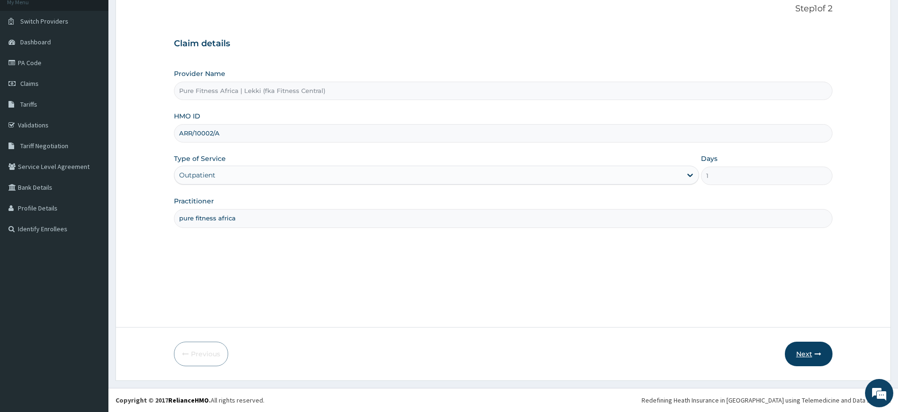
type input "ARR/10002/A"
click at [812, 349] on button "Next" at bounding box center [809, 353] width 48 height 25
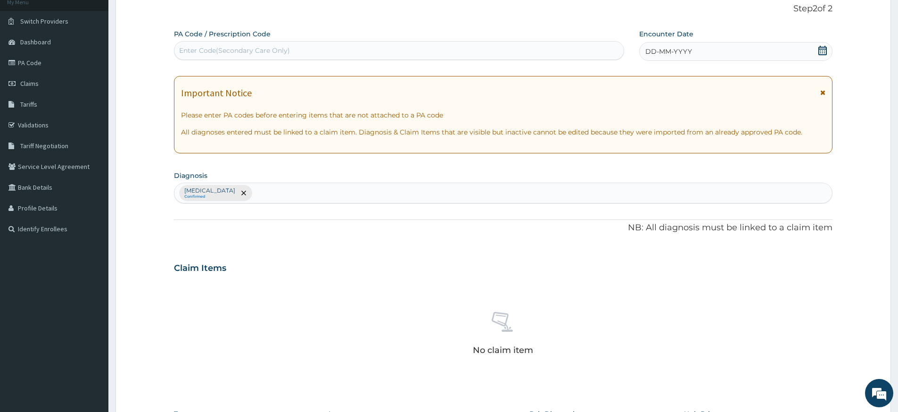
click at [700, 53] on div "DD-MM-YYYY" at bounding box center [735, 51] width 193 height 19
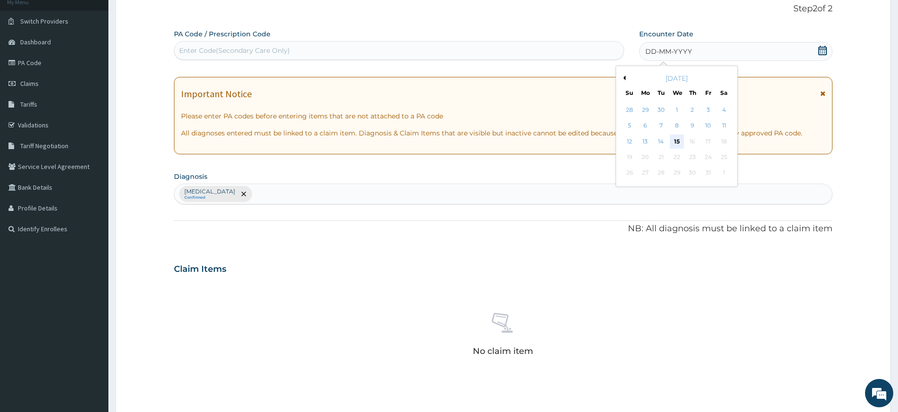
click at [678, 136] on div "15" at bounding box center [677, 141] width 14 height 14
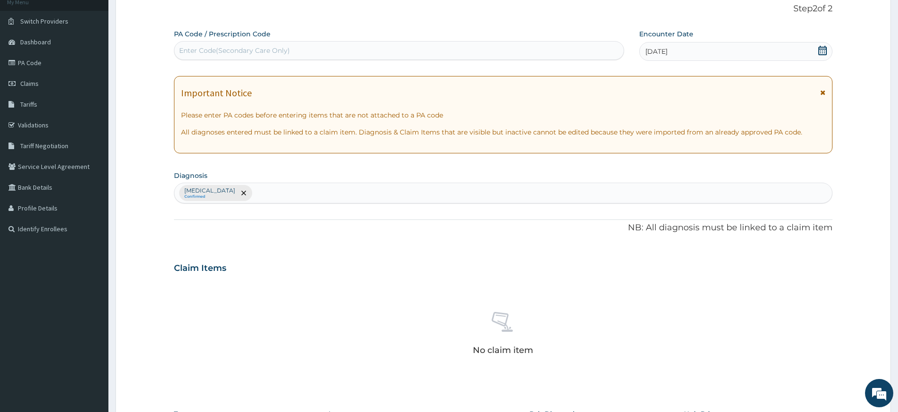
click at [576, 50] on div "Enter Code(Secondary Care Only)" at bounding box center [398, 50] width 449 height 15
type input "PA/24D365"
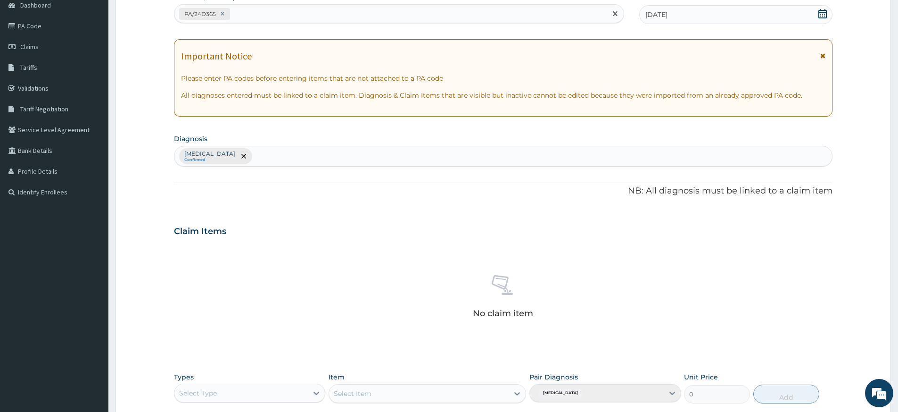
scroll to position [259, 0]
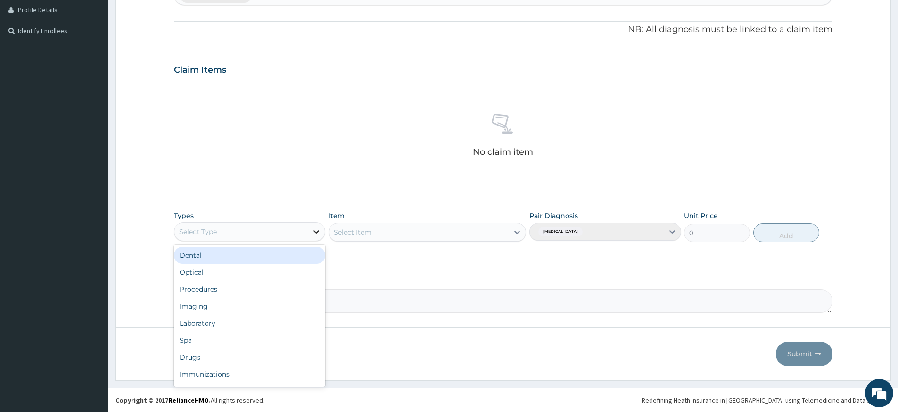
click at [314, 232] on icon at bounding box center [316, 231] width 9 height 9
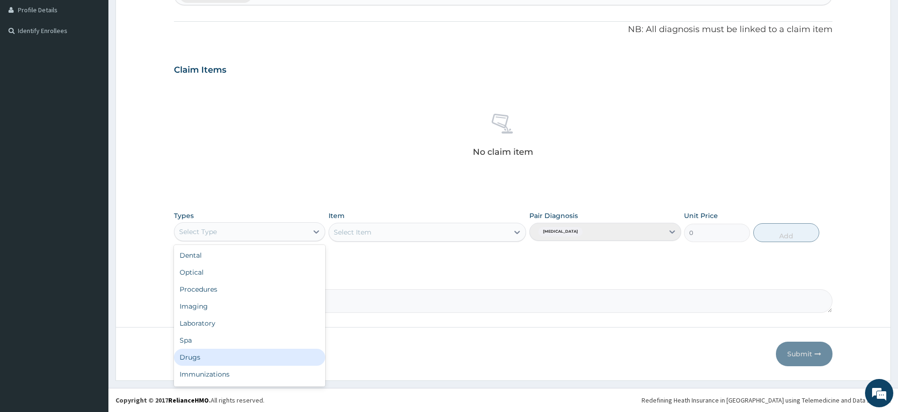
scroll to position [32, 0]
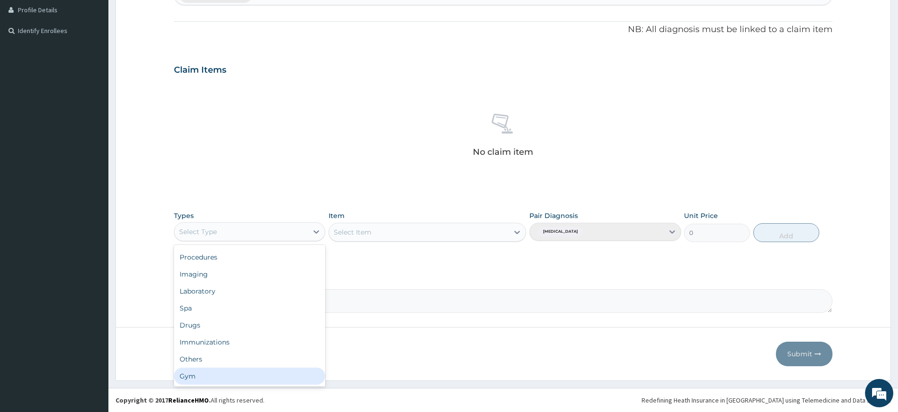
click at [265, 368] on div "Gym" at bounding box center [249, 375] width 151 height 17
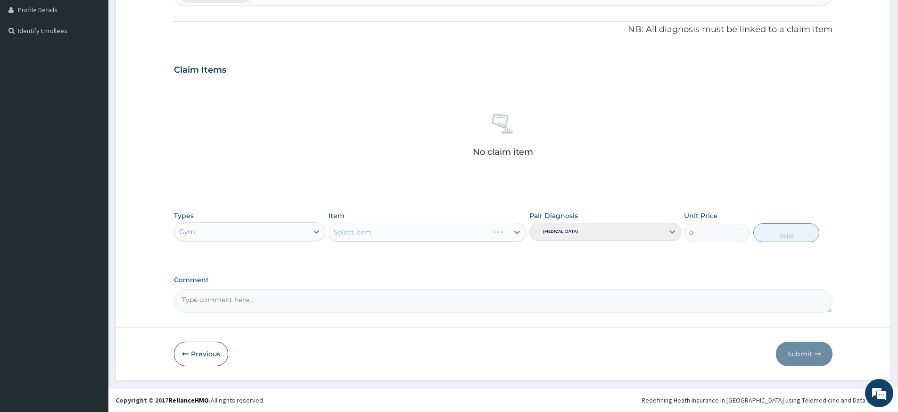
click at [507, 232] on div "Select Item" at bounding box center [428, 232] width 198 height 19
click at [509, 233] on div "Select Item" at bounding box center [428, 232] width 198 height 19
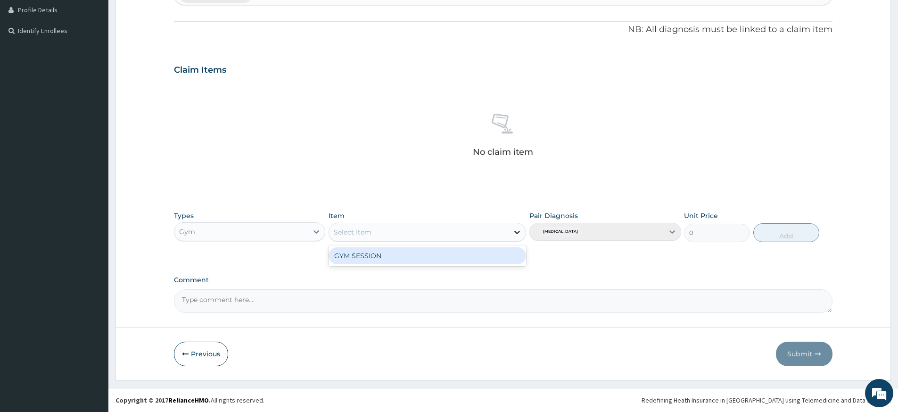
click at [518, 231] on icon at bounding box center [517, 231] width 9 height 9
click at [507, 255] on div "GYM SESSION" at bounding box center [428, 255] width 198 height 17
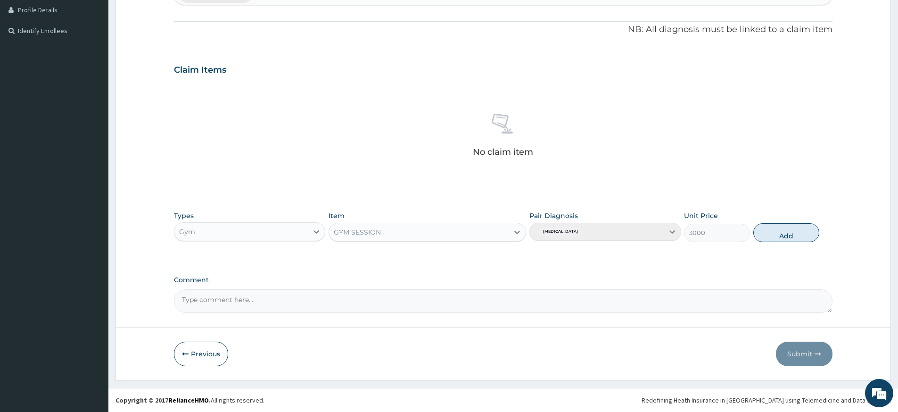
drag, startPoint x: 791, startPoint y: 233, endPoint x: 791, endPoint y: 256, distance: 22.2
click at [791, 233] on button "Add" at bounding box center [786, 232] width 66 height 19
type input "0"
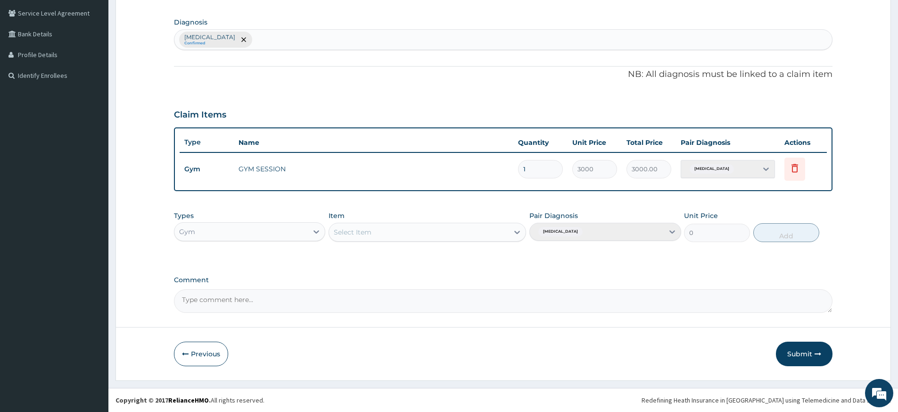
click at [798, 351] on button "Submit" at bounding box center [804, 353] width 57 height 25
